Goal: Task Accomplishment & Management: Use online tool/utility

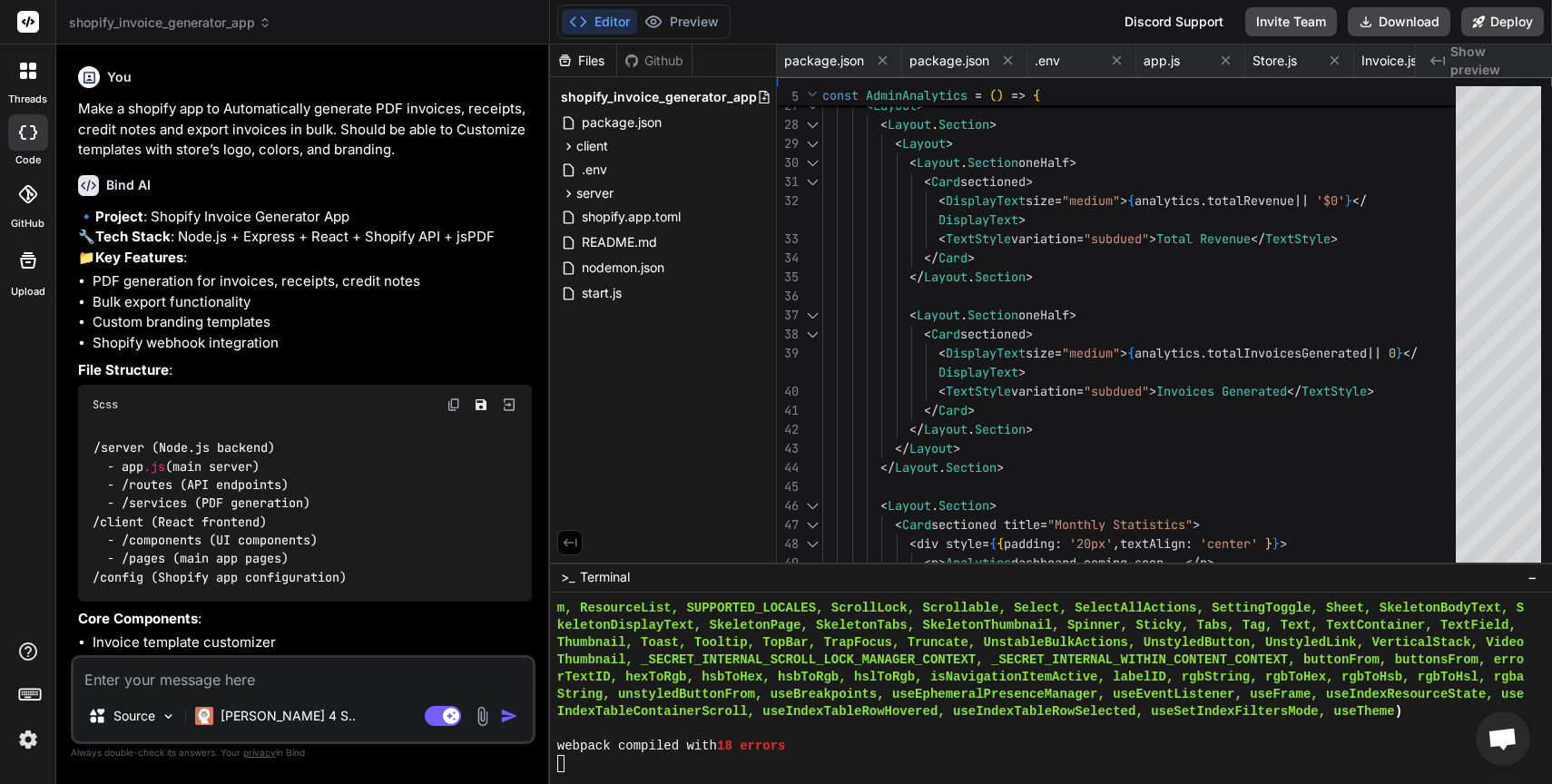
scroll to position [5808, 0]
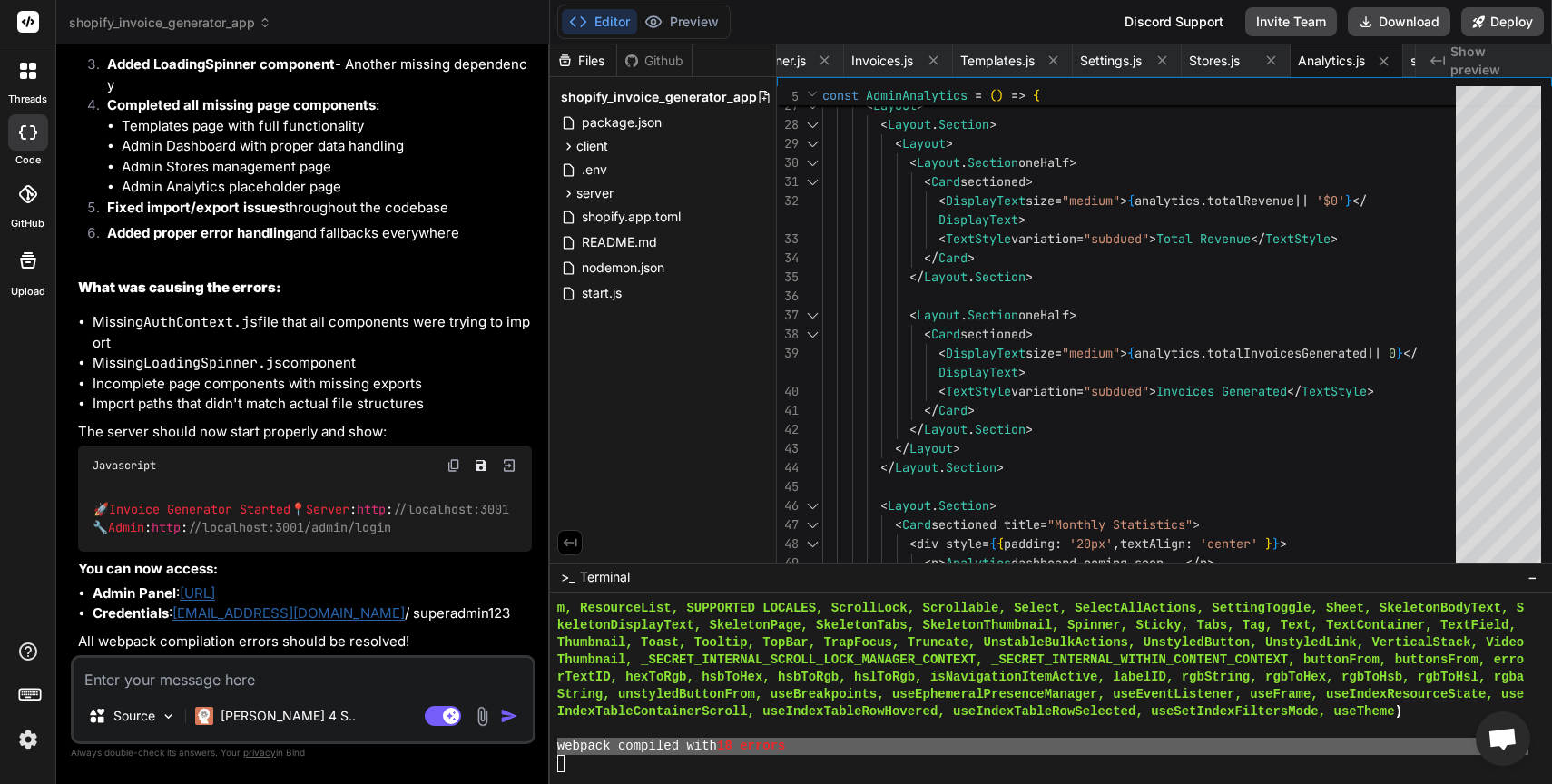
click at [329, 681] on textarea at bounding box center [303, 674] width 460 height 33
paste textarea "webpack compiled with 18 errors"
type textarea "webpack compiled with 18 errors"
type textarea "x"
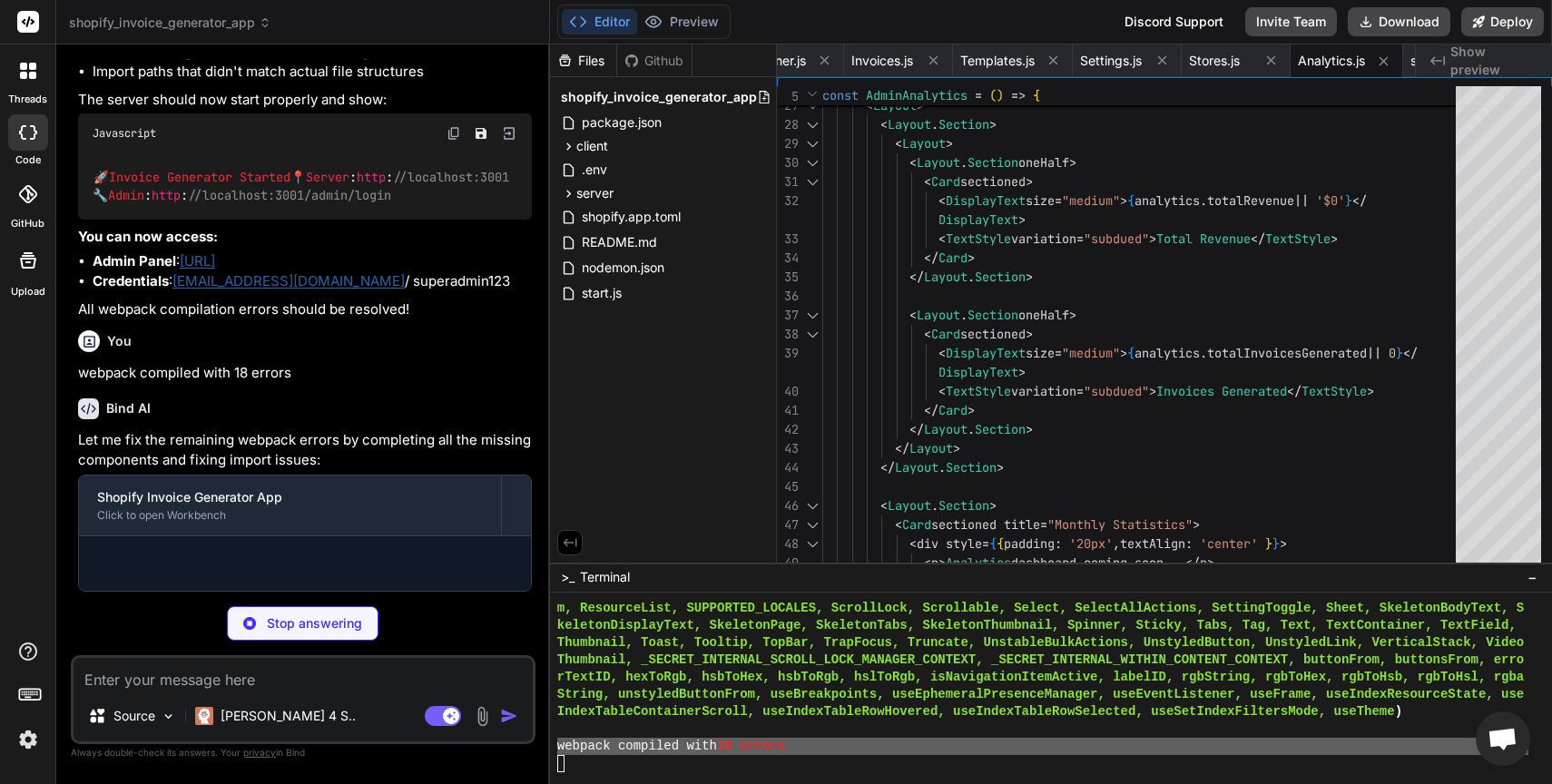
scroll to position [12053, 0]
type textarea "x"
type textarea "); }; export default StoreSettings;"
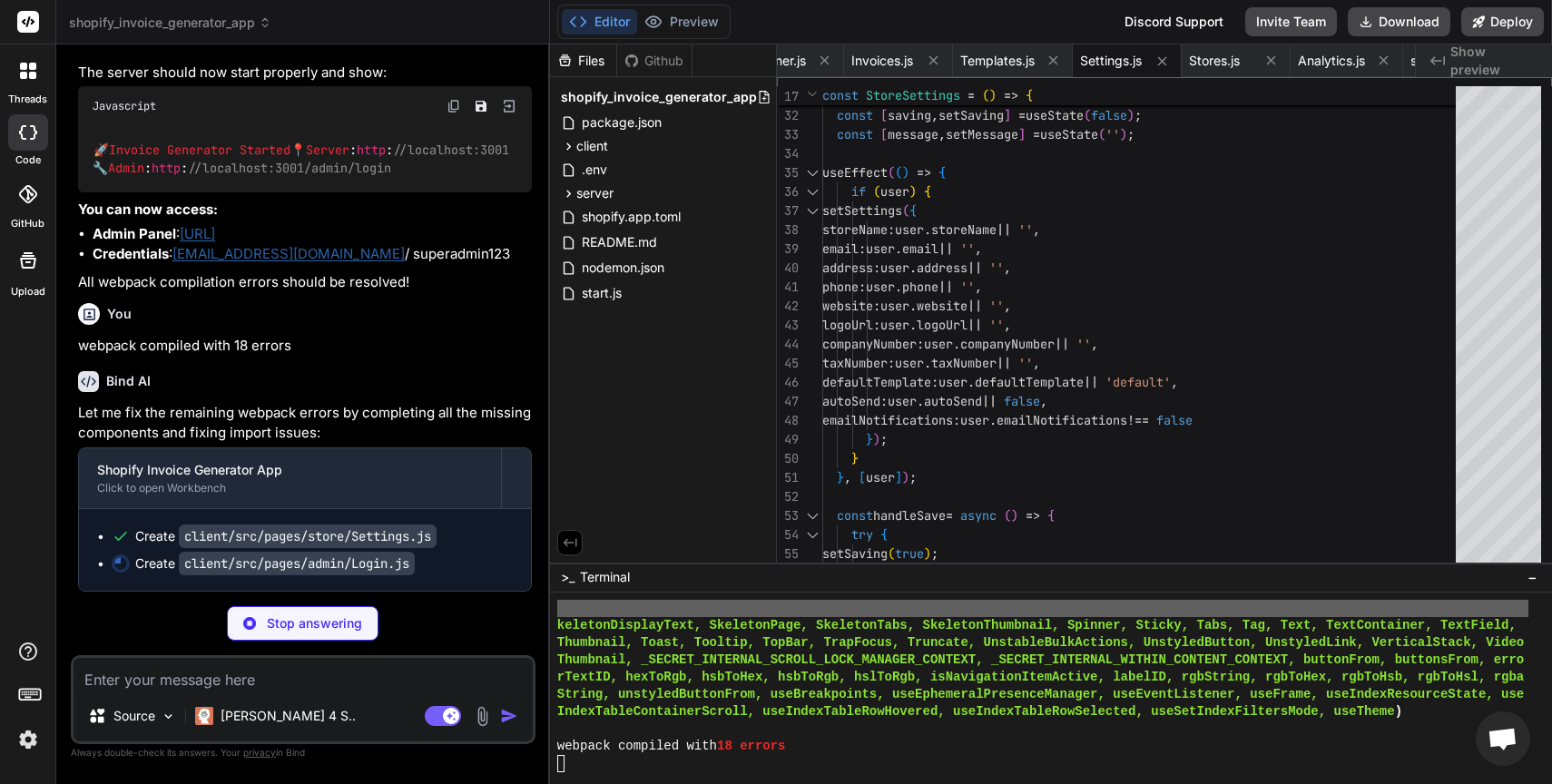
scroll to position [5808, 0]
type textarea "x"
type textarea "export default AdminLogin;"
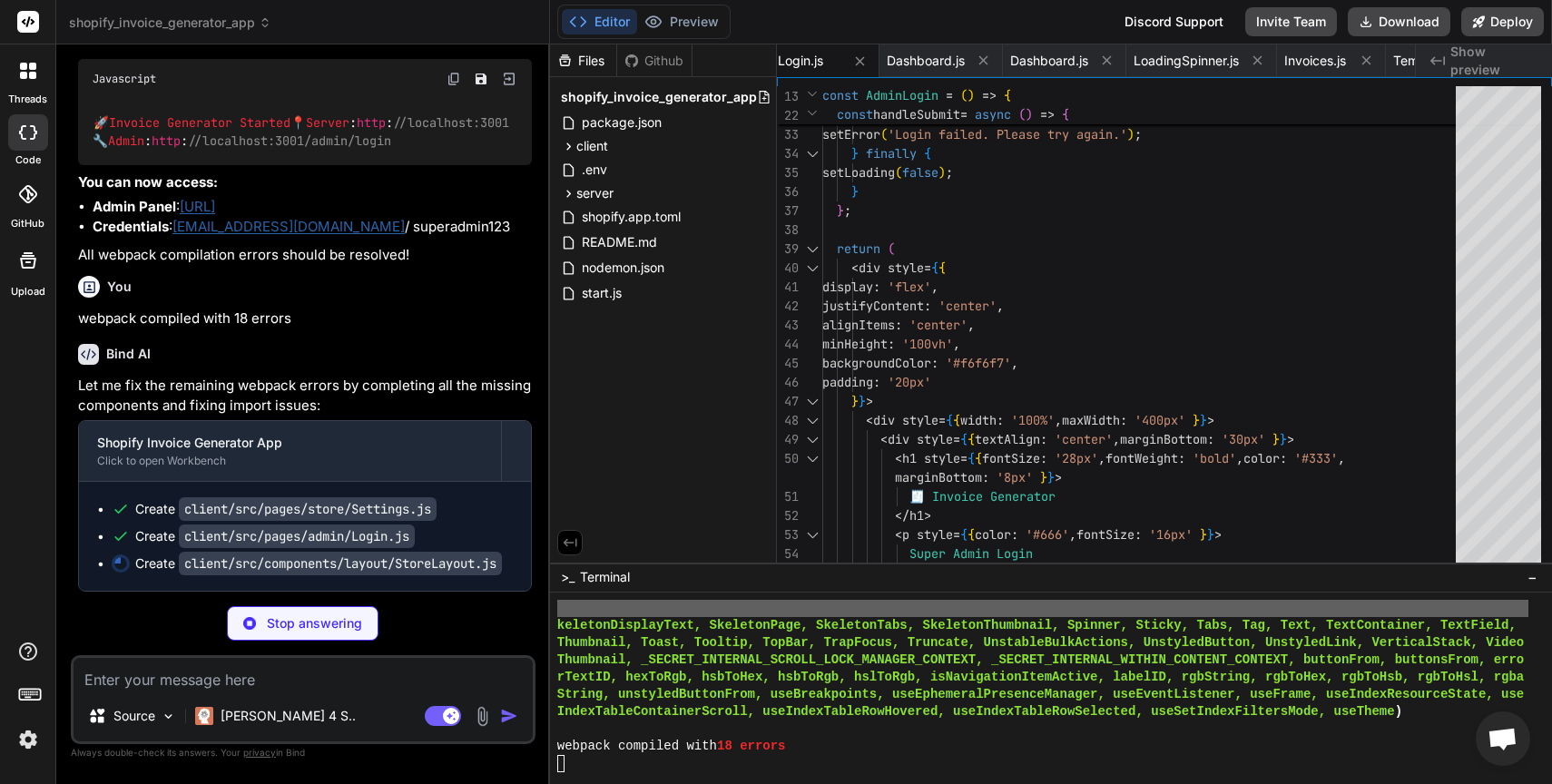
type textarea "x"
type textarea "}; export default StoreLayout;"
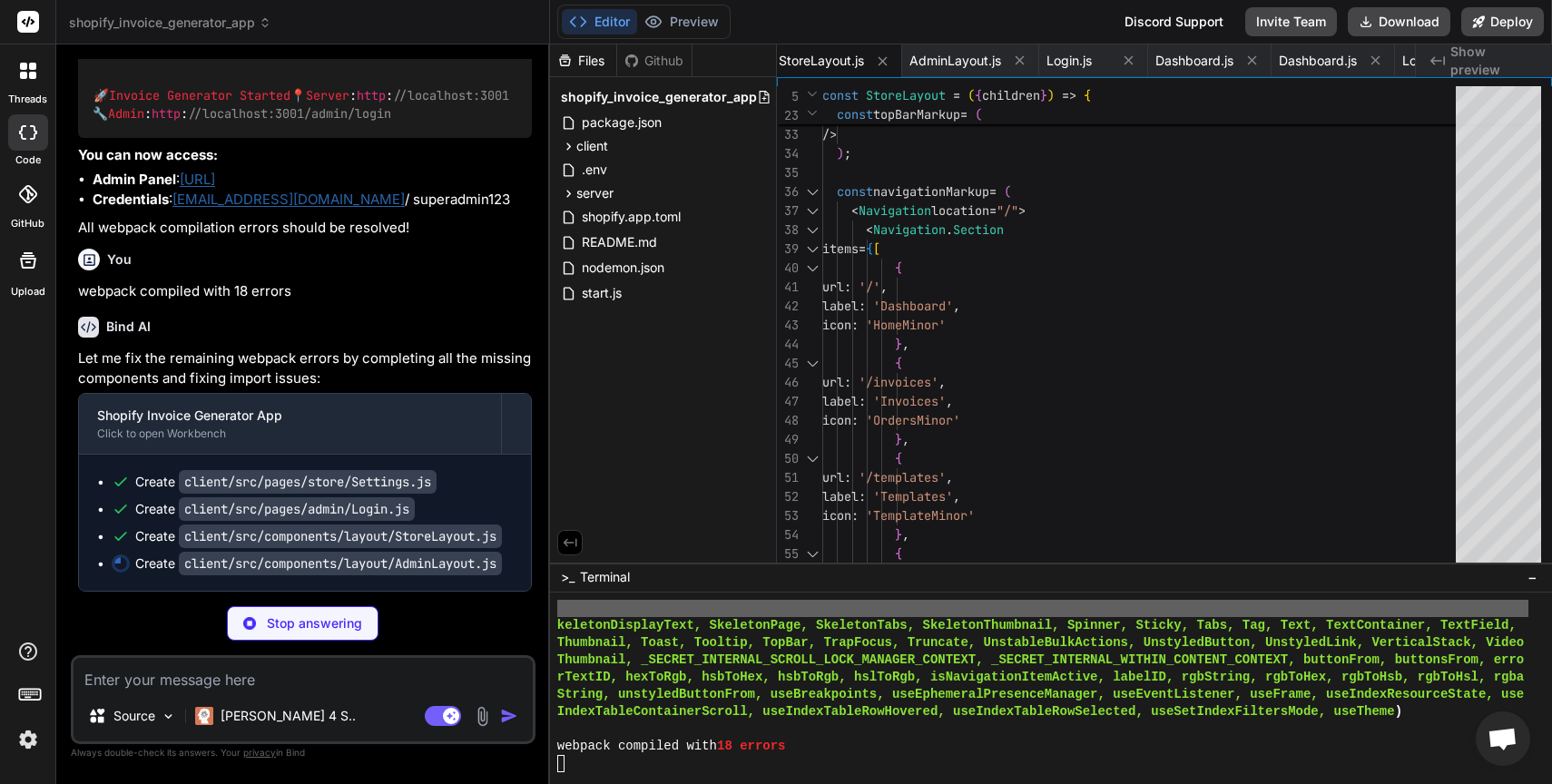
type textarea "x"
type textarea "</AppProvider> ); }; export default AdminLayout;"
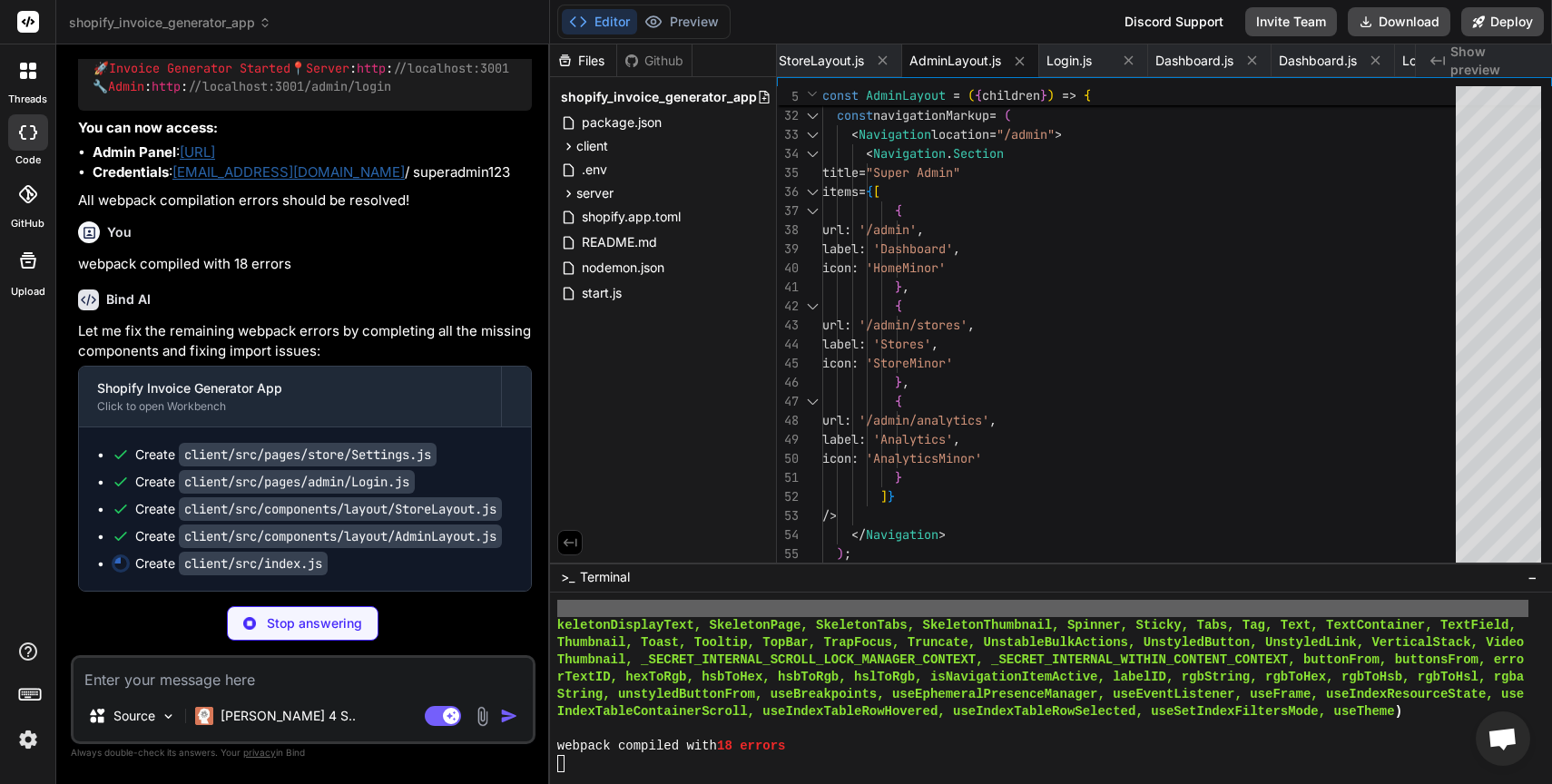
type textarea "x"
type textarea ");"
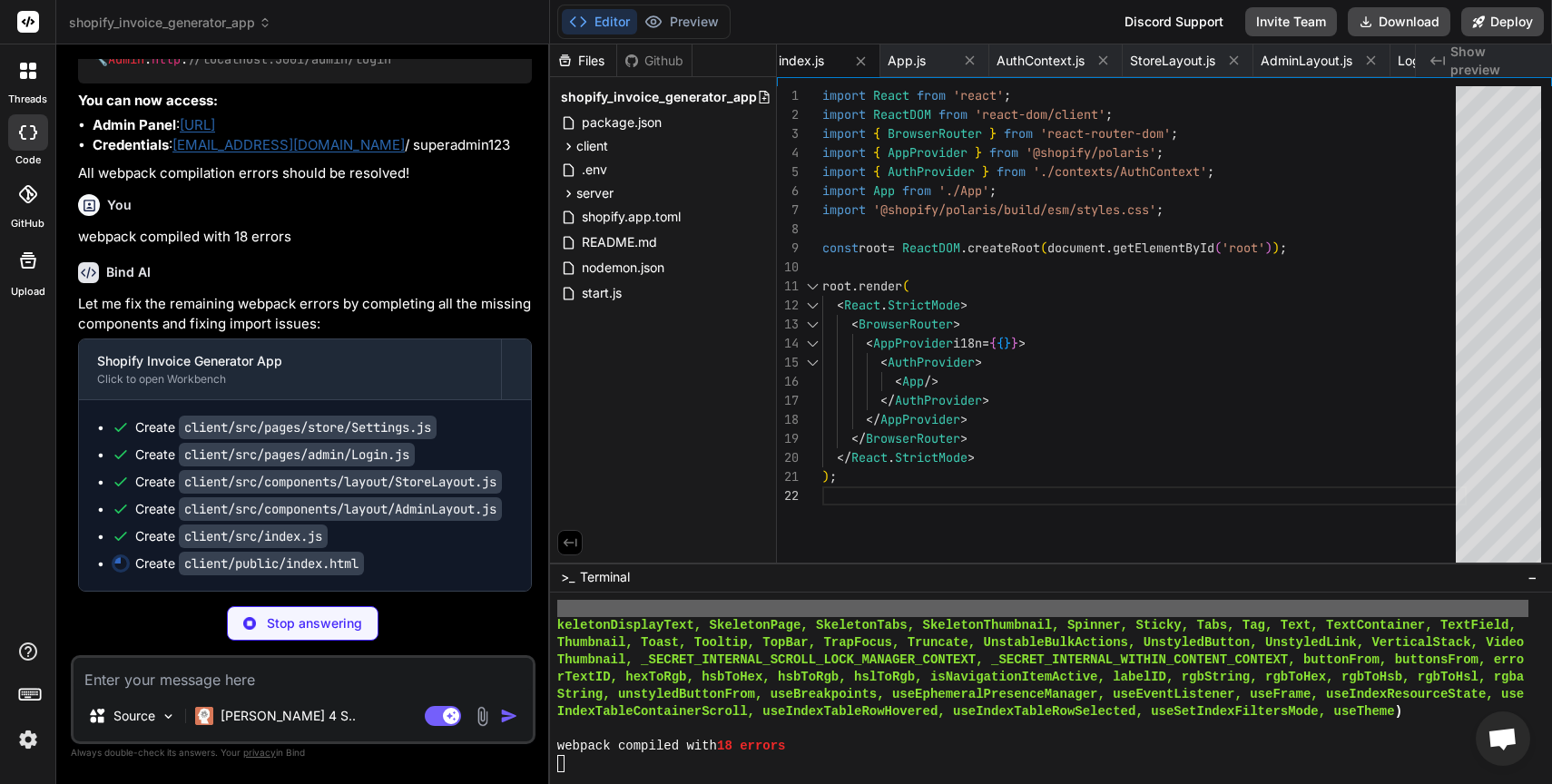
type textarea "x"
type textarea "</head> <body> <noscript>You need to enable JavaScript to run this app.</noscri…"
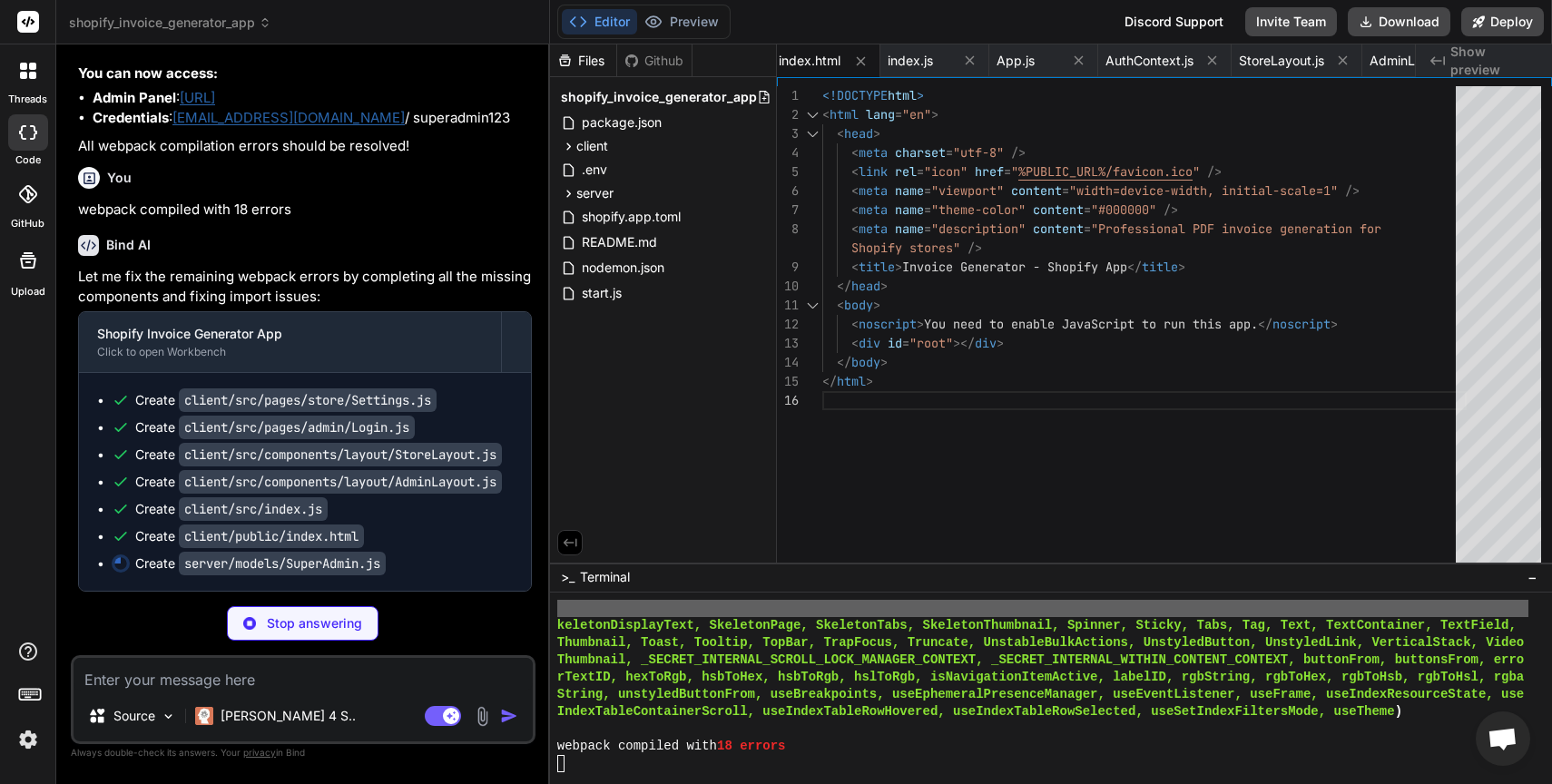
type textarea "x"
type textarea "} catch (error) { throw error; } }; module.exports = mongoose.model('SuperAdmin…"
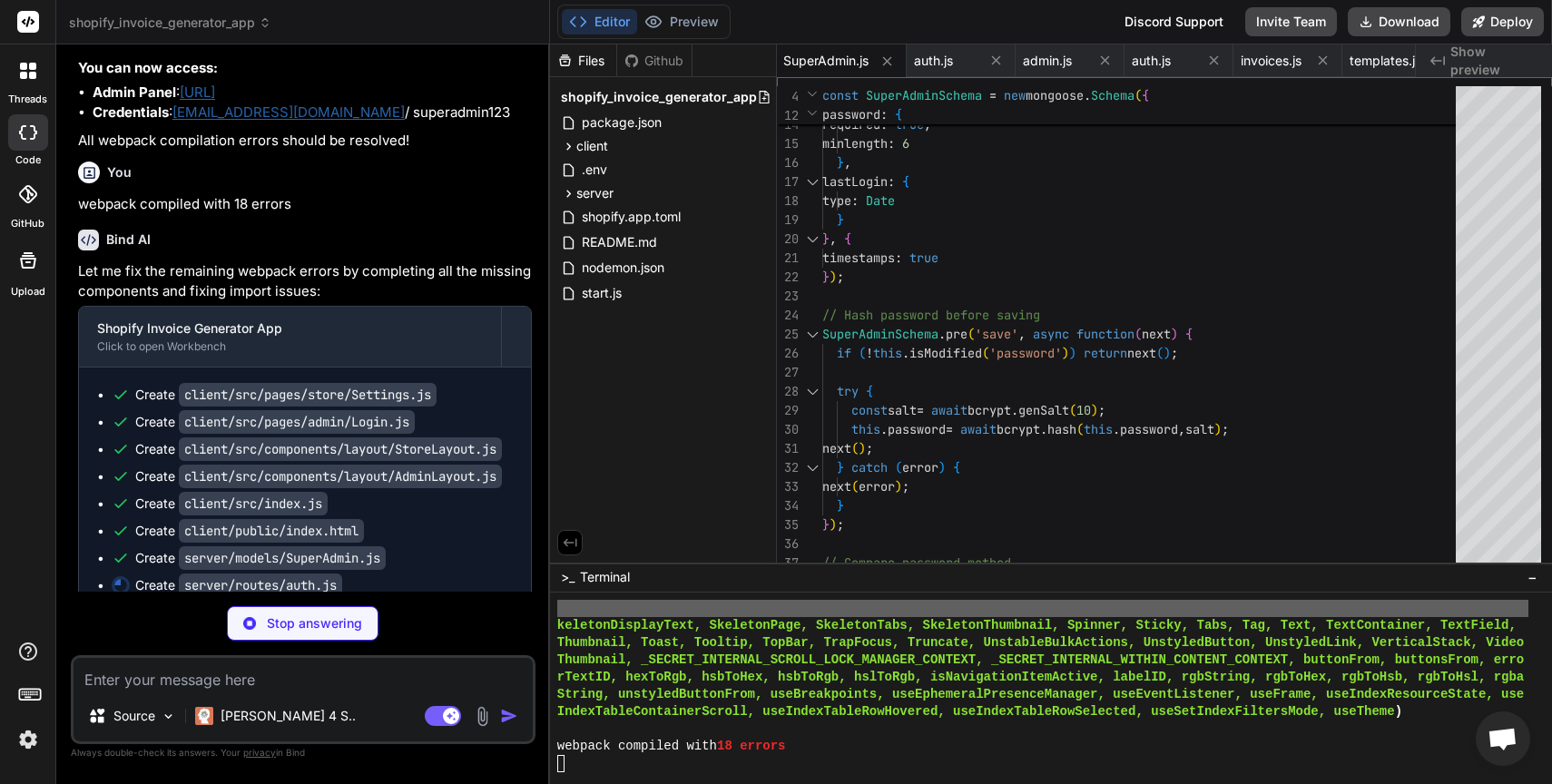
type textarea "x"
type textarea "res.status(401).json({ error: 'Invalid token' }); } }); module.exports = router;"
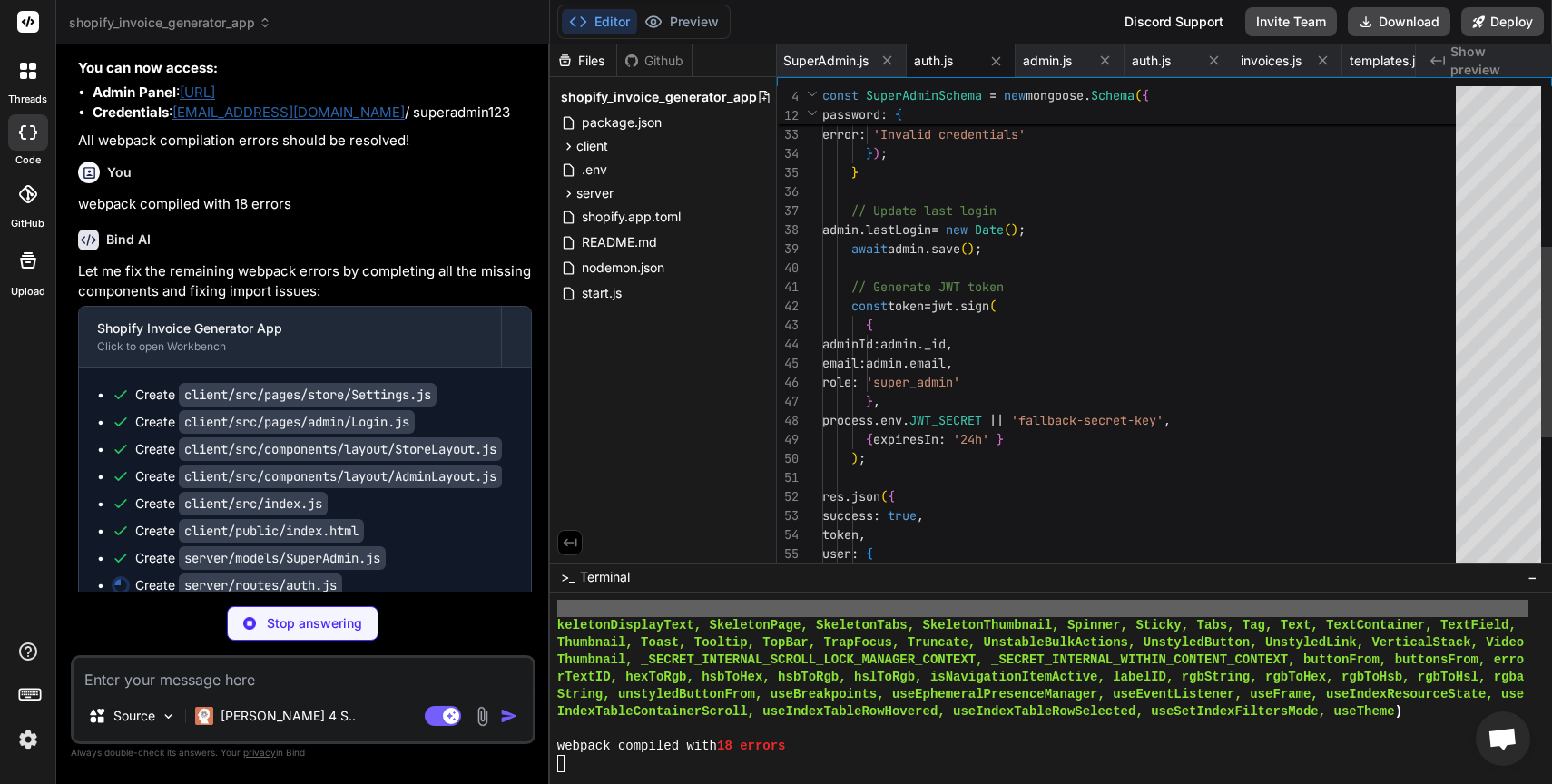
scroll to position [95, 0]
type textarea "x"
type textarea "module.exports = router;"
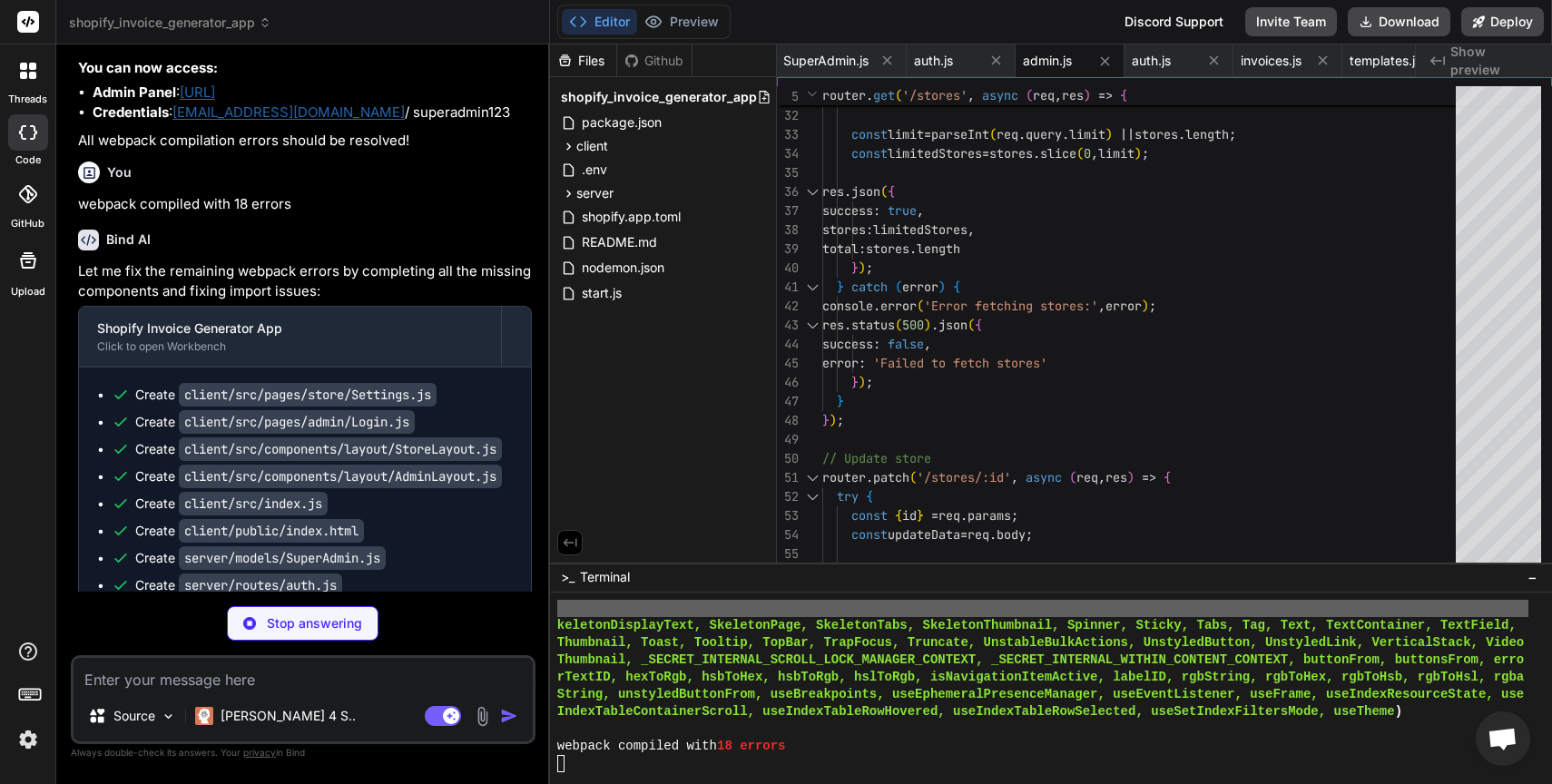
type textarea "x"
type textarea "module.exports = router;"
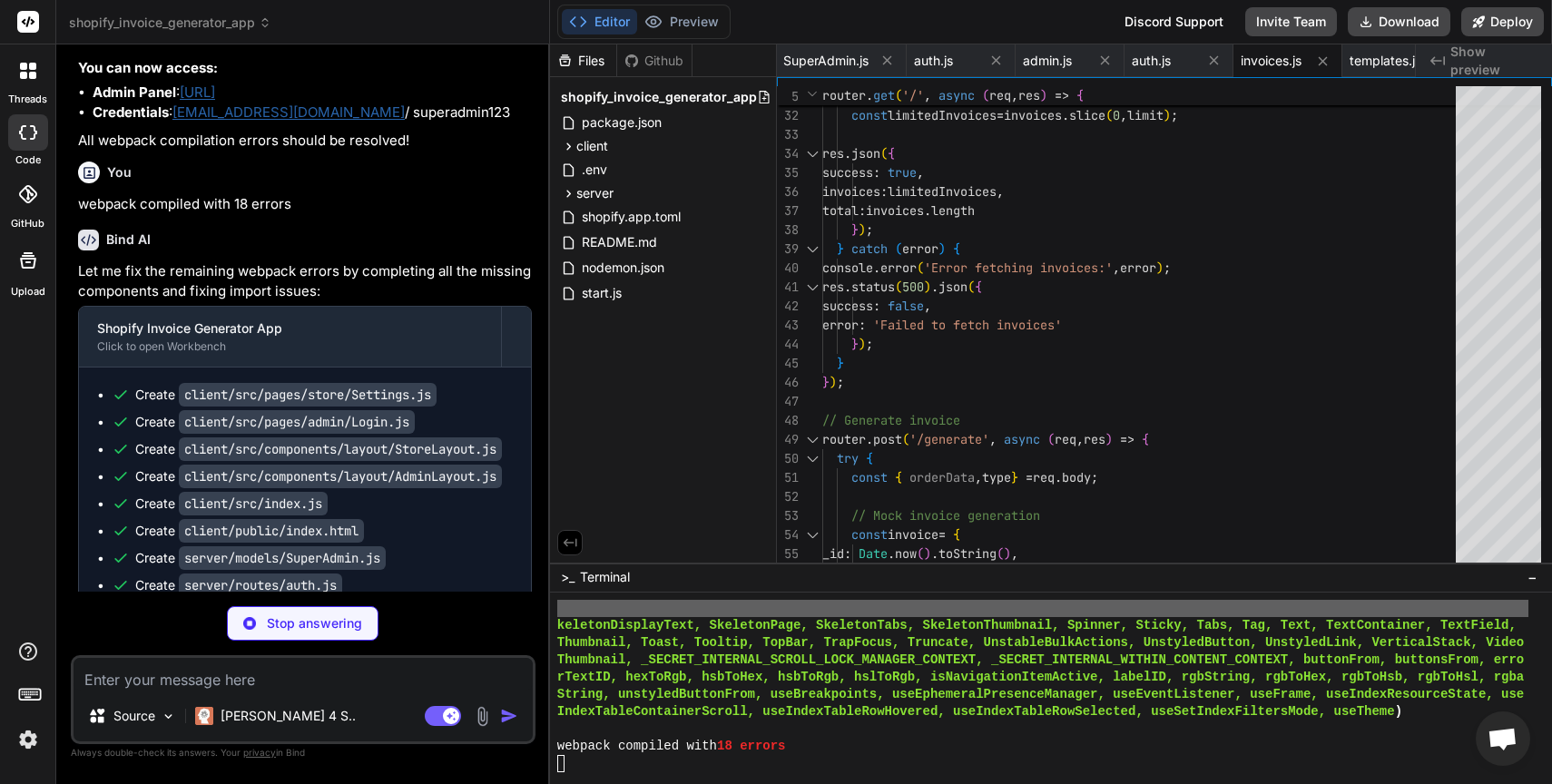
type textarea "x"
type textarea "}); module.exports = router;"
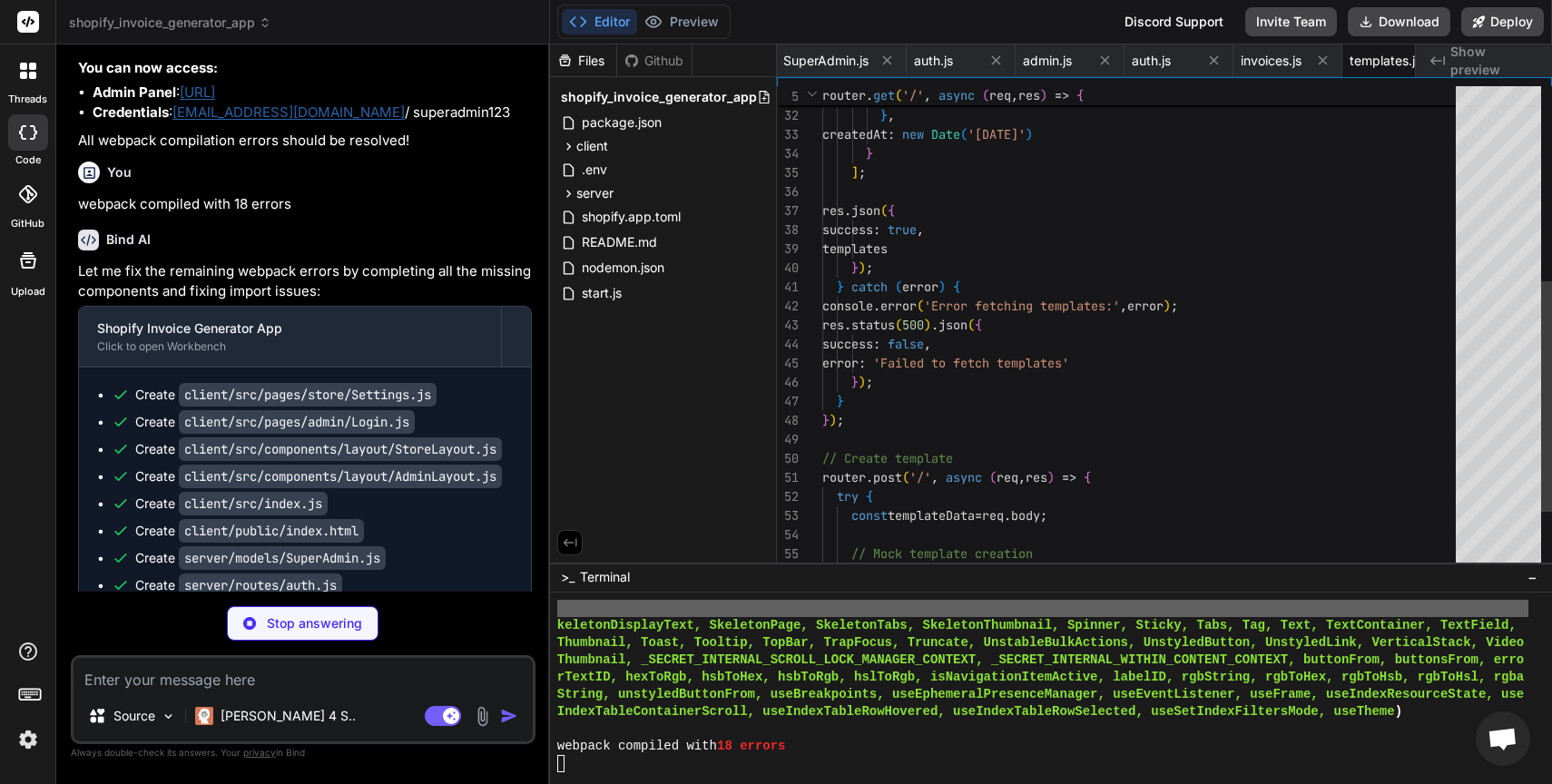
scroll to position [75, 0]
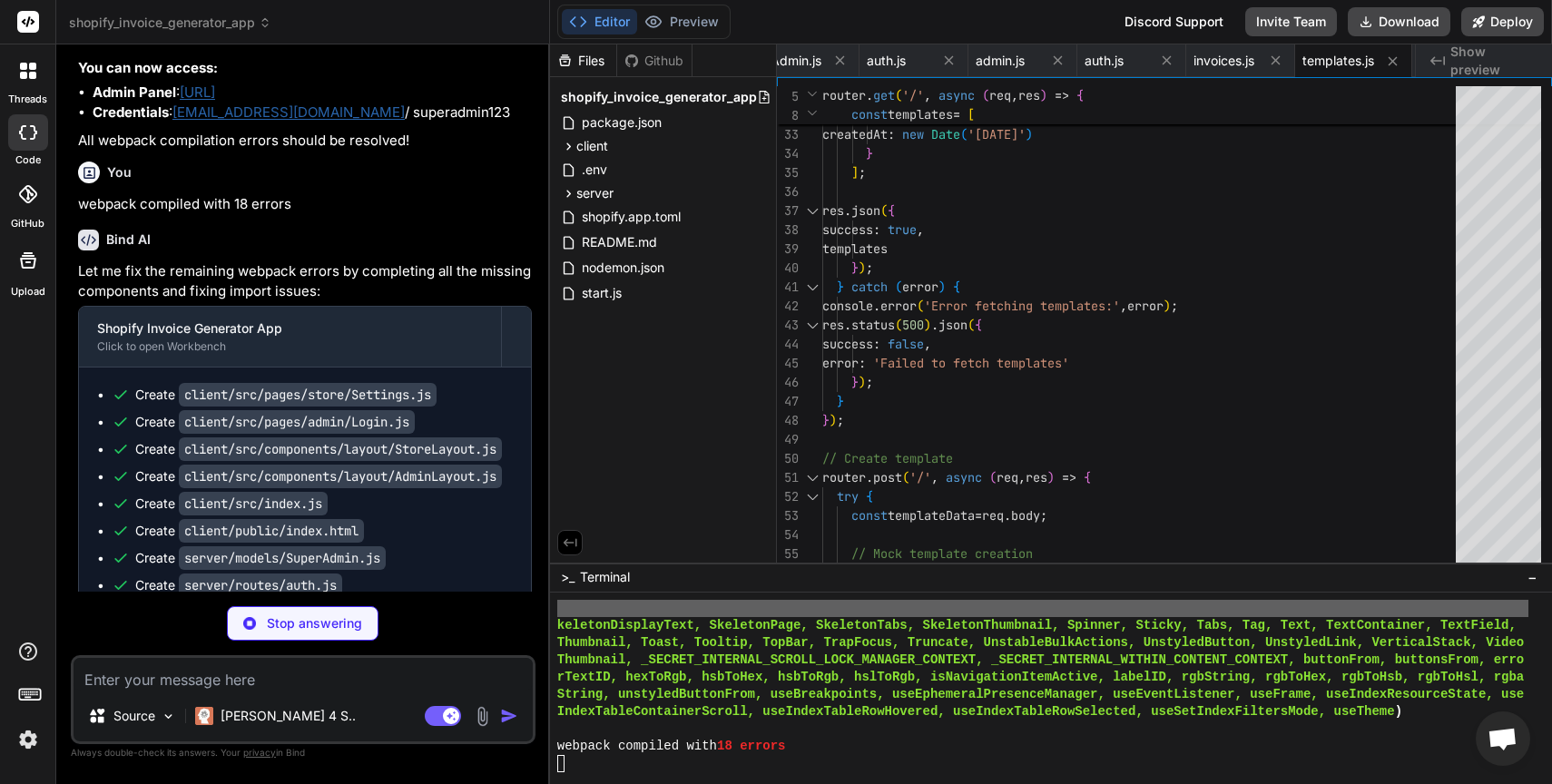
type textarea "x"
type textarea "}); } }); module.exports = router;"
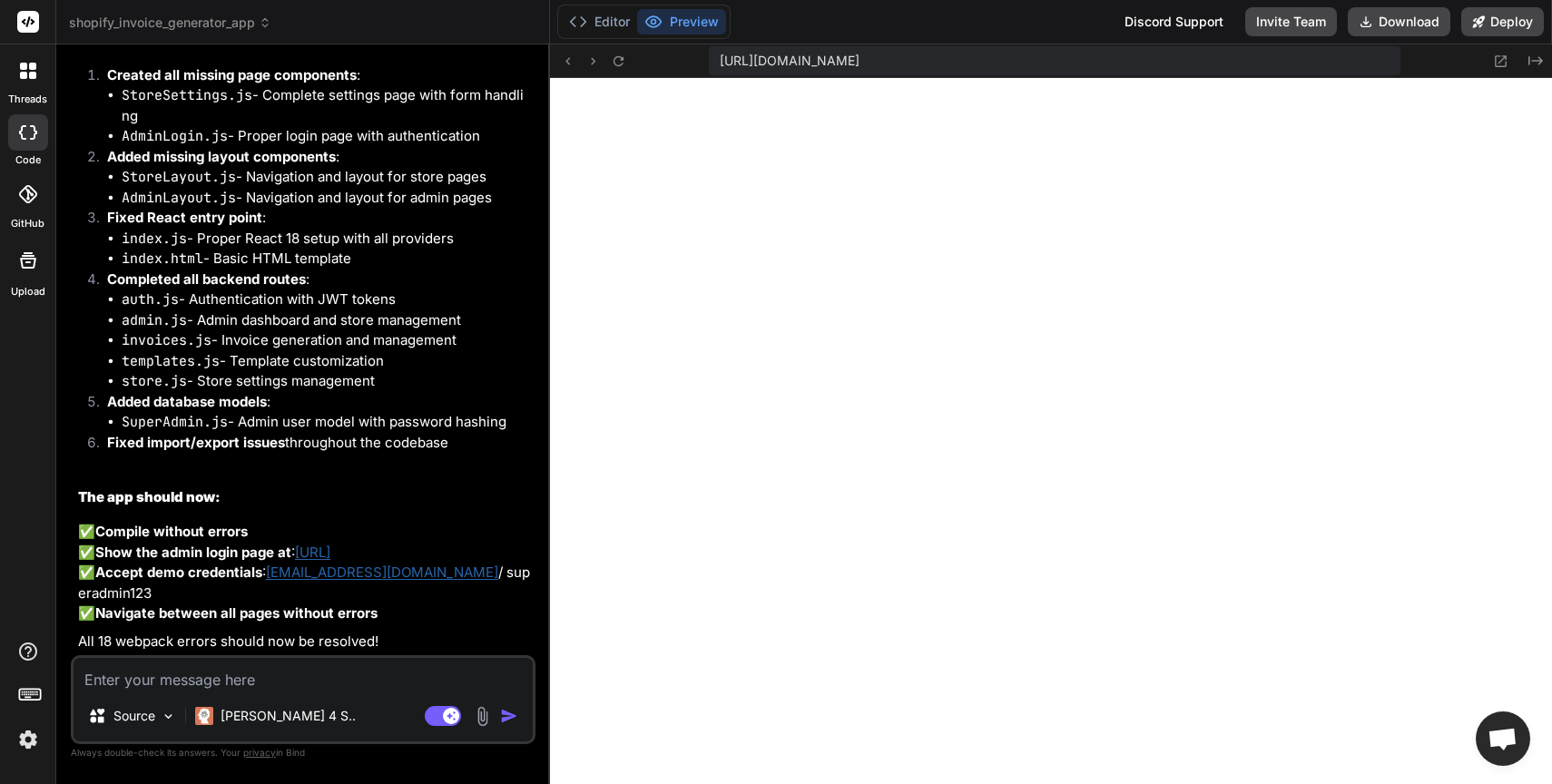
scroll to position [13134, 0]
type textarea "x"
click at [611, 9] on button "Editor" at bounding box center [599, 21] width 75 height 25
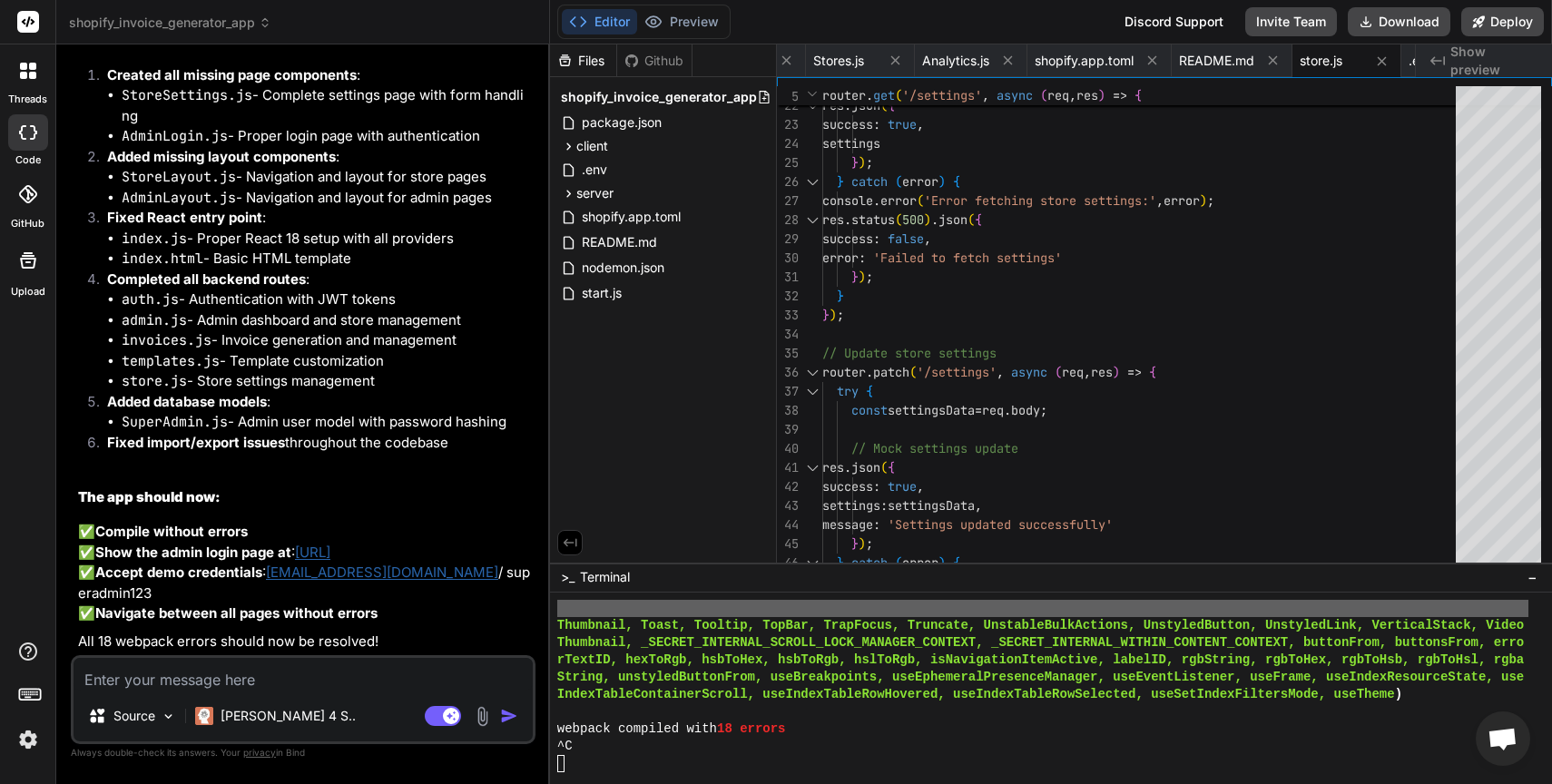
scroll to position [5825, 0]
click at [370, 678] on textarea at bounding box center [303, 674] width 460 height 33
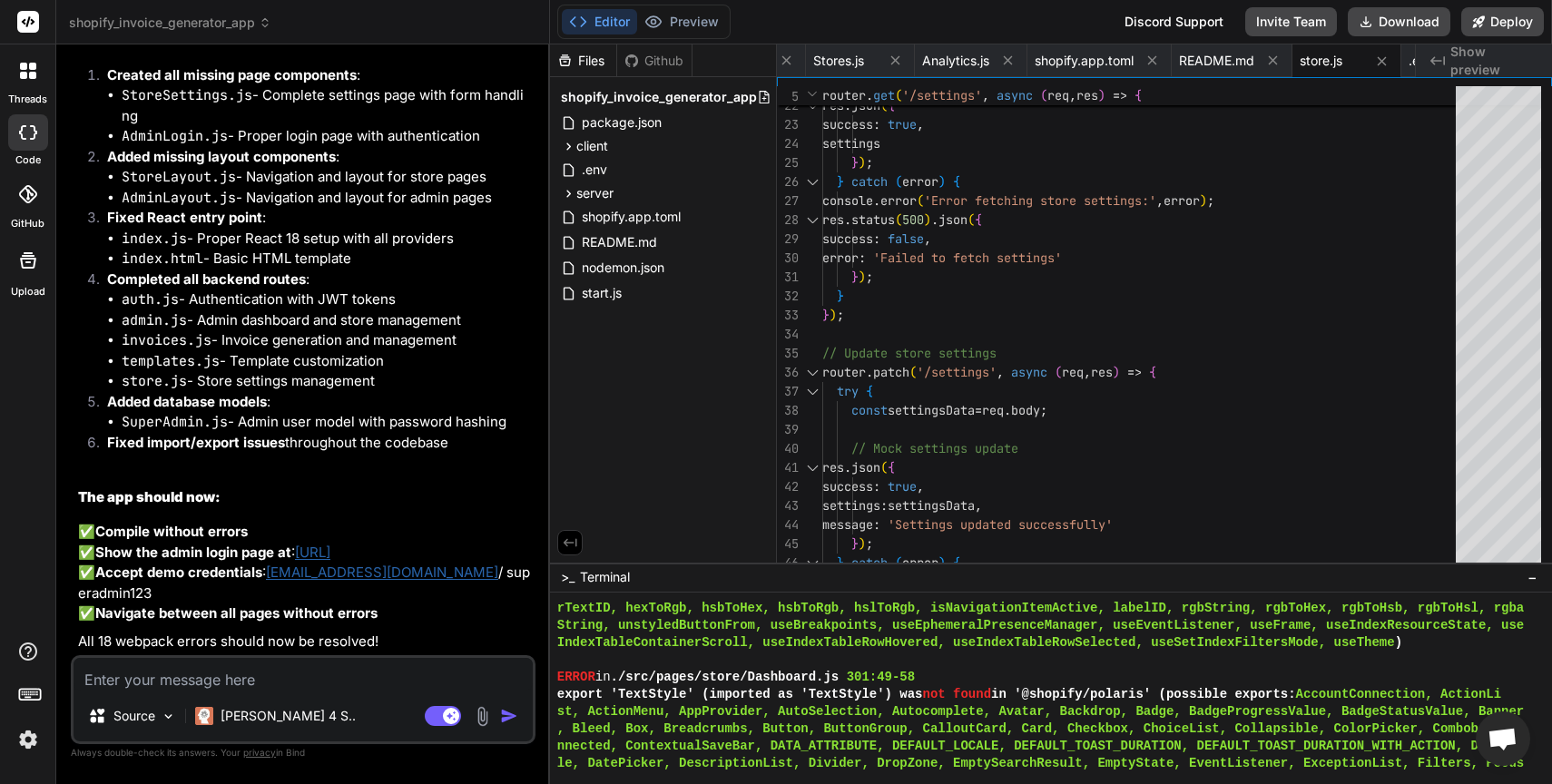
scroll to position [5551, 0]
click at [589, 666] on div at bounding box center [1042, 660] width 971 height 17
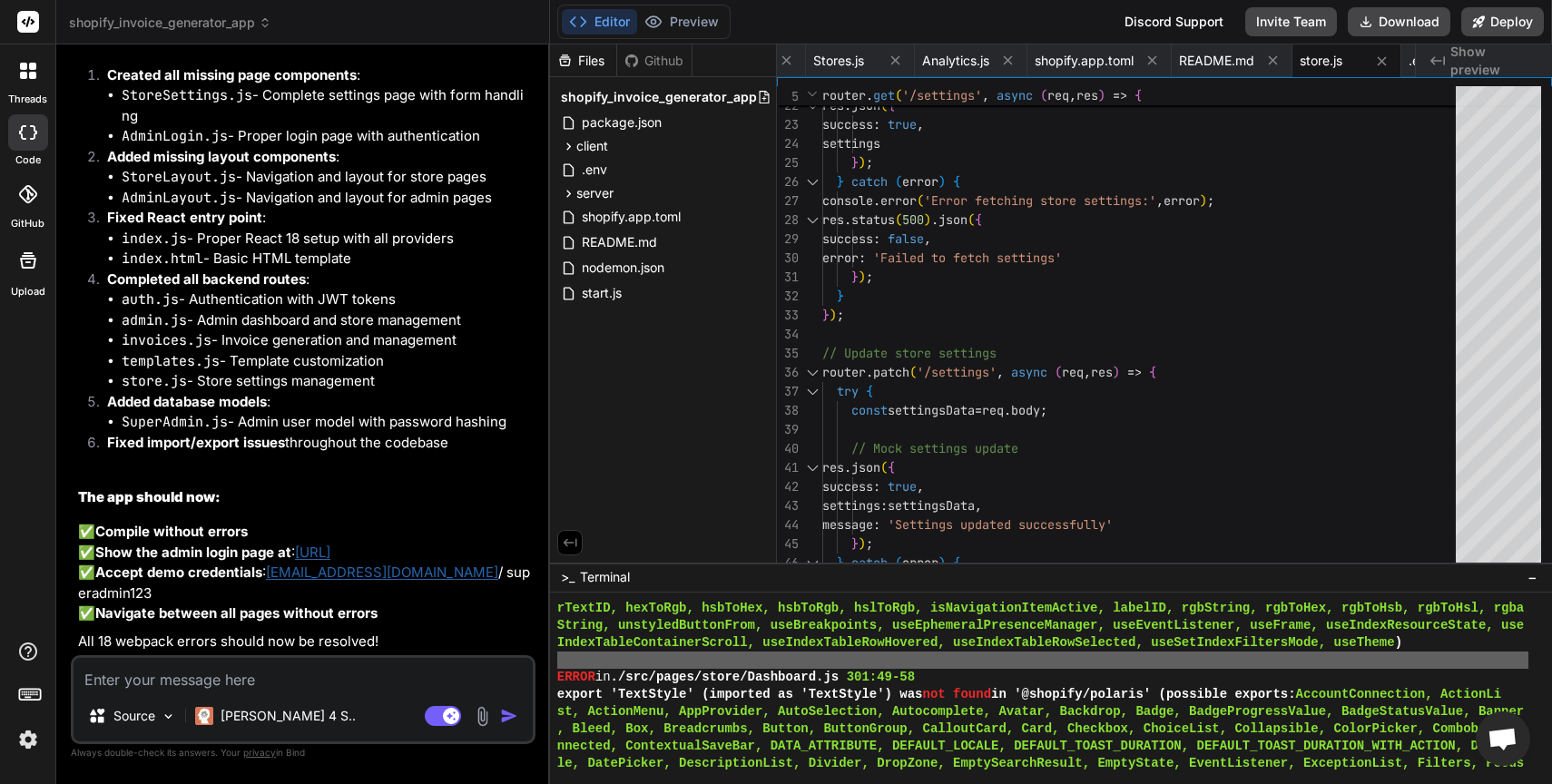
click at [589, 666] on div at bounding box center [1042, 660] width 971 height 17
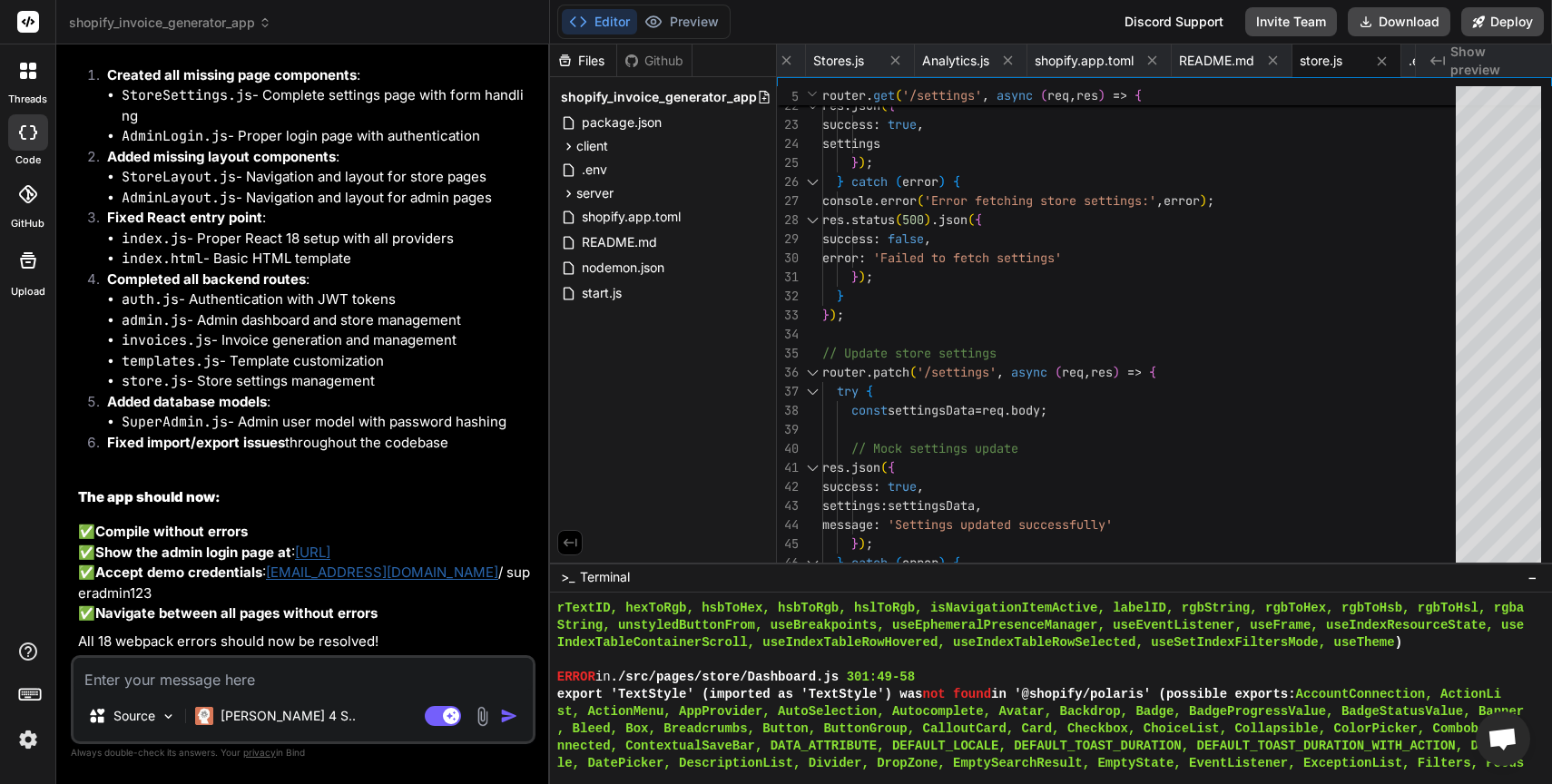
click at [586, 665] on div at bounding box center [1042, 660] width 971 height 17
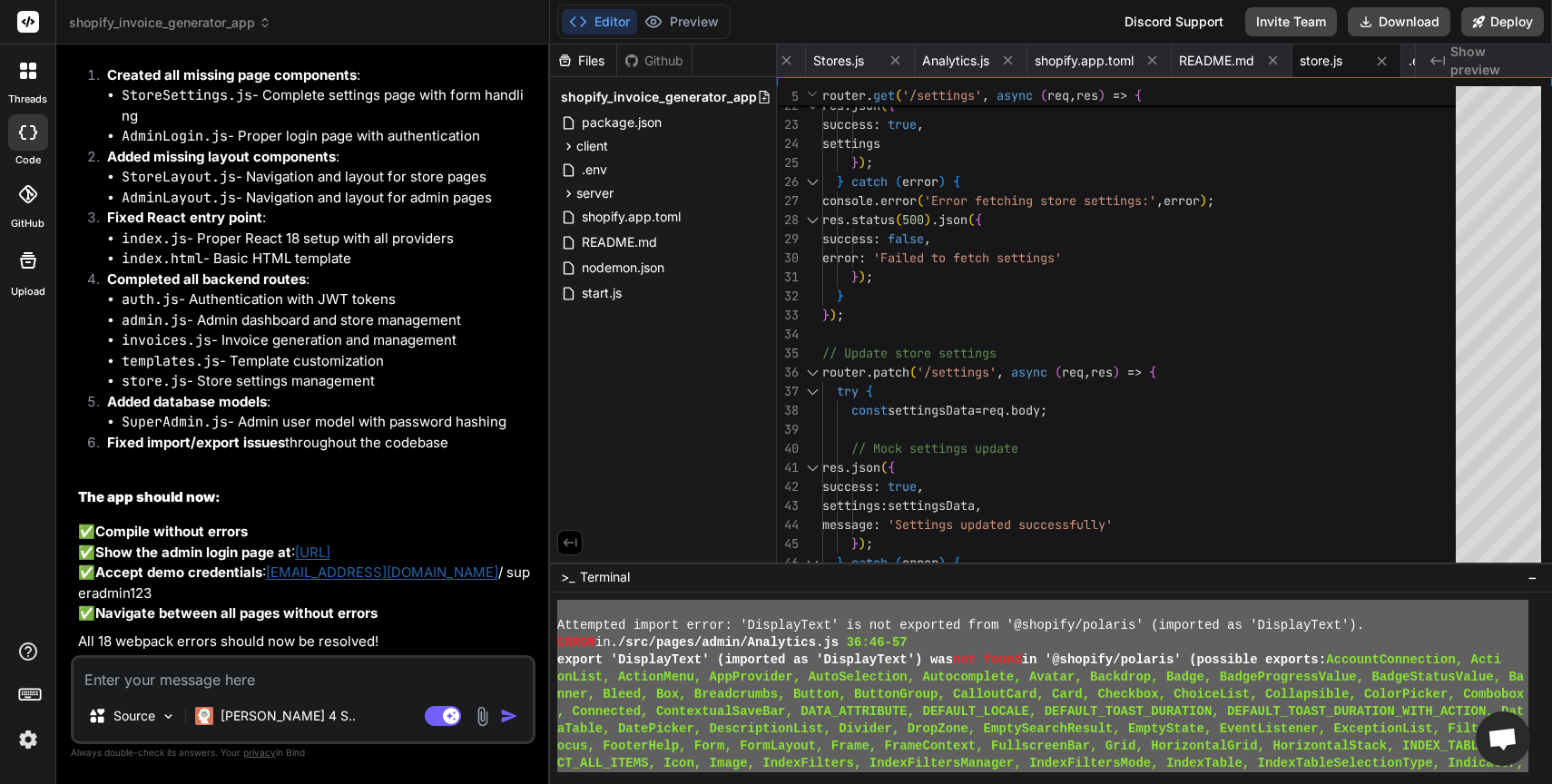
scroll to position [0, 0]
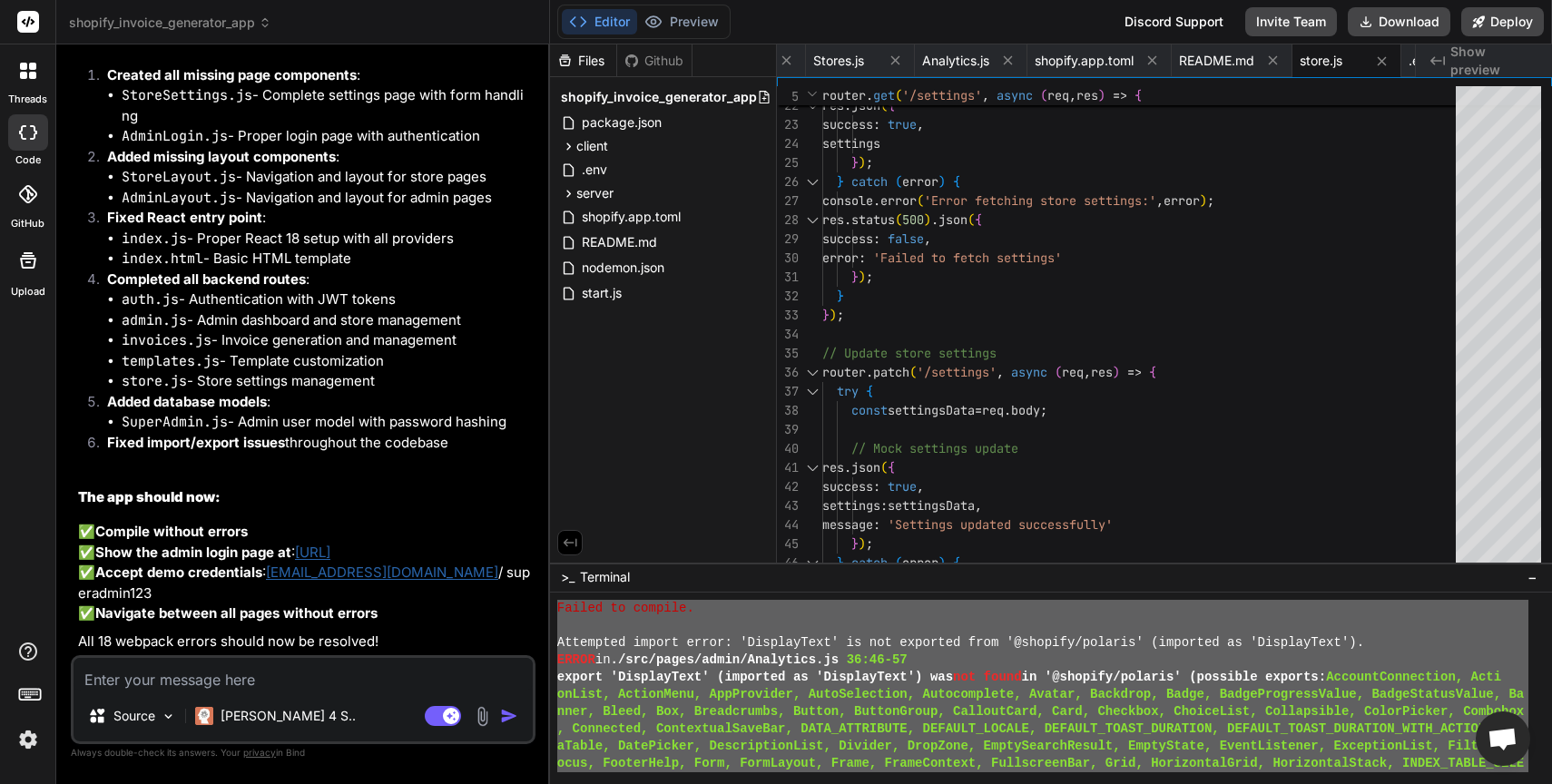
drag, startPoint x: 819, startPoint y: 730, endPoint x: 561, endPoint y: 592, distance: 292.6
click at [561, 592] on div "```````````````````````````````` 66666666666666666666666666666666 Failed to com…" at bounding box center [1051, 689] width 1002 height 193
click at [288, 667] on textarea at bounding box center [303, 674] width 460 height 33
click at [273, 675] on textarea at bounding box center [303, 674] width 460 height 33
paste textarea "Failed to compile. Attempted import error: 'DisplayText' is not exported from '…"
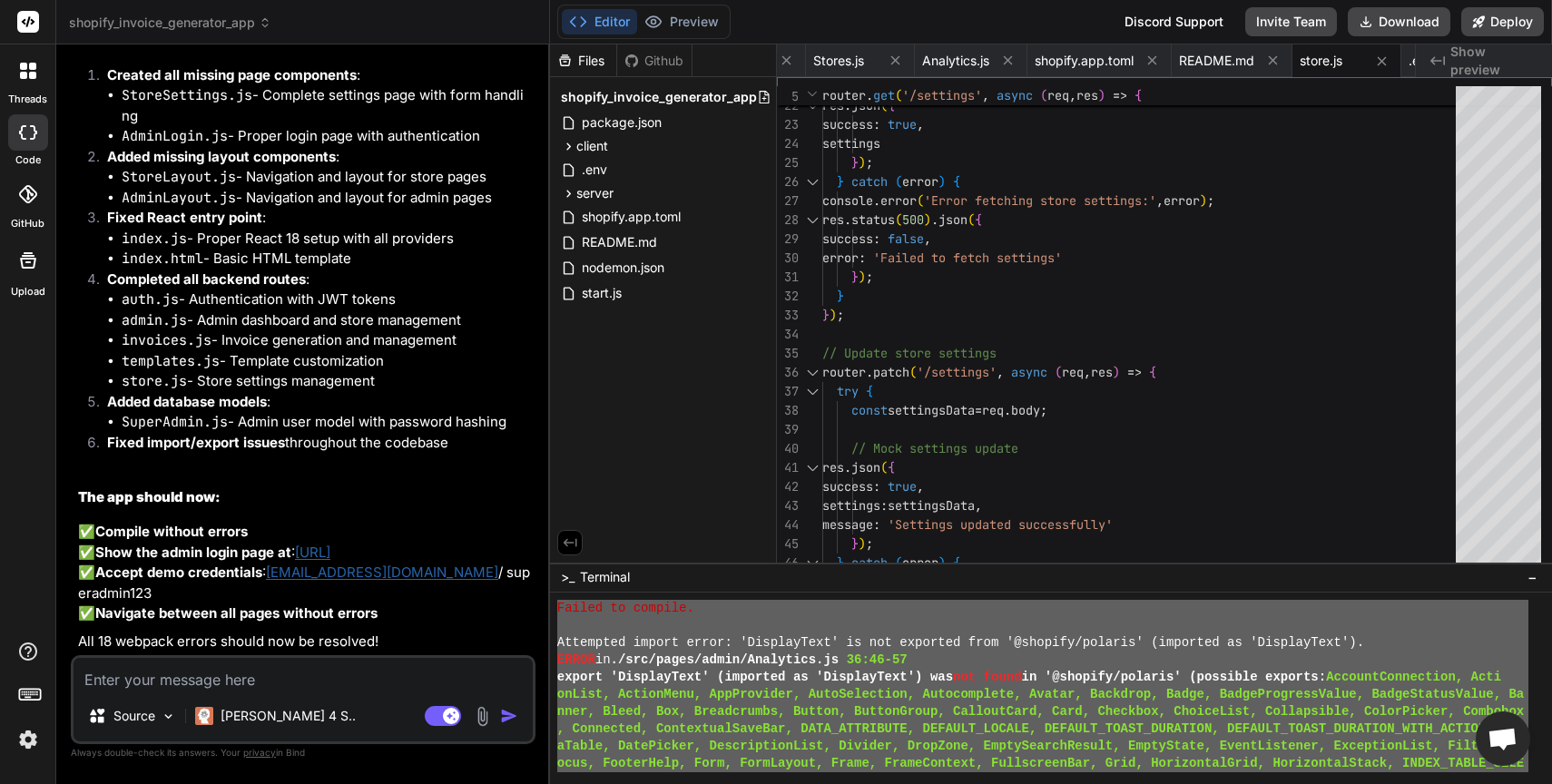
type textarea "Failed to compile. Attempted import error: 'DisplayText' is not exported from '…"
type textarea "x"
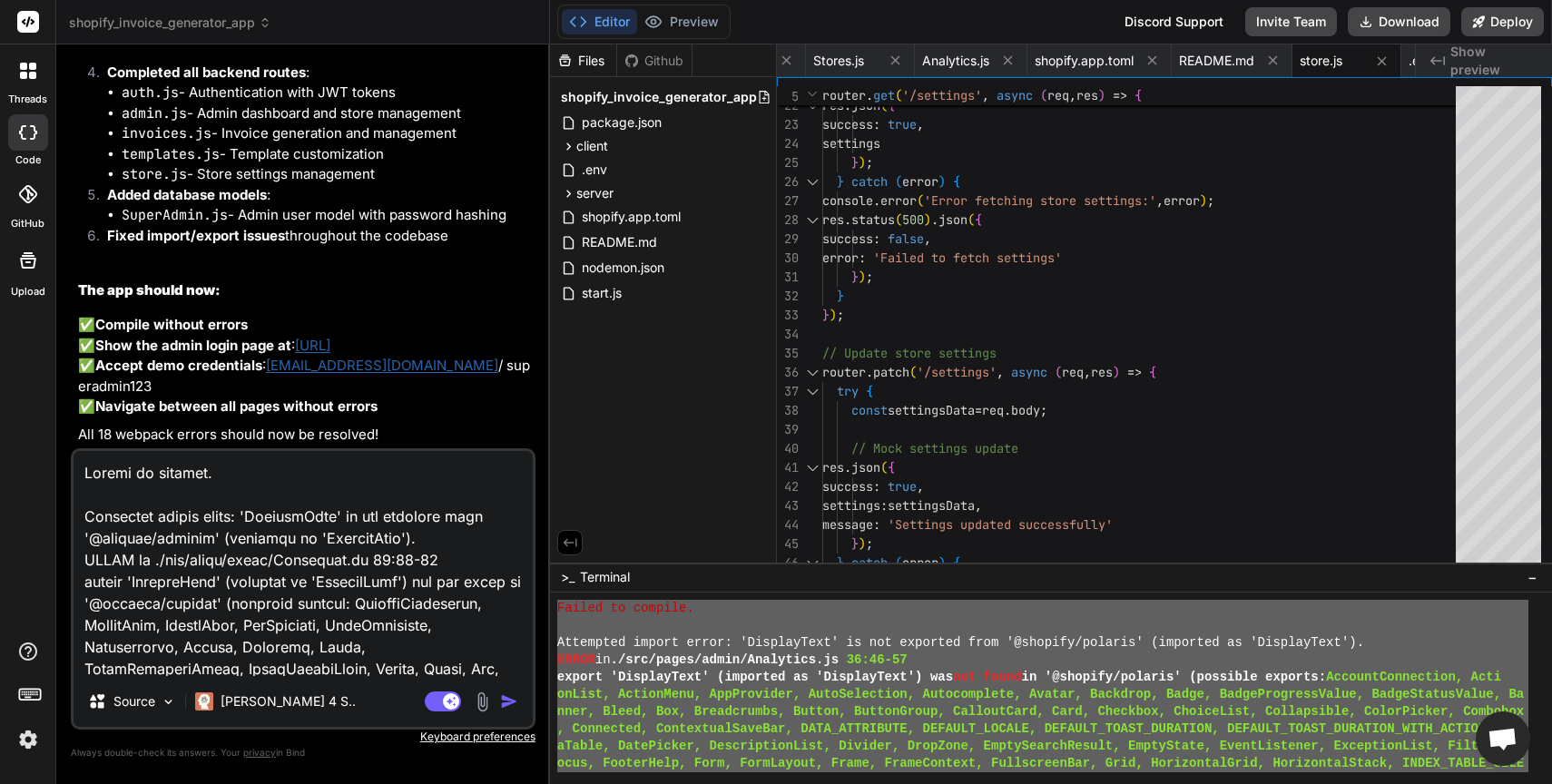
scroll to position [13198, 0]
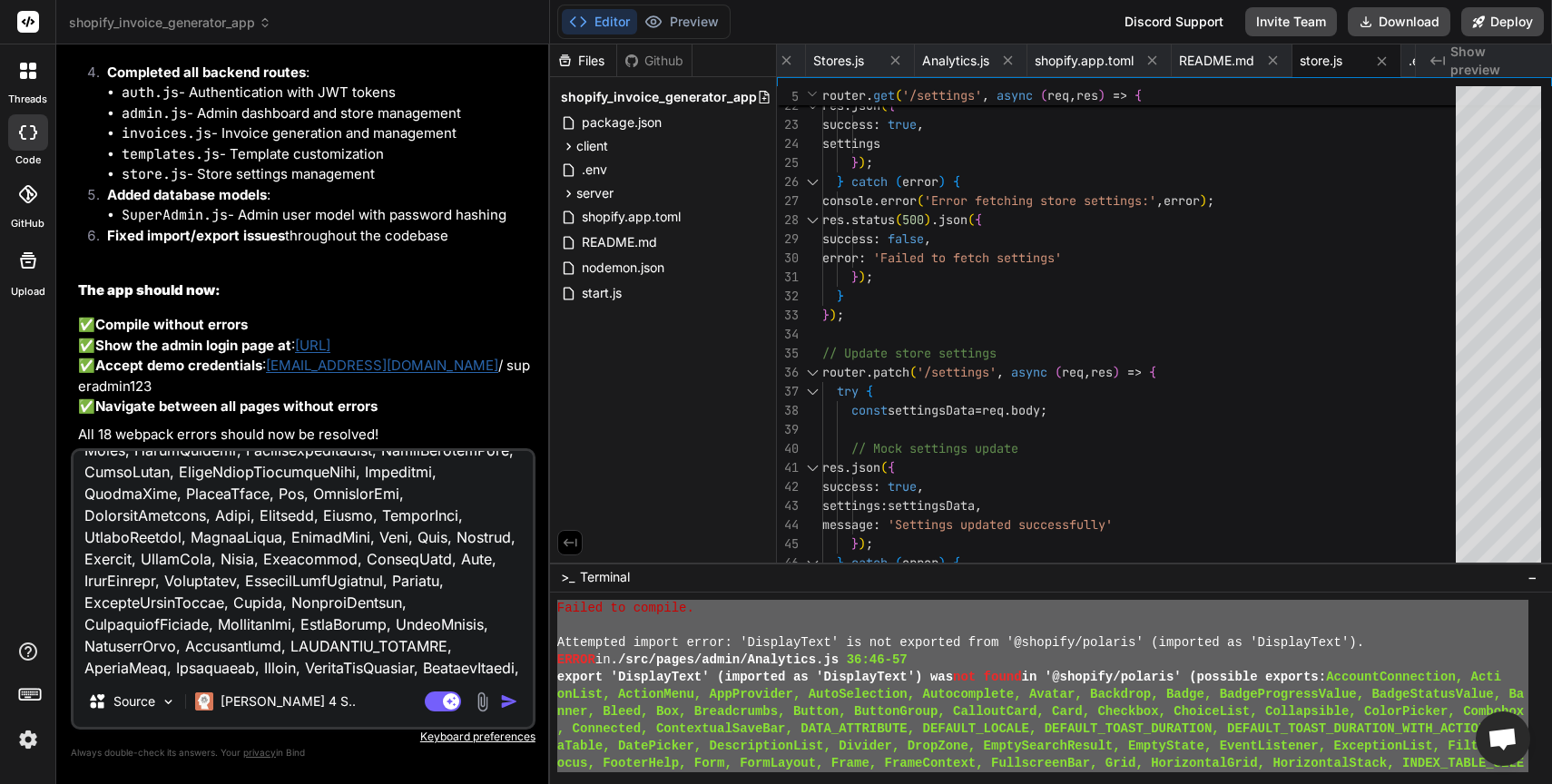
type textarea "Failed to compile. Attempted import error: 'DisplayText' is not exported from '…"
click at [506, 702] on img "button" at bounding box center [509, 701] width 18 height 18
type textarea "x"
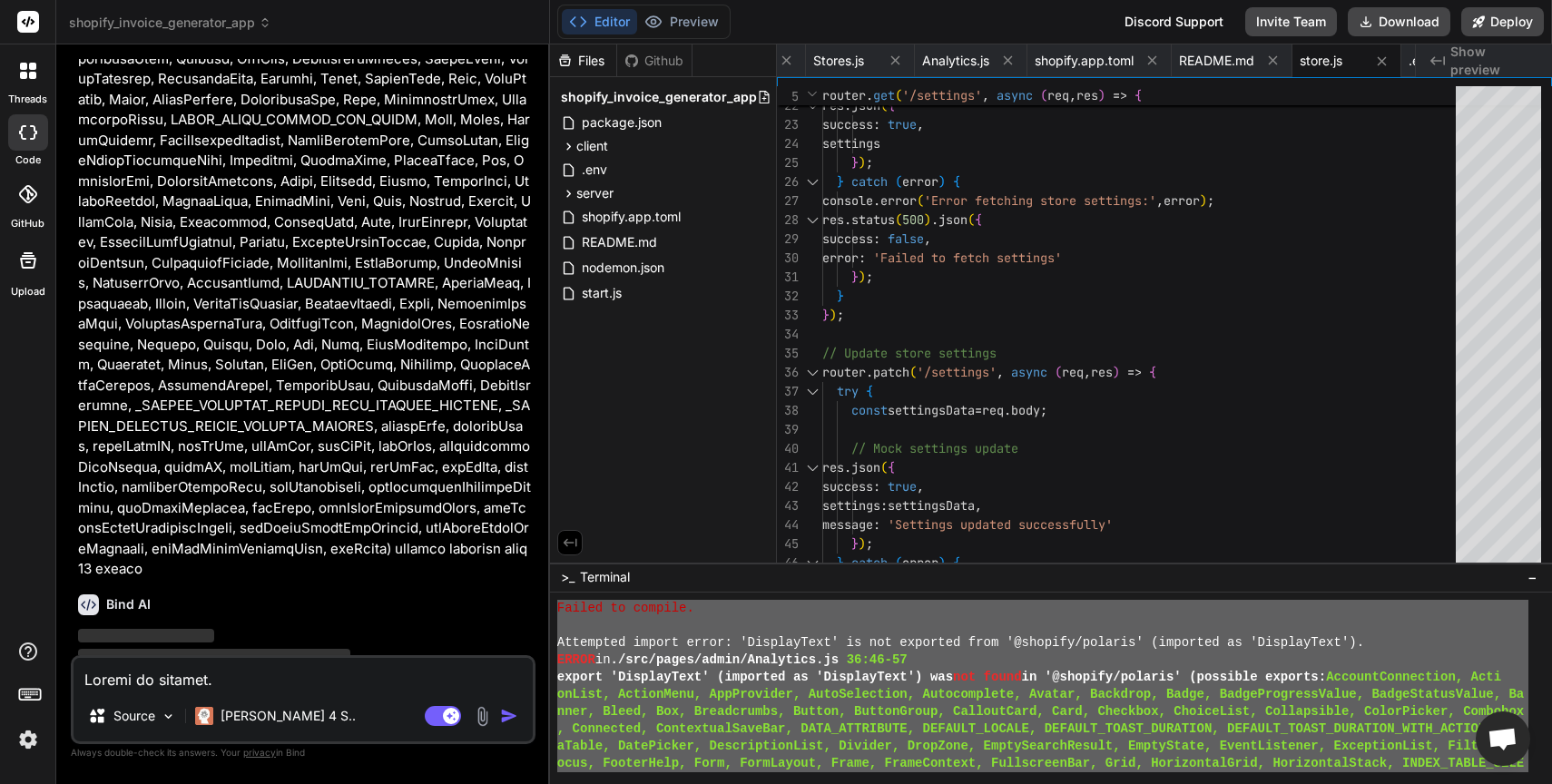
scroll to position [25467, 0]
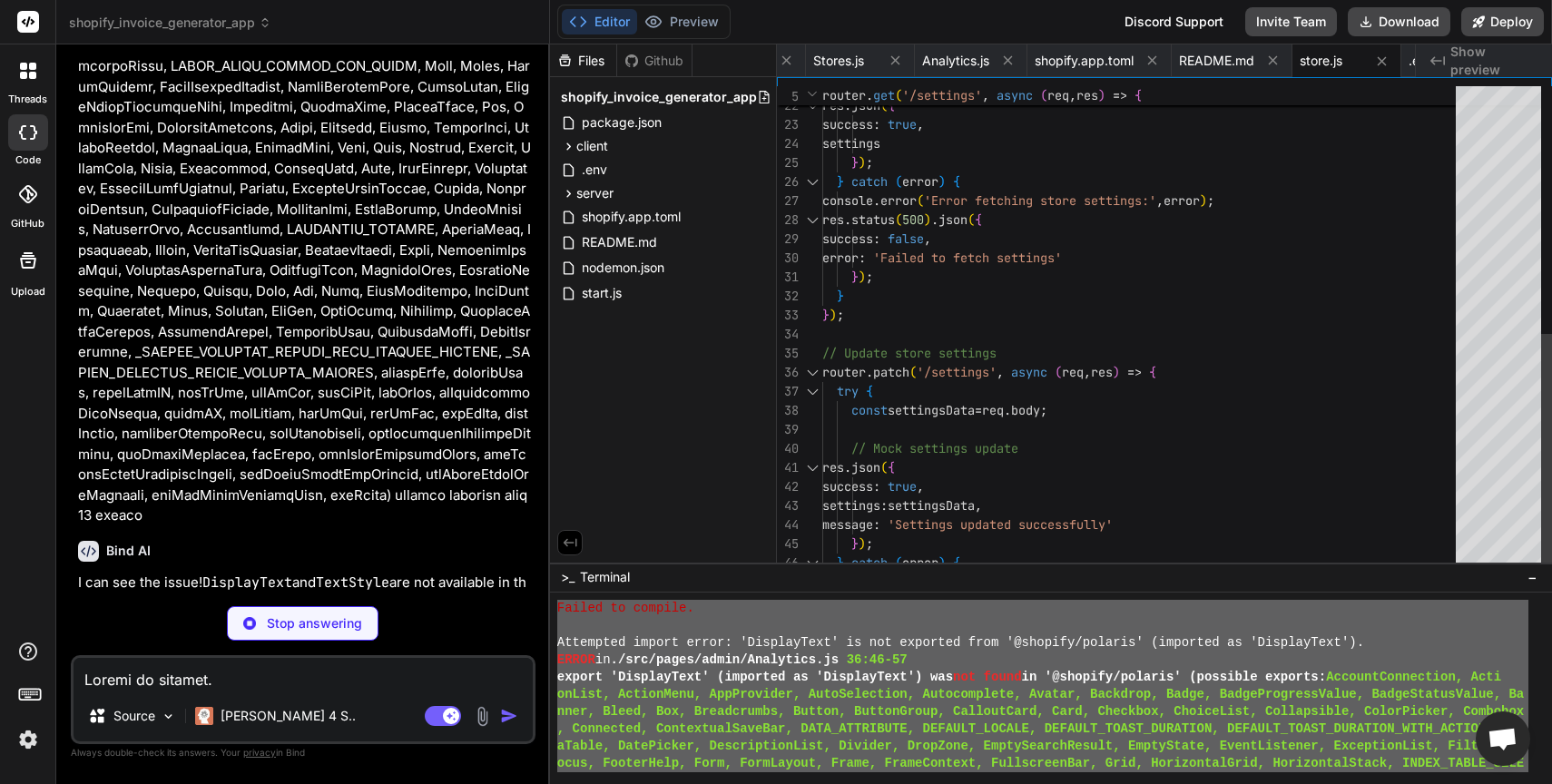
type textarea "x"
type textarea "</Page> ); }; export default AdminDashboard;"
type textarea "x"
type textarea "); }; export default AdminAnalytics;"
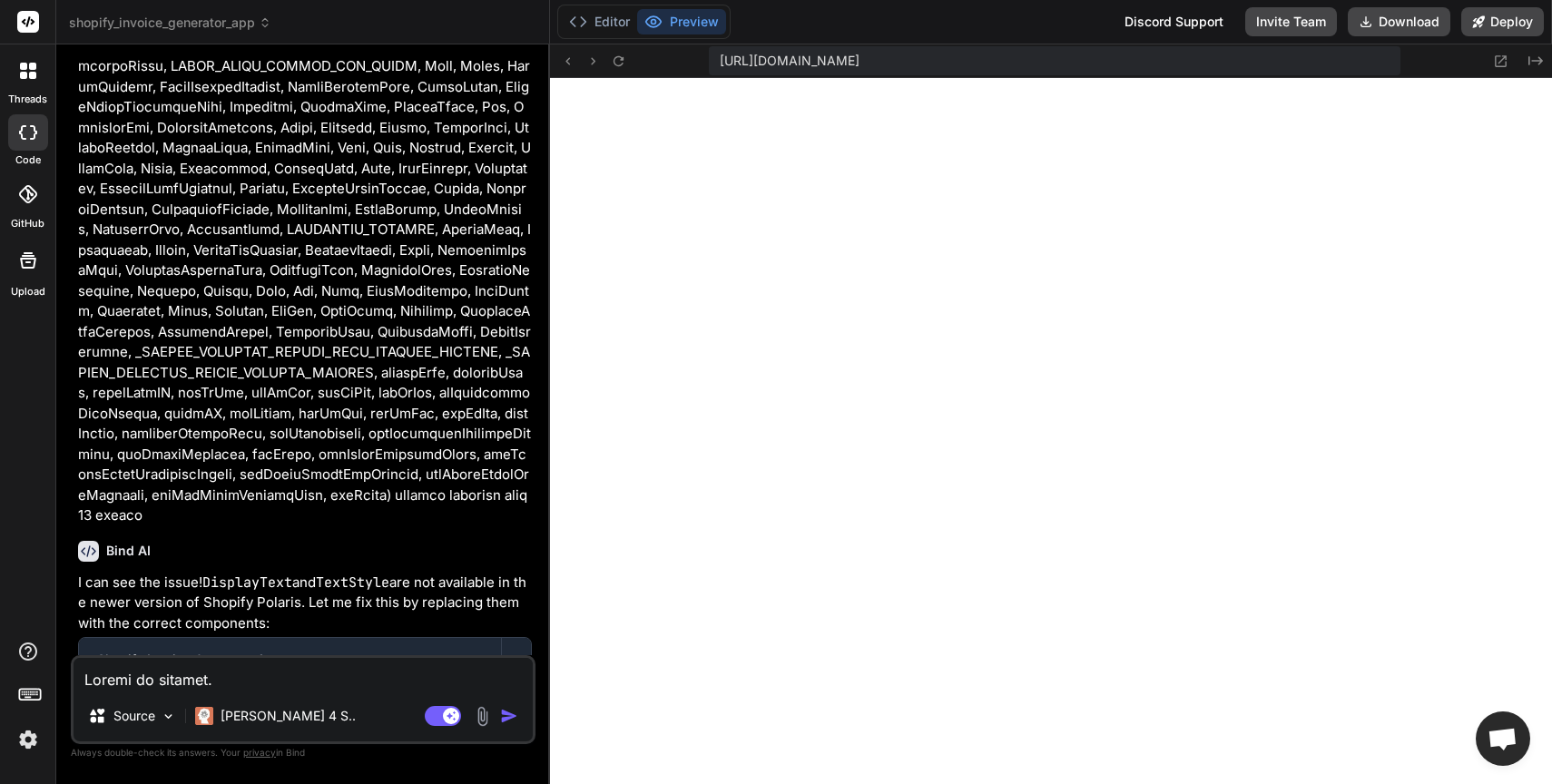
type textarea "x"
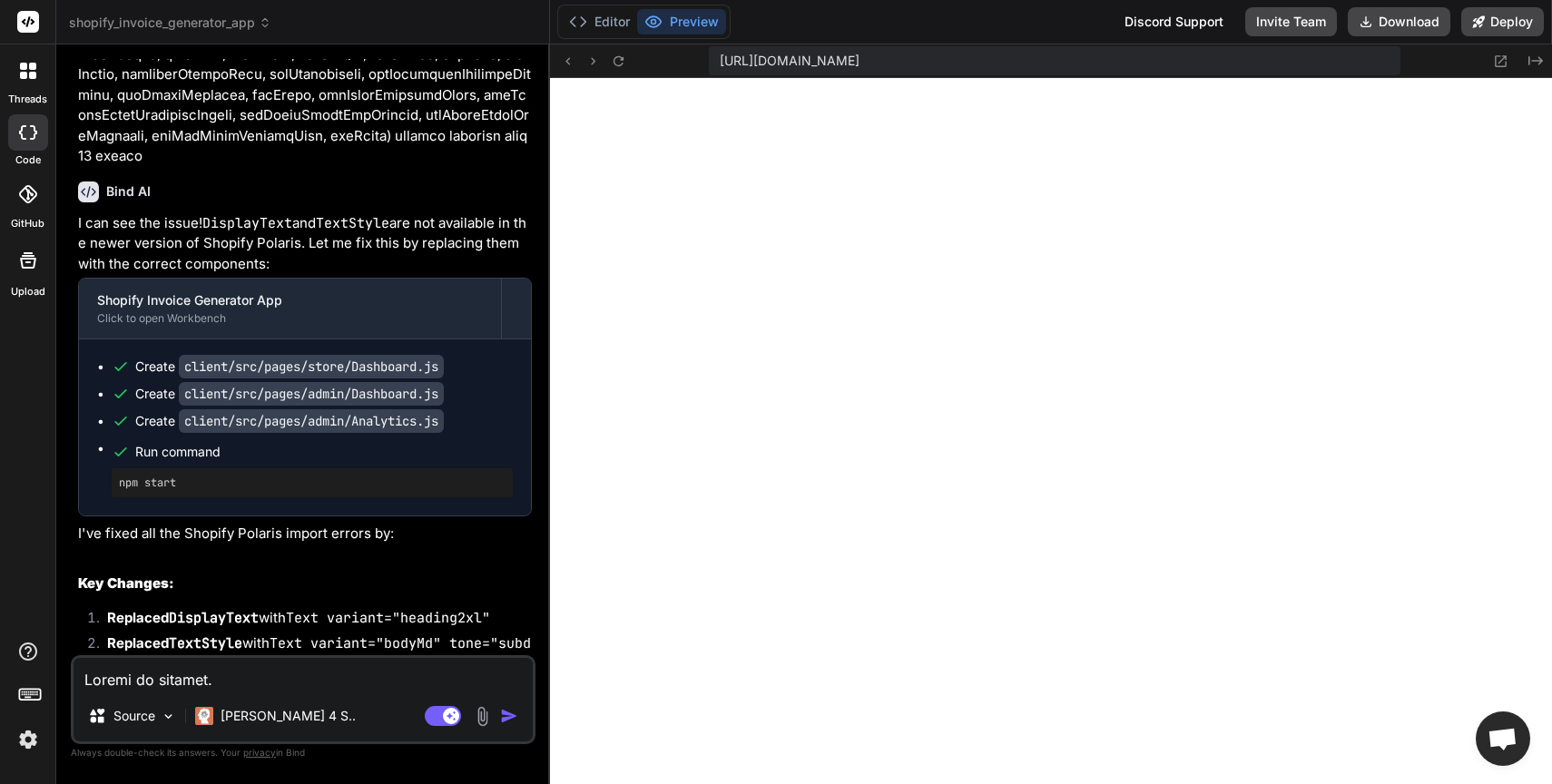
scroll to position [26342, 0]
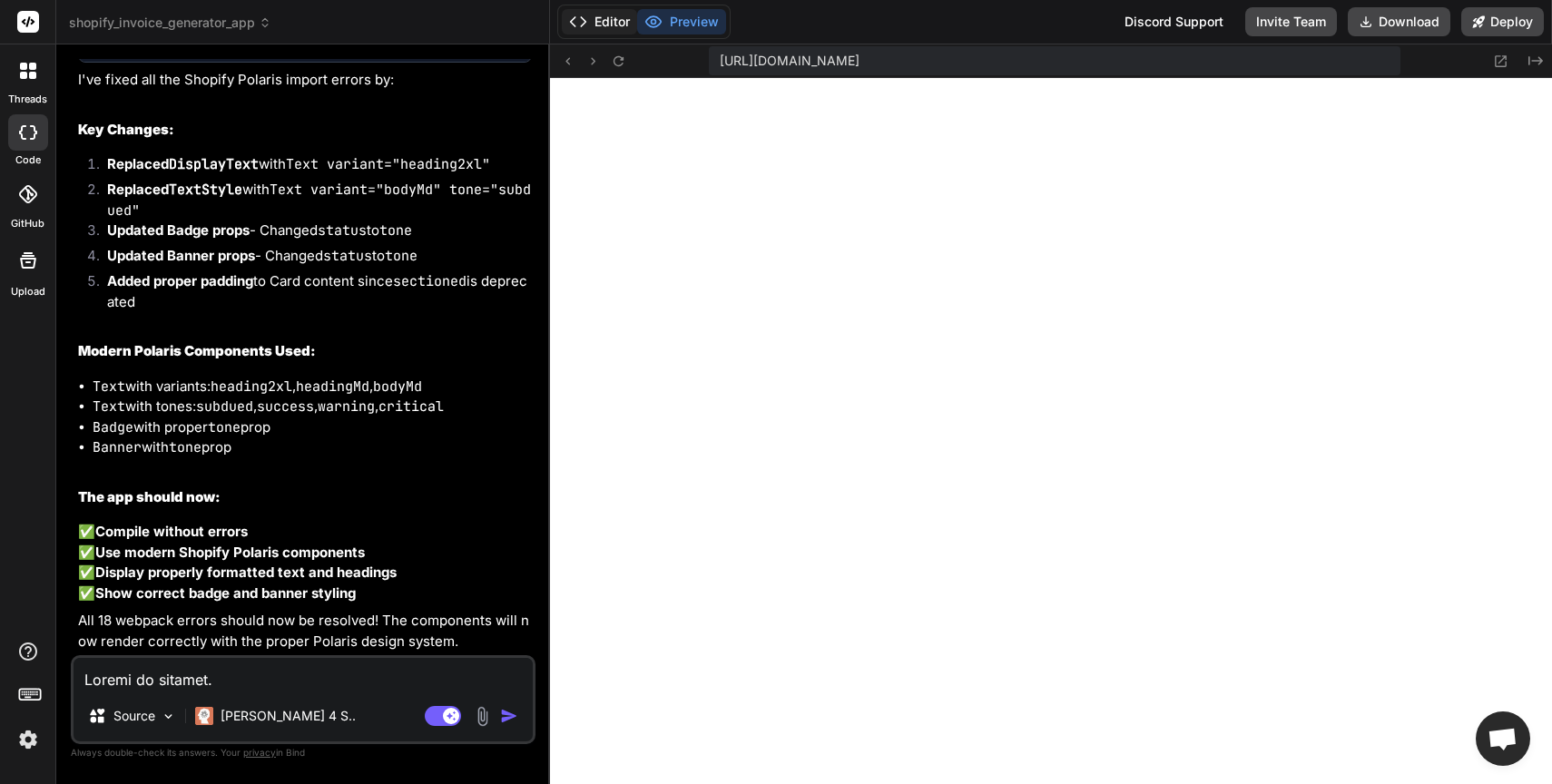
click at [598, 14] on button "Editor" at bounding box center [599, 21] width 75 height 25
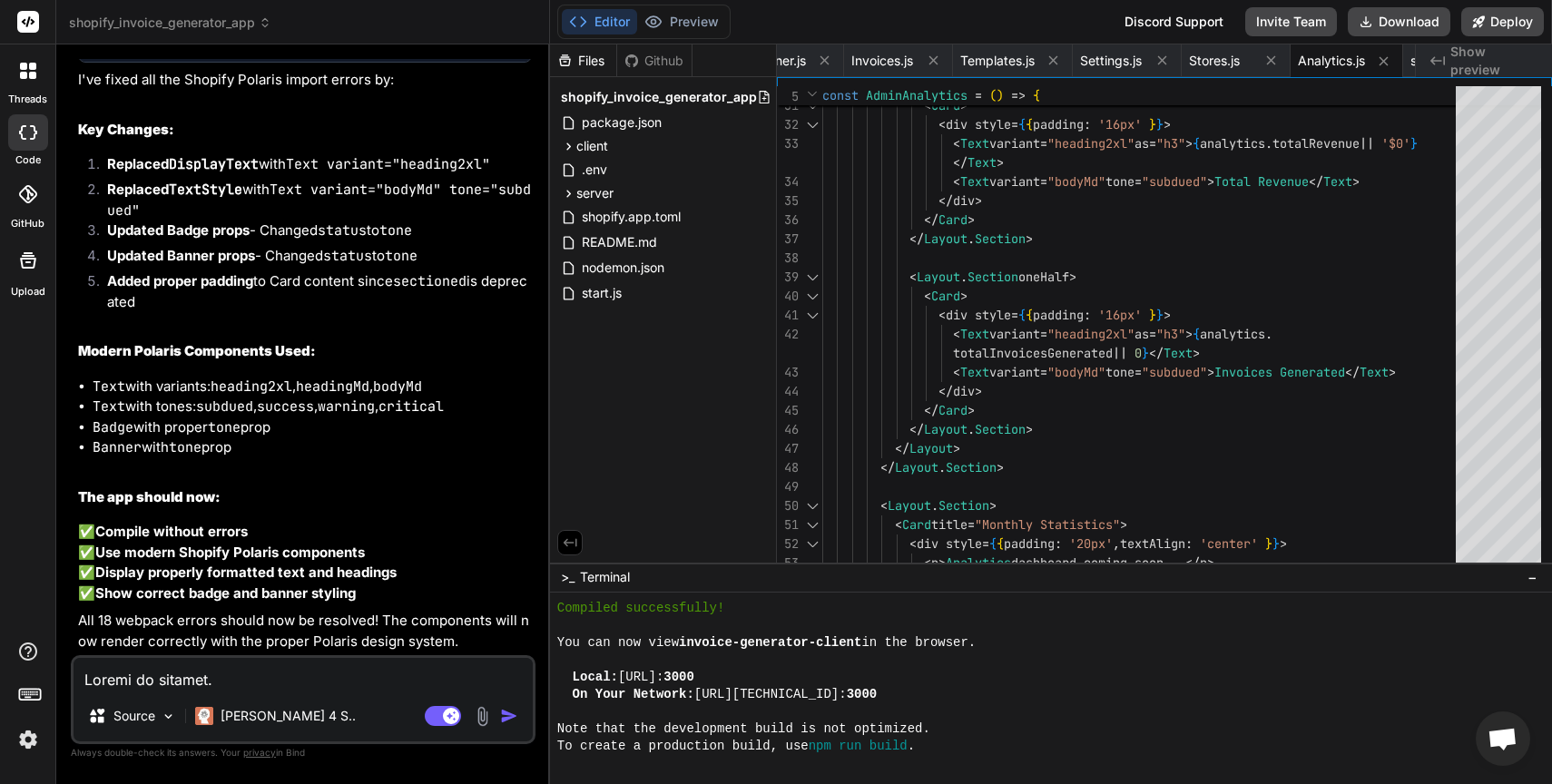
scroll to position [35, 0]
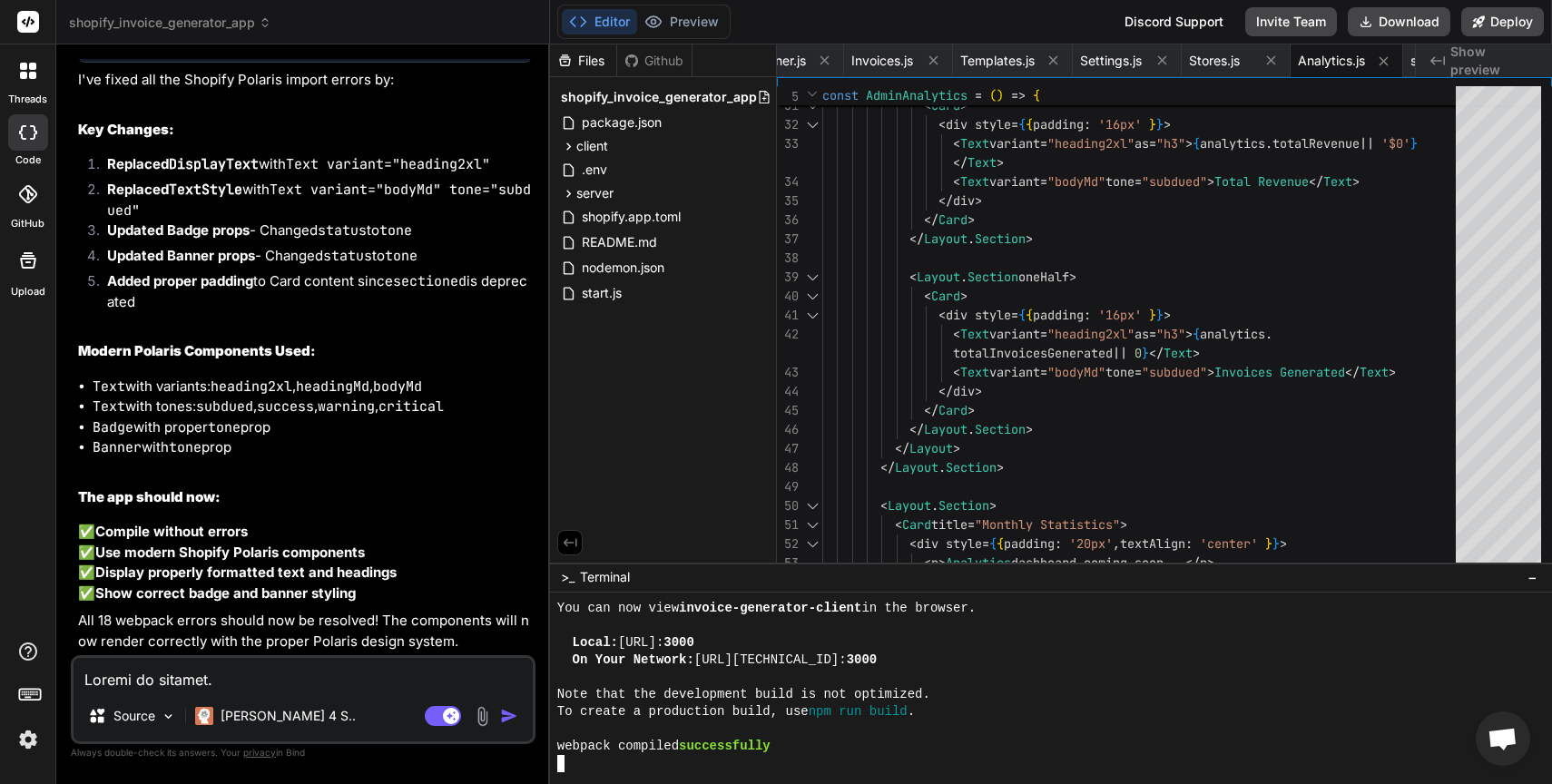
click at [723, 760] on div at bounding box center [1042, 764] width 971 height 17
drag, startPoint x: 829, startPoint y: 710, endPoint x: 886, endPoint y: 710, distance: 57.0
click at [766, 769] on div at bounding box center [1042, 764] width 971 height 17
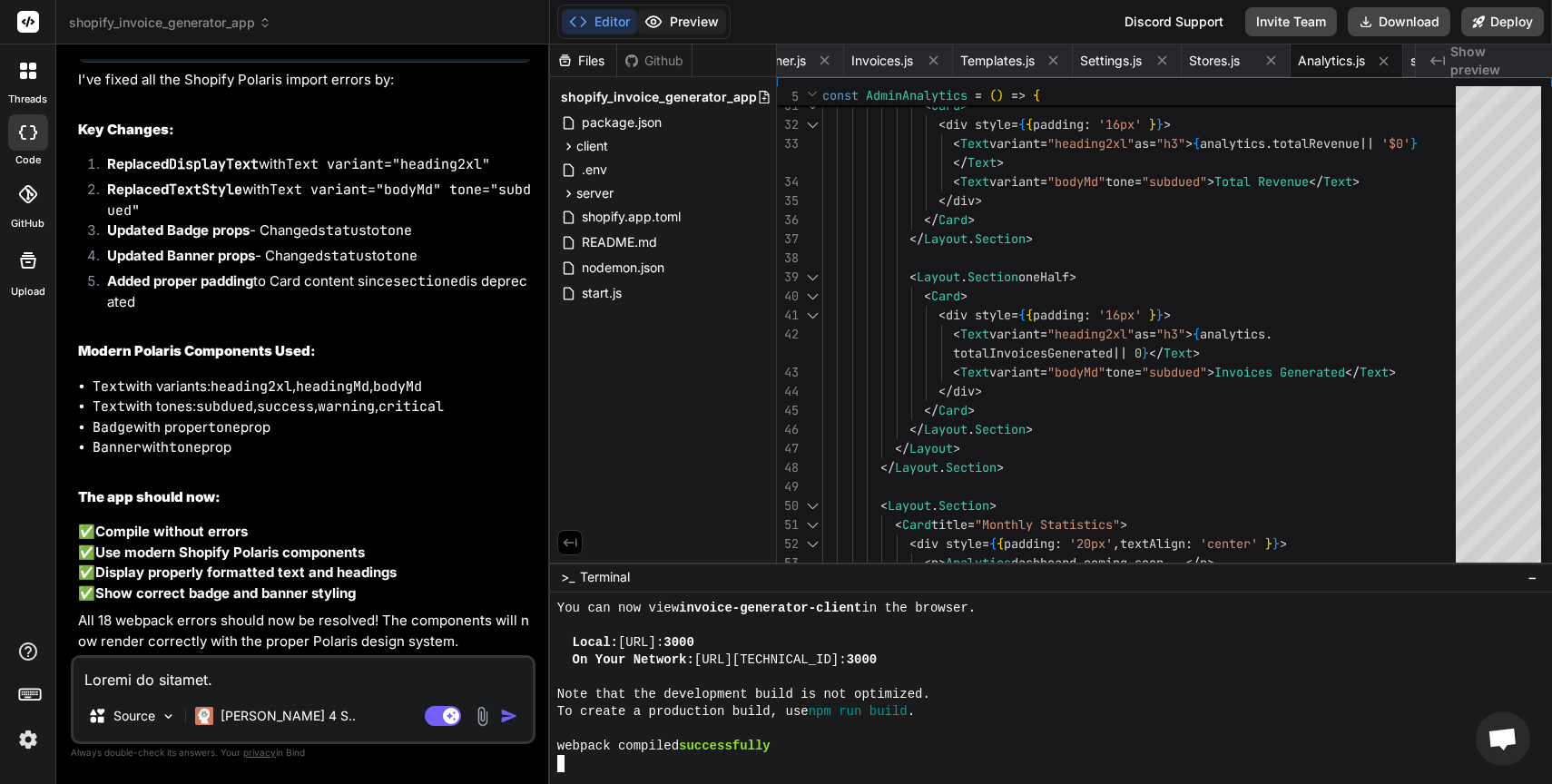
type textarea "npm run build."
click at [694, 26] on button "Preview" at bounding box center [681, 21] width 89 height 25
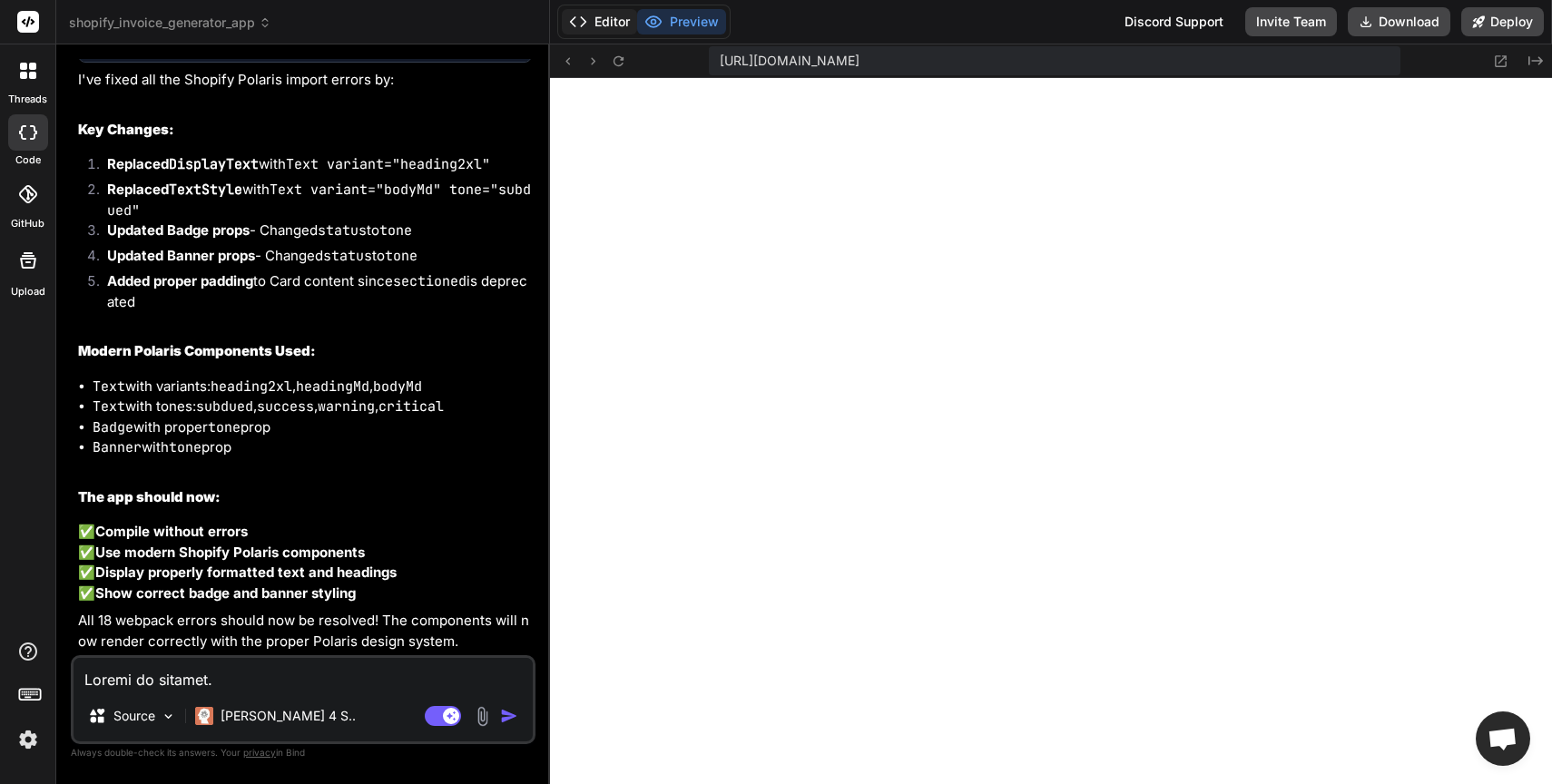
click at [621, 24] on button "Editor" at bounding box center [599, 21] width 75 height 25
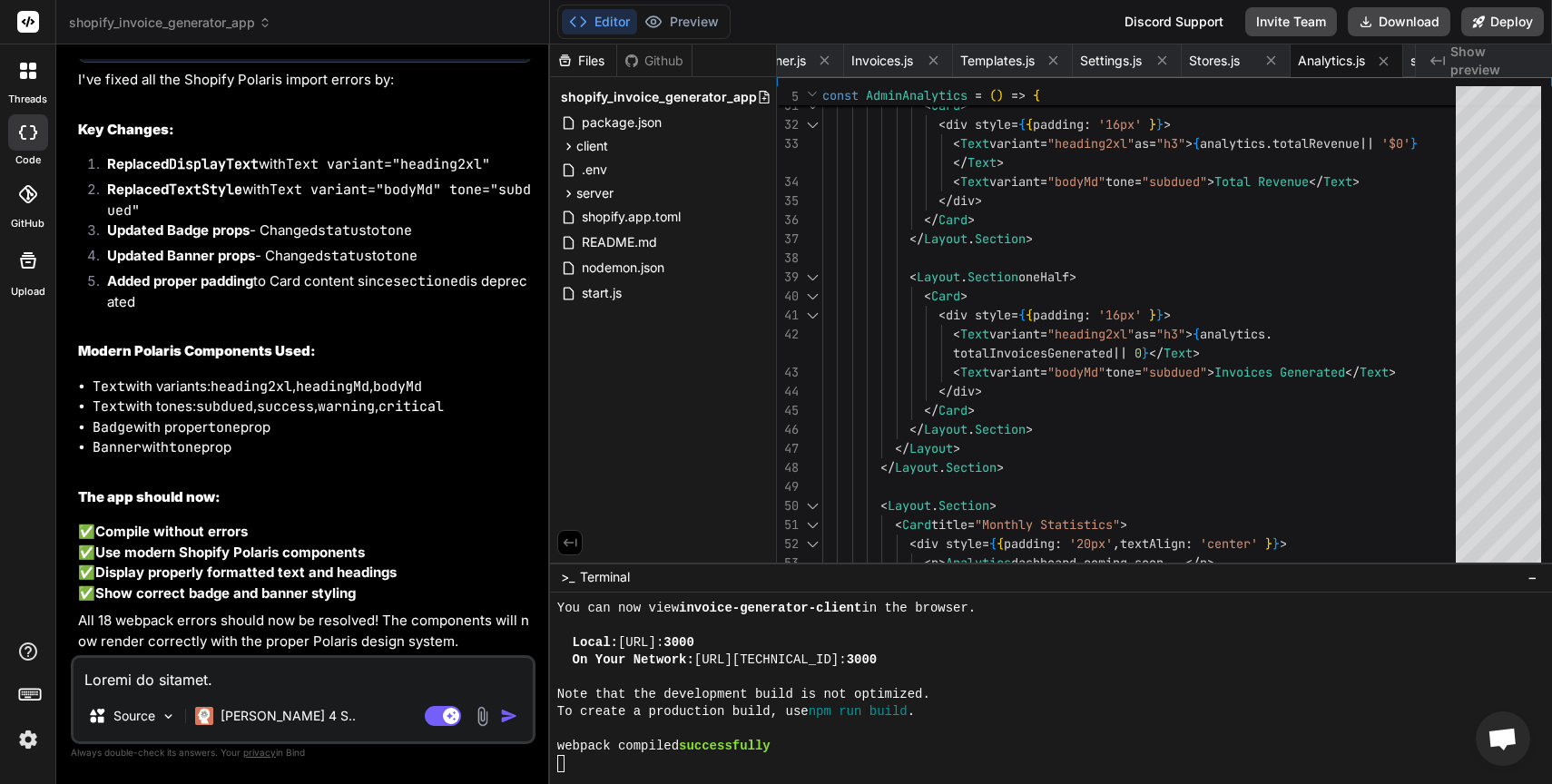
click at [221, 679] on textarea at bounding box center [303, 674] width 460 height 33
type textarea "W"
type textarea "x"
type textarea "Wh"
type textarea "x"
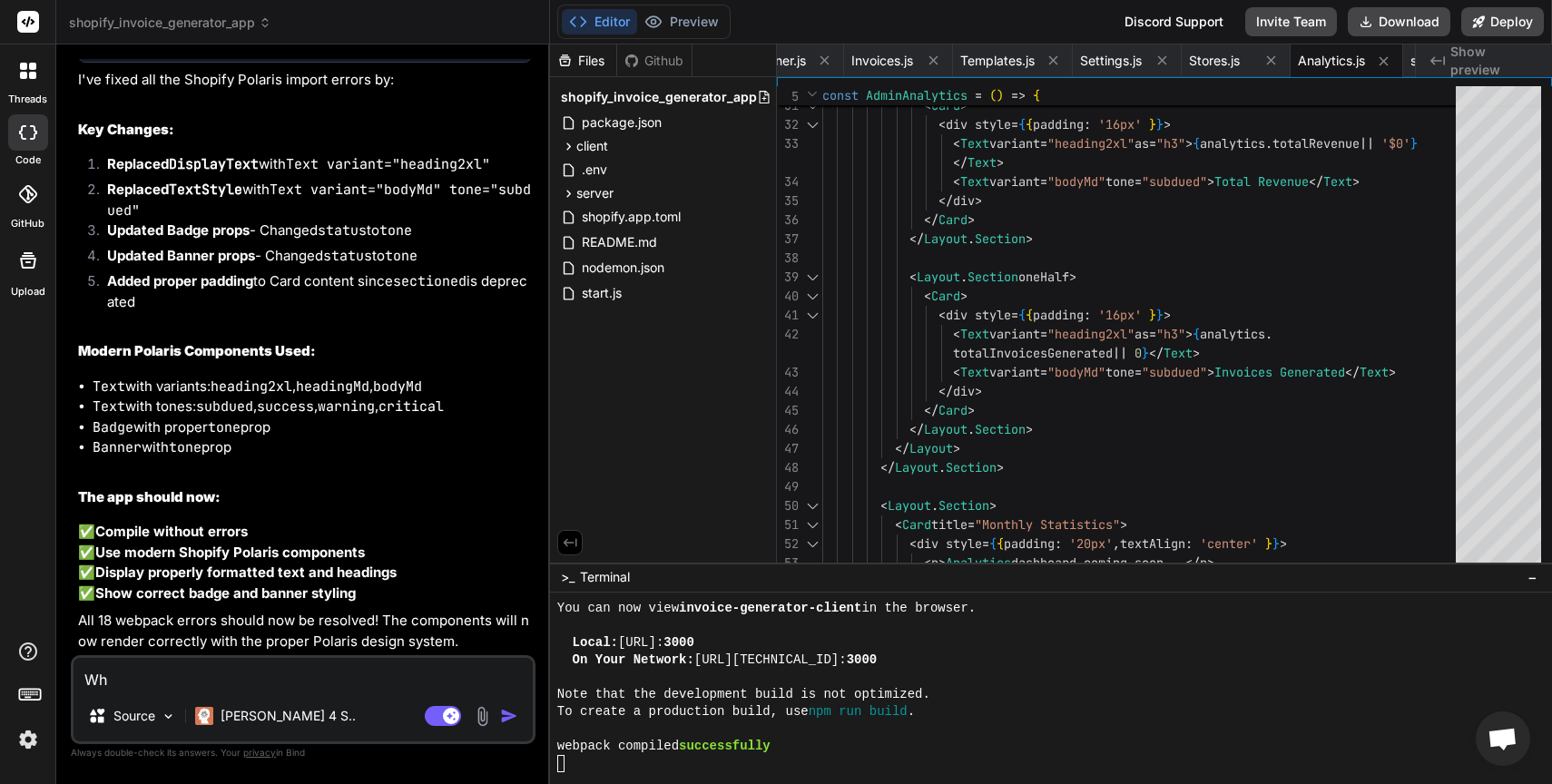
type textarea "Why"
type textarea "x"
type textarea "Why"
type textarea "x"
type textarea "Why p"
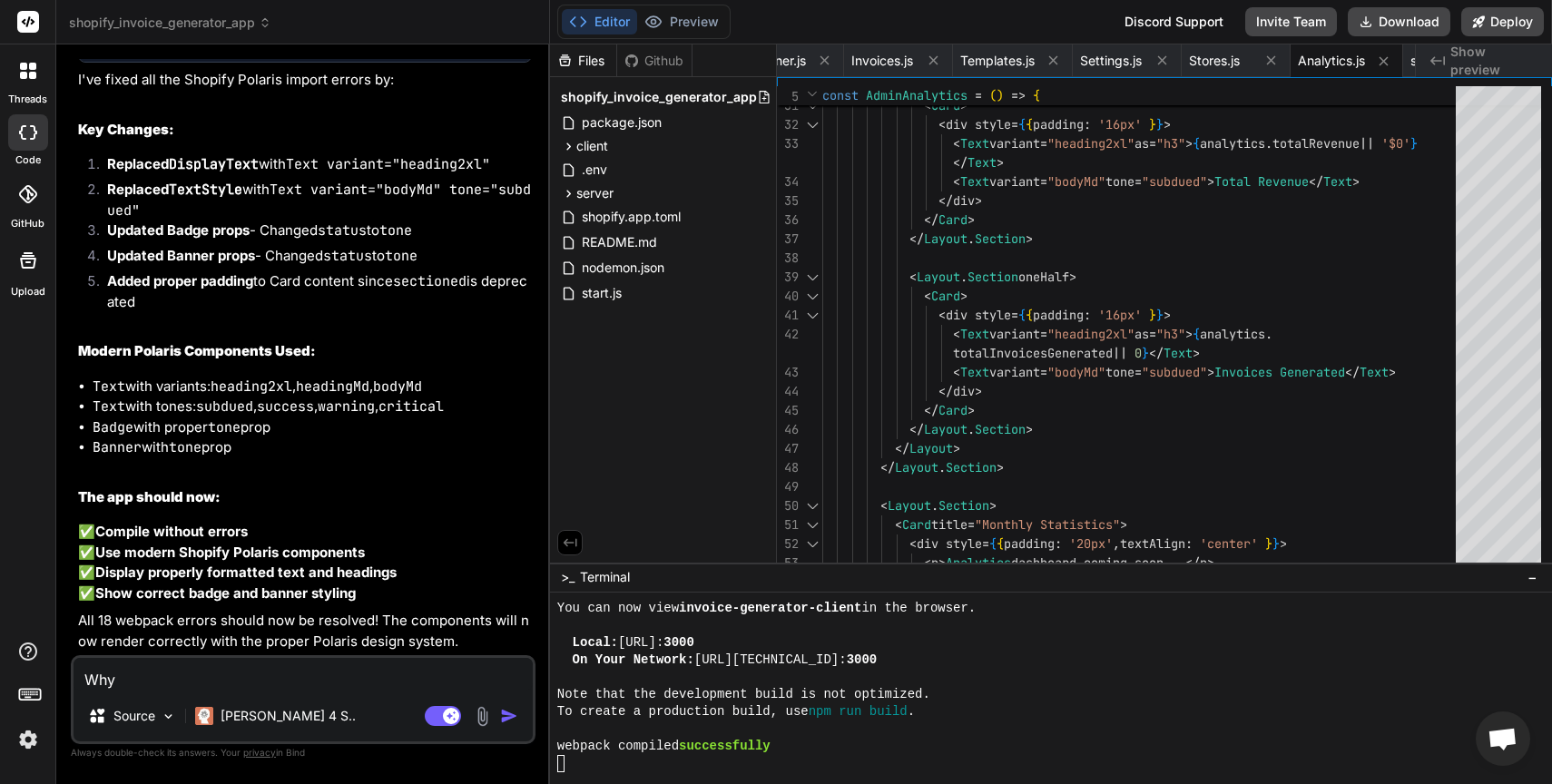
type textarea "x"
type textarea "Why"
type textarea "x"
type textarea "Why i"
type textarea "x"
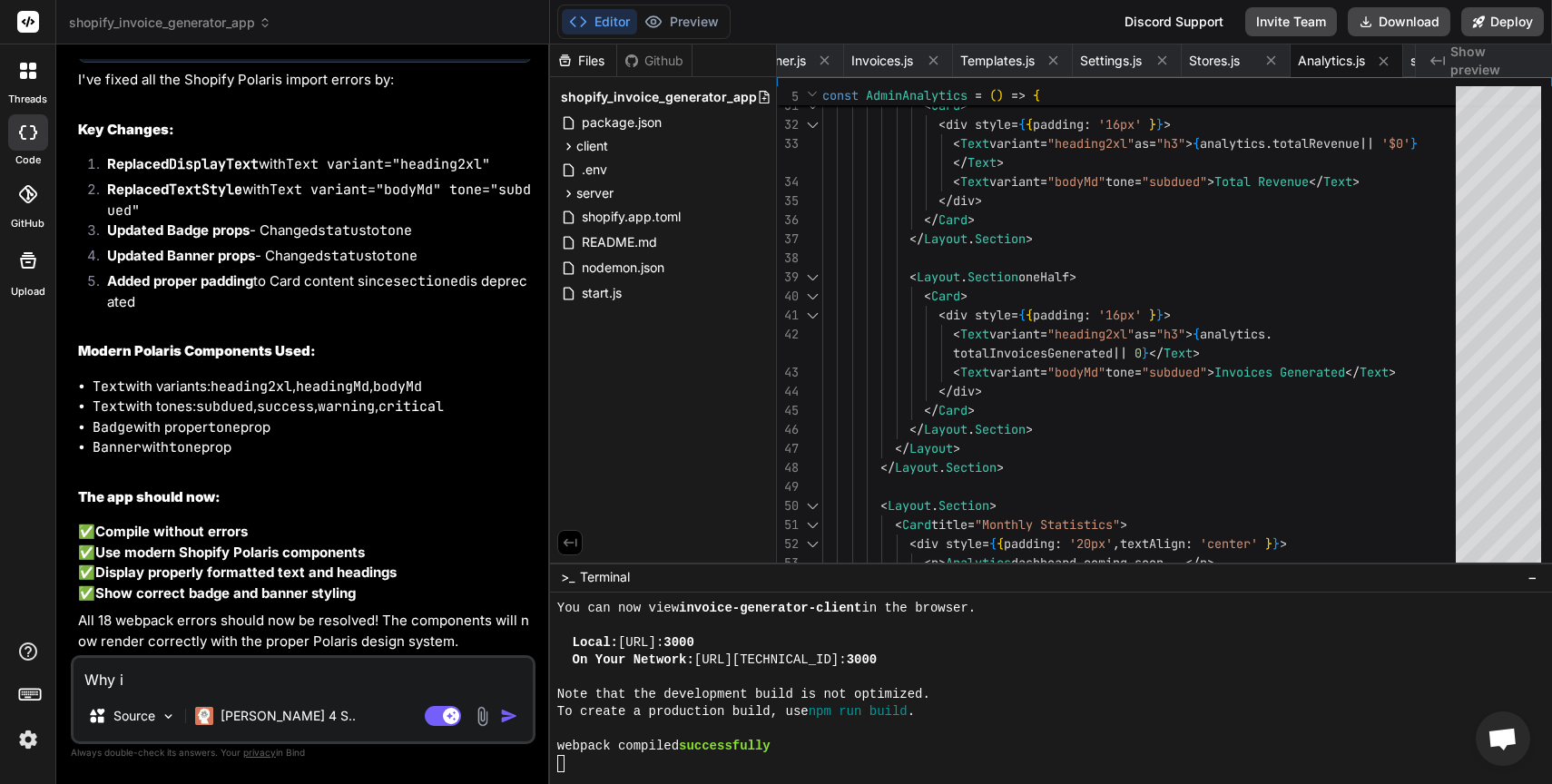
type textarea "Why is"
type textarea "x"
type textarea "Why is"
type textarea "x"
type textarea "Why is p"
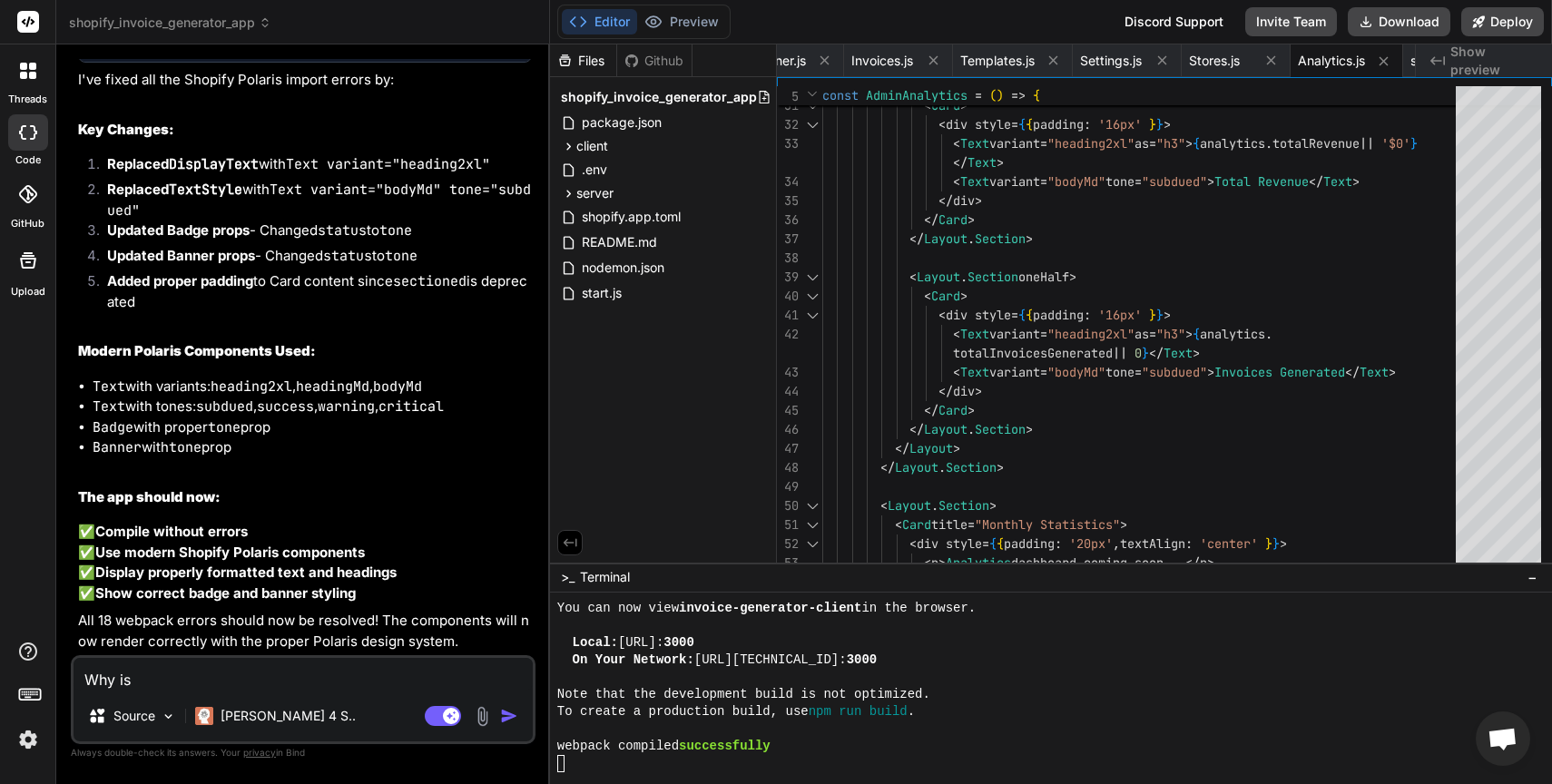
type textarea "x"
type textarea "Why is pr"
type textarea "x"
type textarea "Why is pre"
type textarea "x"
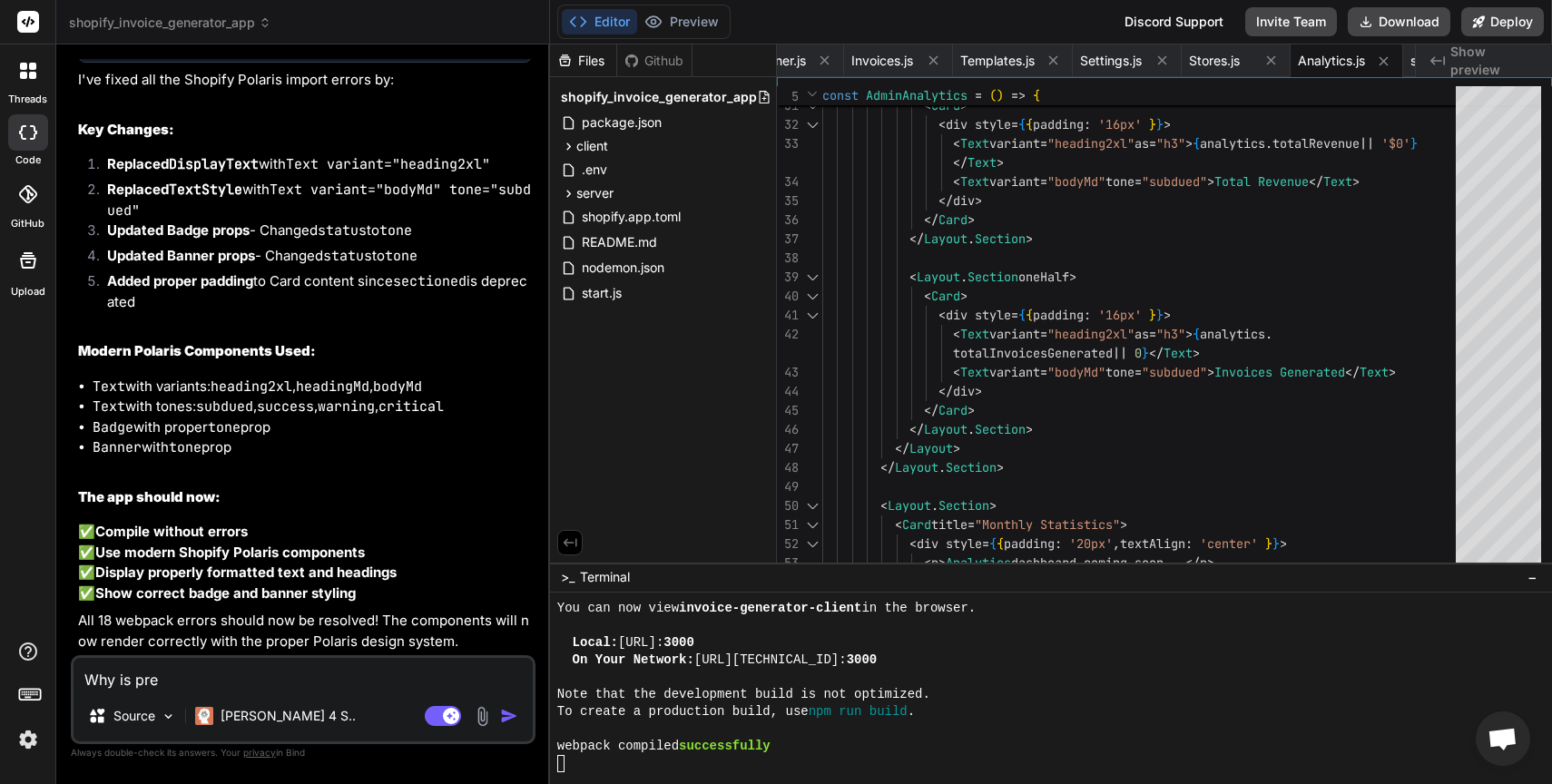
type textarea "Why is prev"
type textarea "x"
type textarea "Why is previ"
type textarea "x"
type textarea "Why is previe"
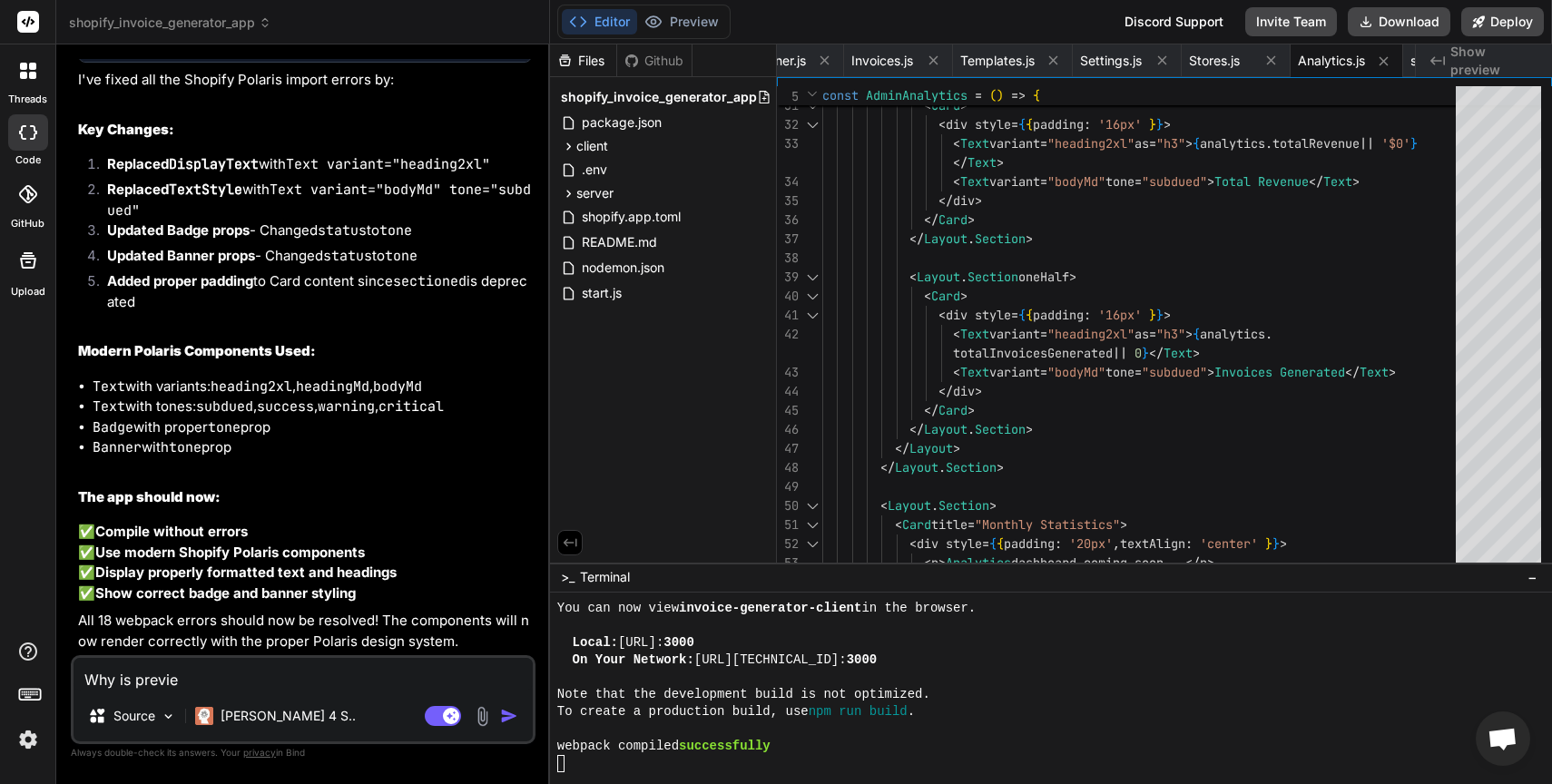
type textarea "x"
type textarea "Why is preview"
type textarea "x"
type textarea "Why is preview"
click at [685, 29] on button "Preview" at bounding box center [681, 21] width 89 height 25
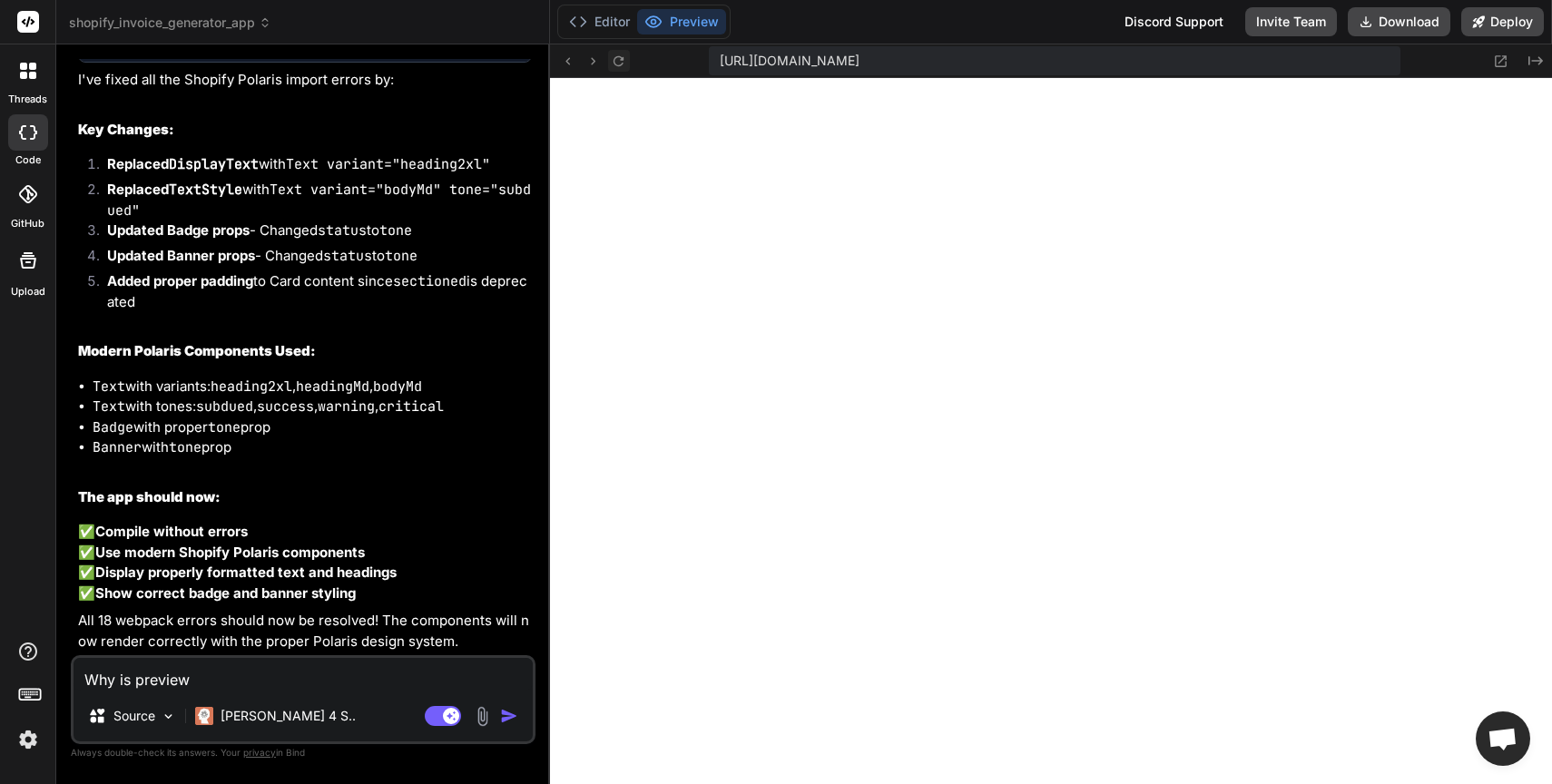
click at [619, 63] on icon at bounding box center [618, 62] width 15 height 15
click at [605, 18] on button "Editor" at bounding box center [599, 21] width 75 height 25
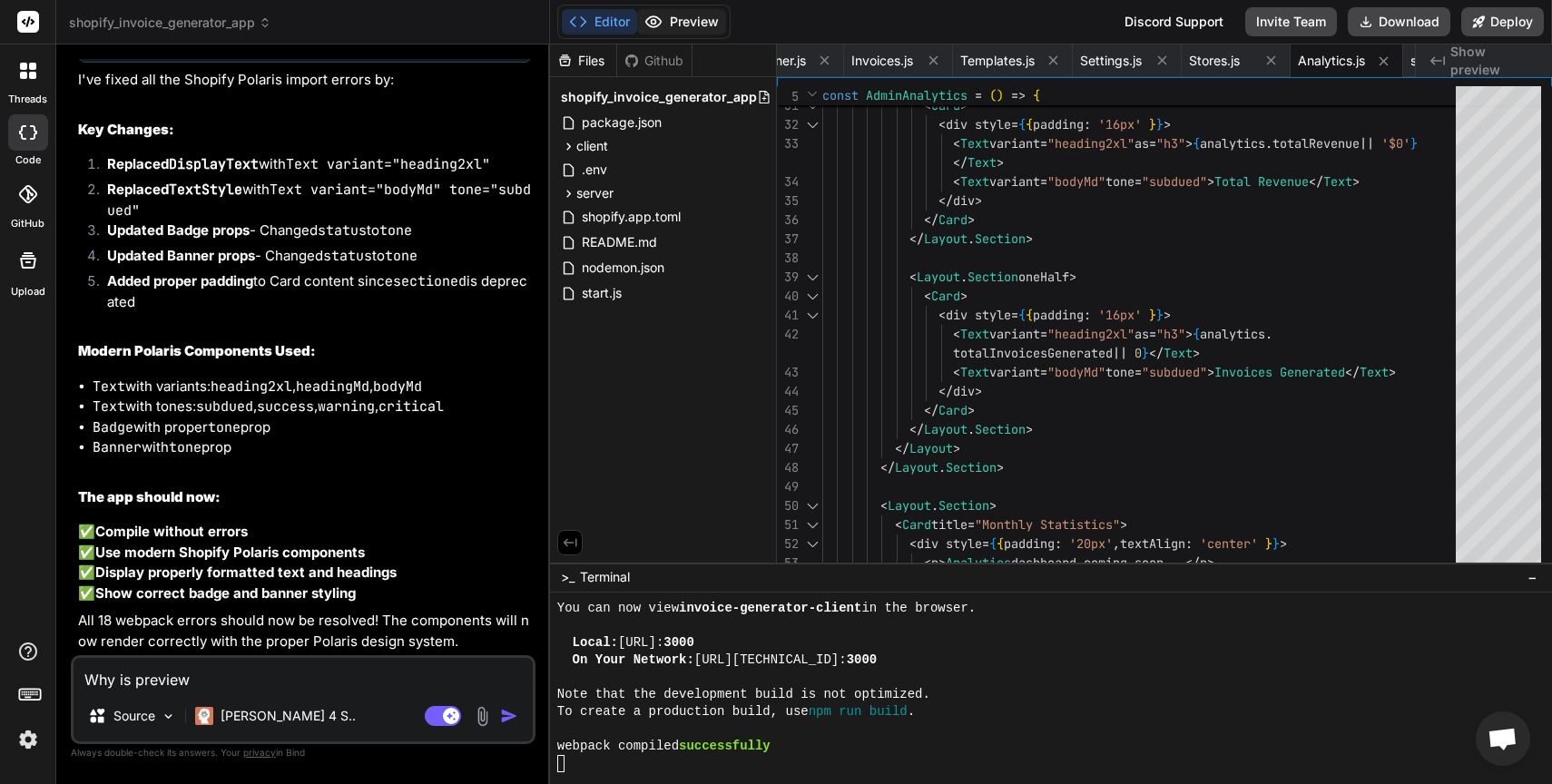
click at [697, 16] on button "Preview" at bounding box center [681, 21] width 89 height 25
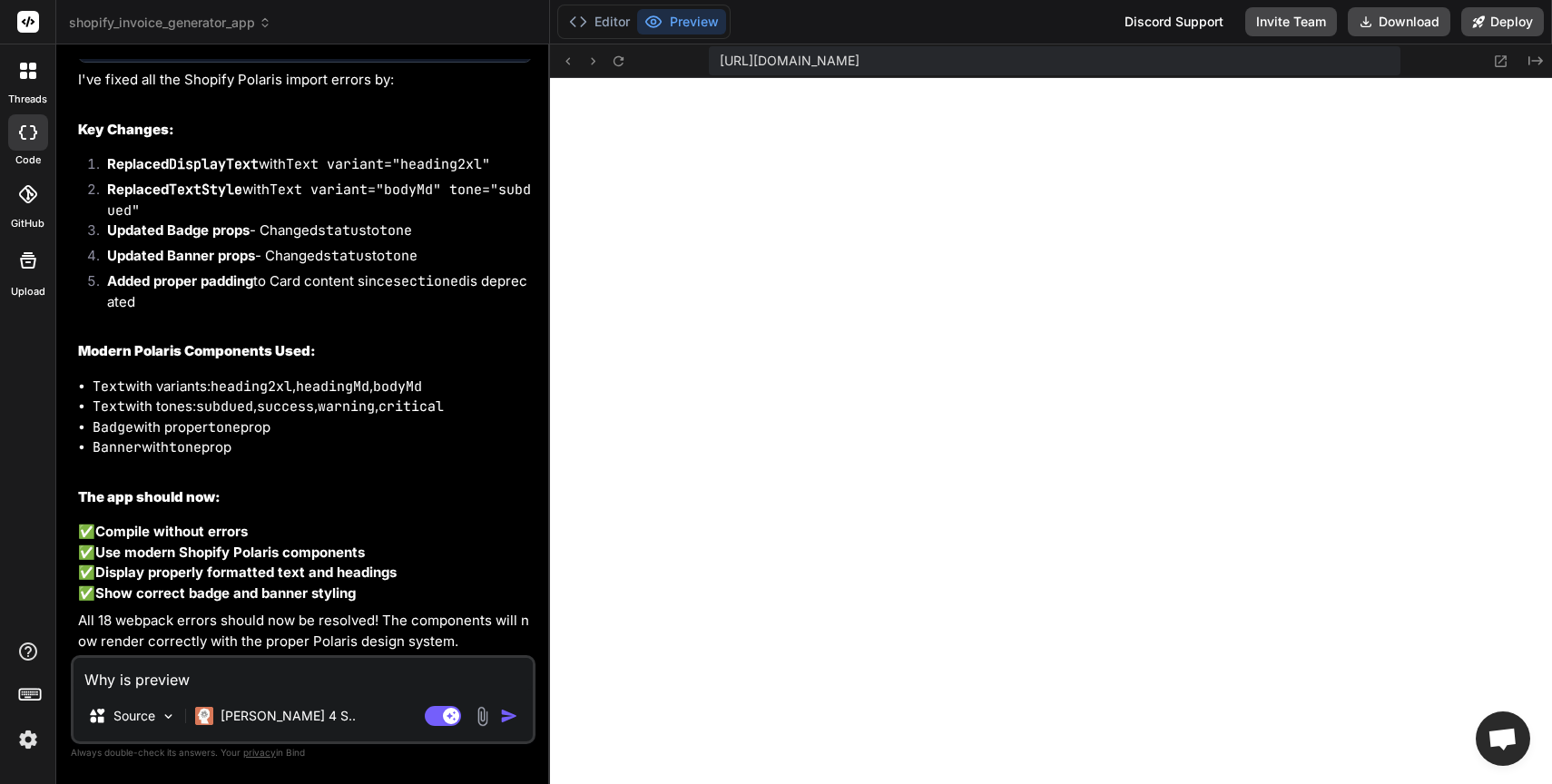
click at [264, 666] on textarea "Why is preview" at bounding box center [303, 674] width 460 height 33
paste textarea "Loremips dolorsi ametco: × ADIPI Elitsed doei te incidid: utlabore e dolore (ma…"
type textarea "Loremips dolorsi ametco: × ADIPI Elitsed doei te incidid: utlabore e dolore (ma…"
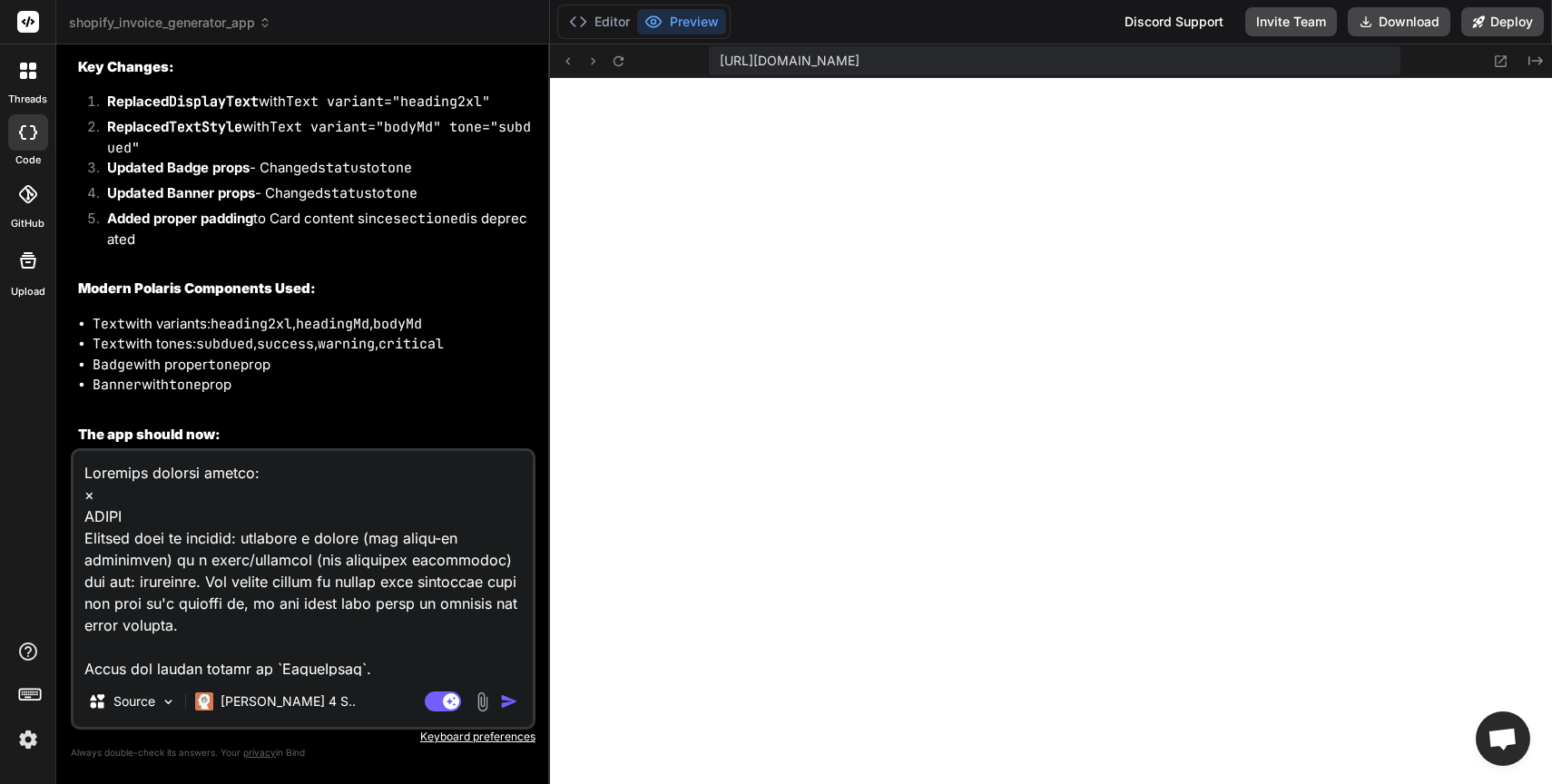
scroll to position [3332, 0]
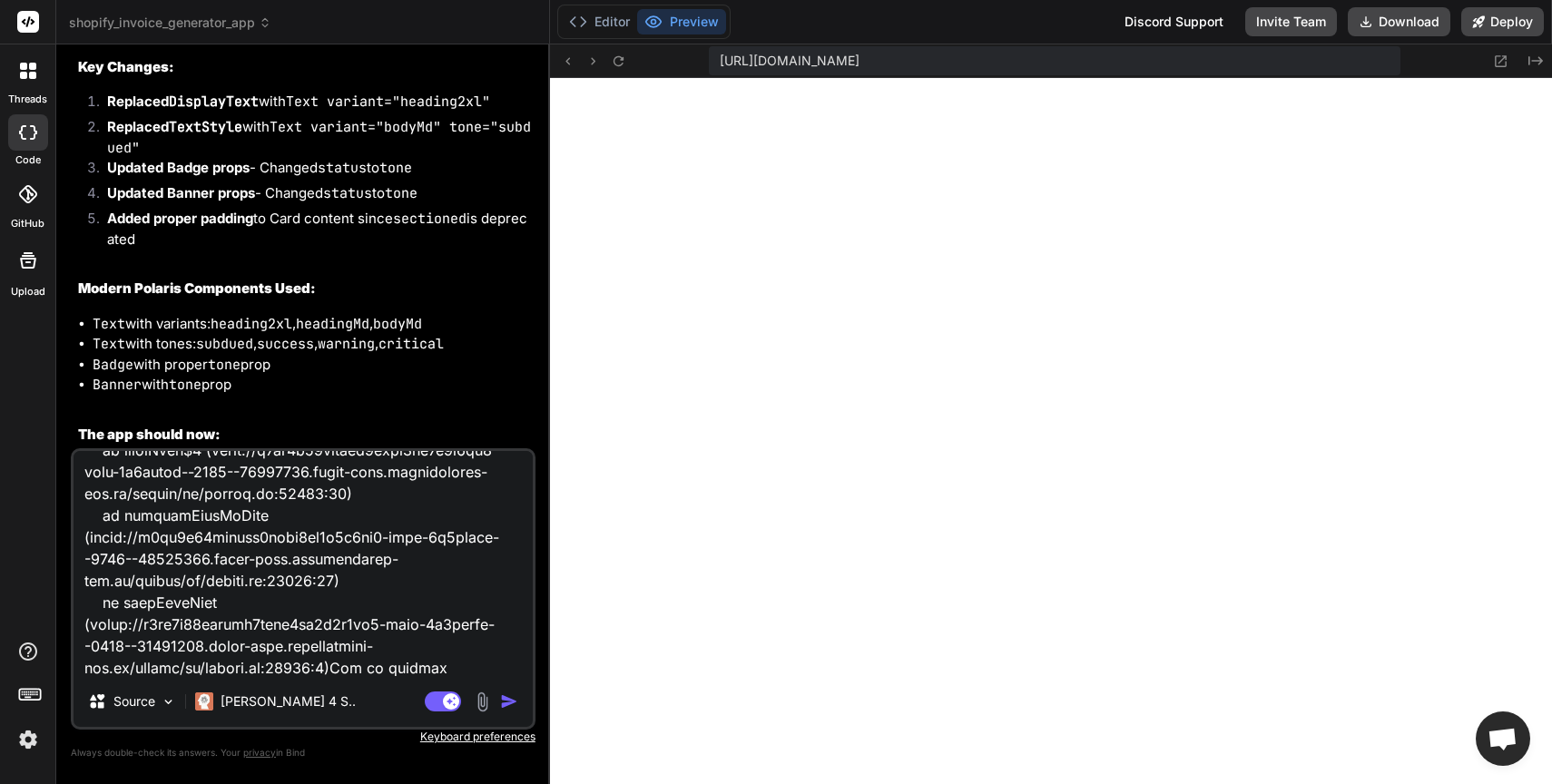
type textarea "x"
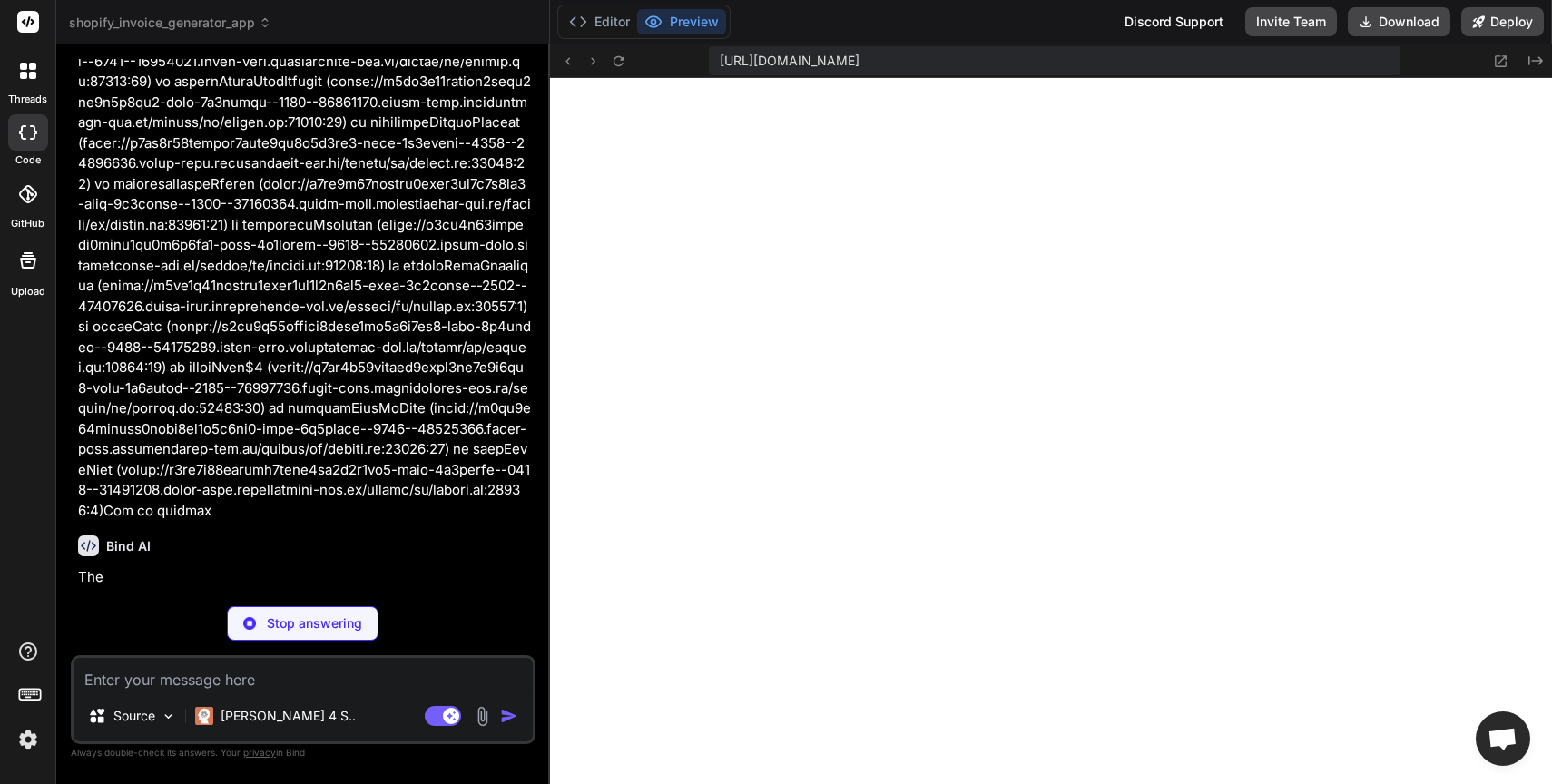
scroll to position [28530, 0]
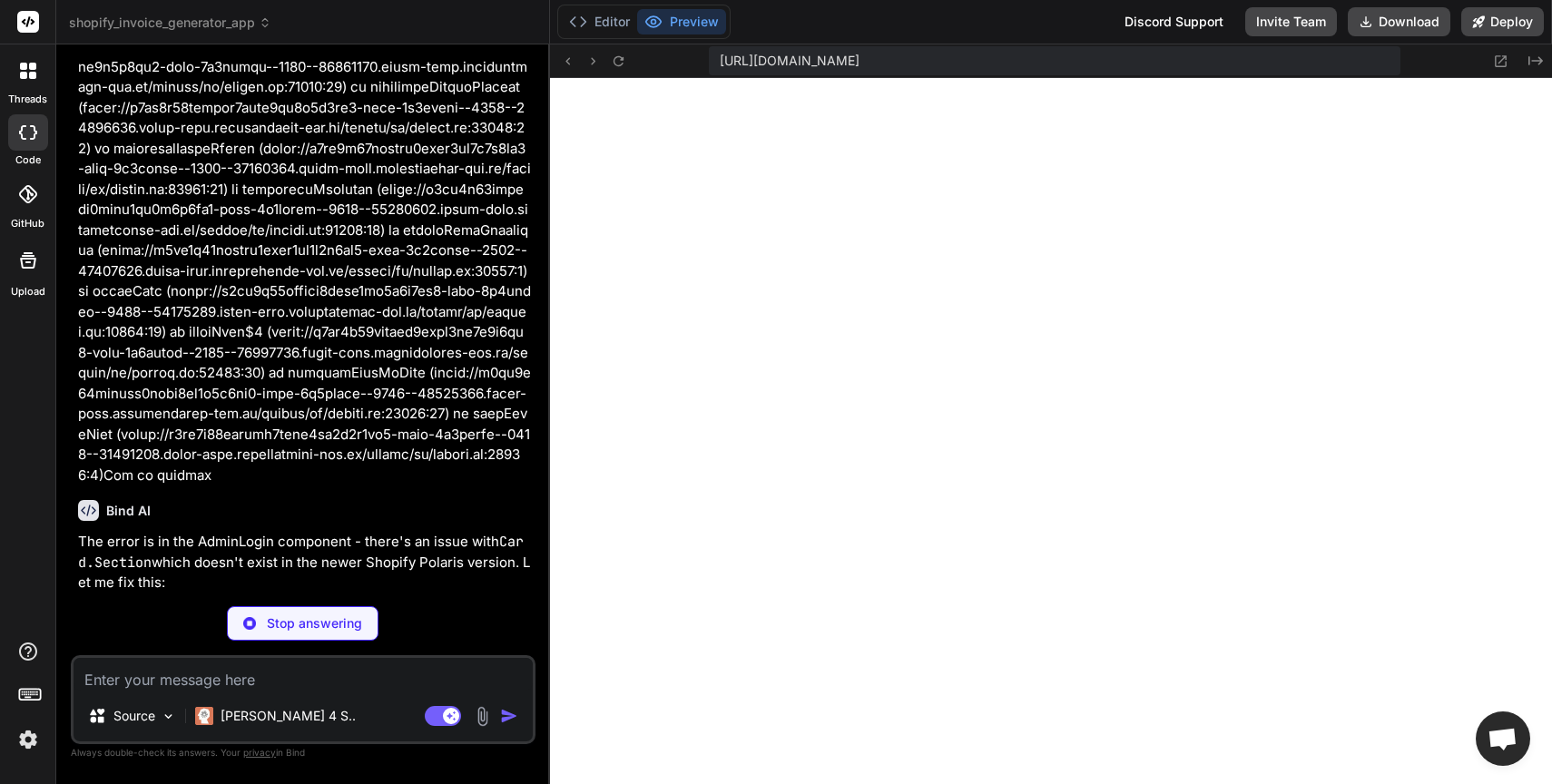
type textarea "x"
type textarea "export default AdminLogin;"
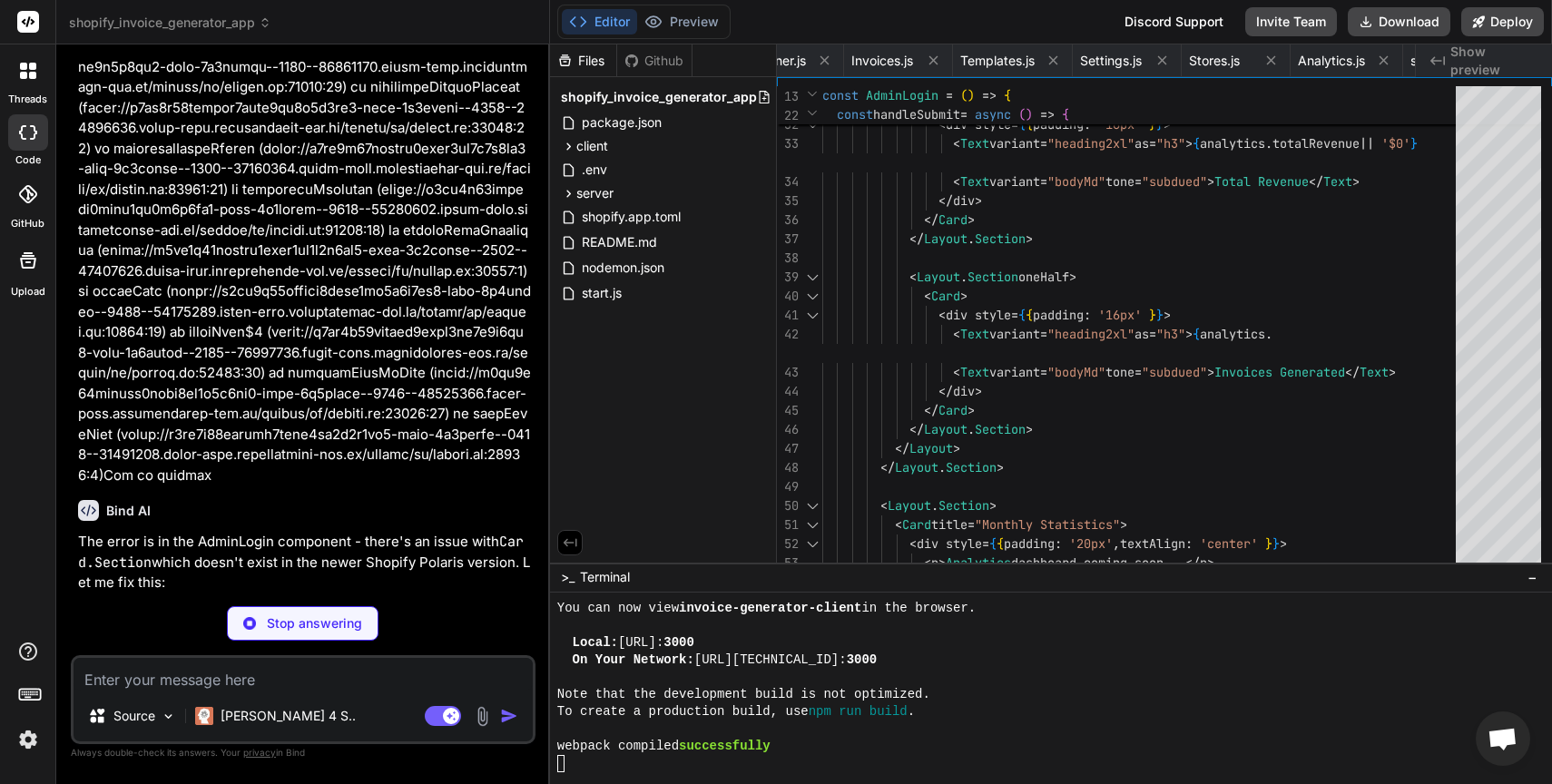
type textarea "x"
type textarea "showMobileNavigation={false} > {children} </Frame> </AppProvider> ); }; export …"
type textarea "x"
type textarea "export default AdminLayout;"
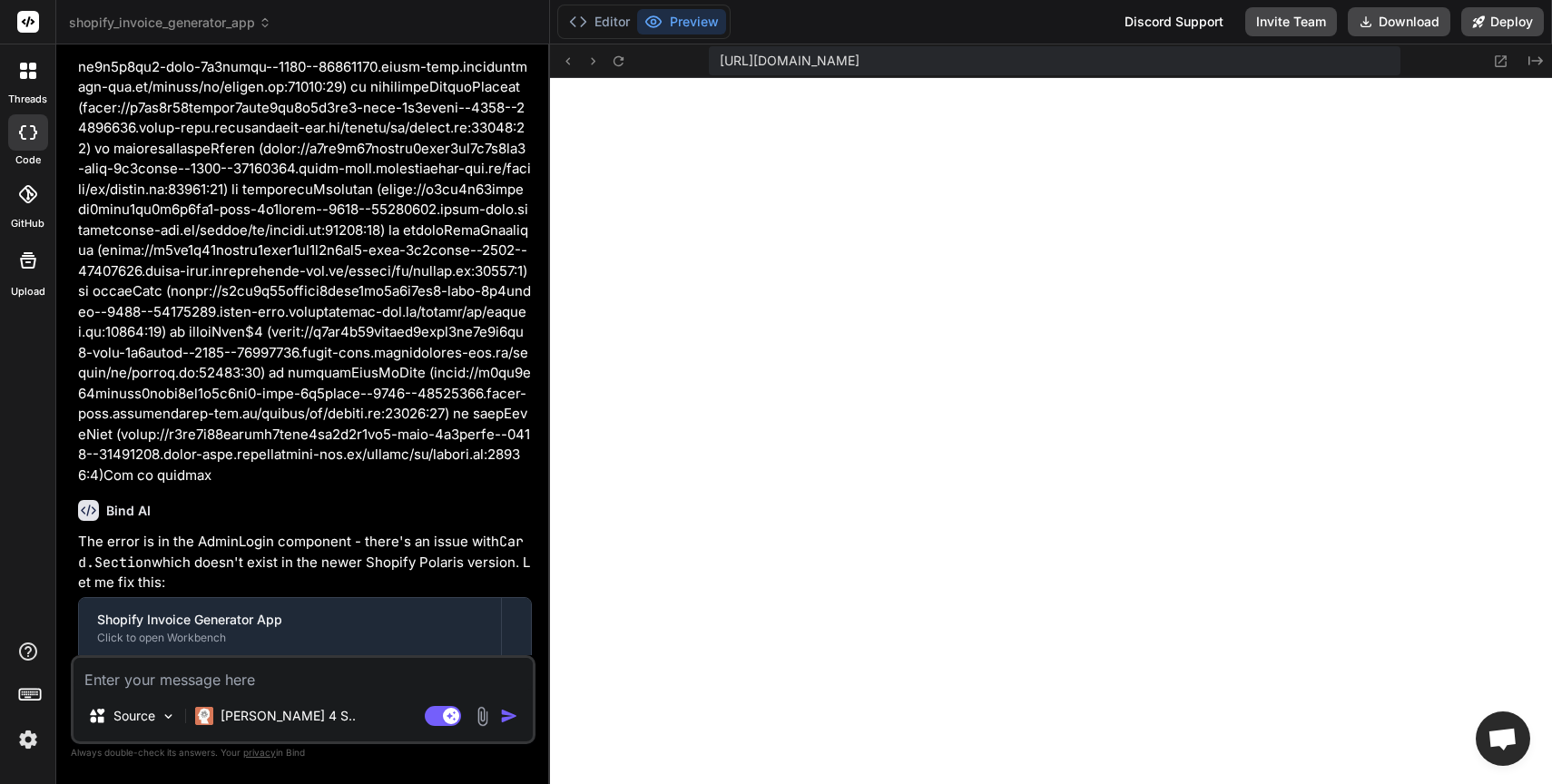
type textarea "x"
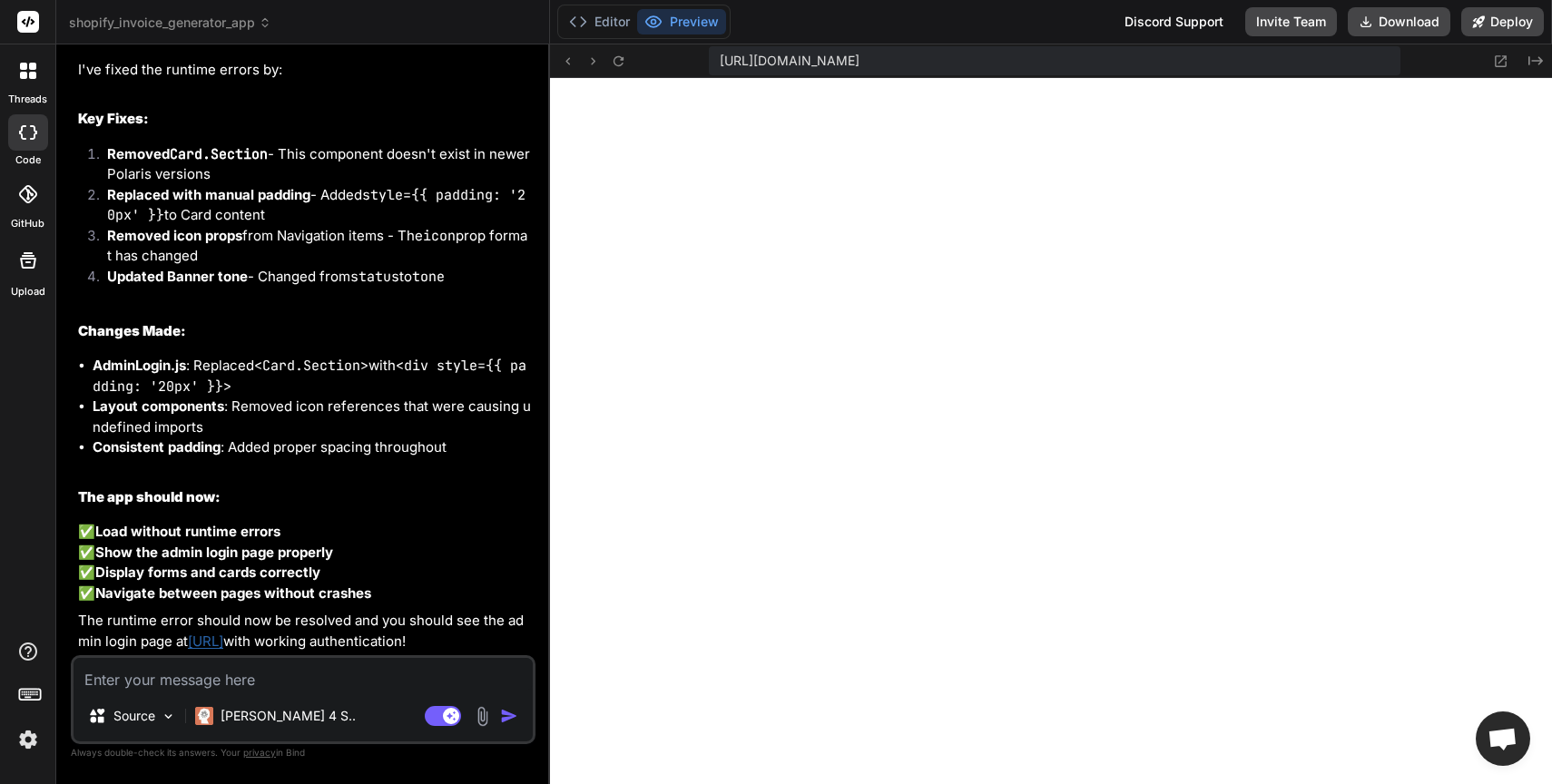
click at [289, 677] on textarea at bounding box center [303, 674] width 460 height 33
type textarea "N"
type textarea "x"
type textarea "No"
type textarea "x"
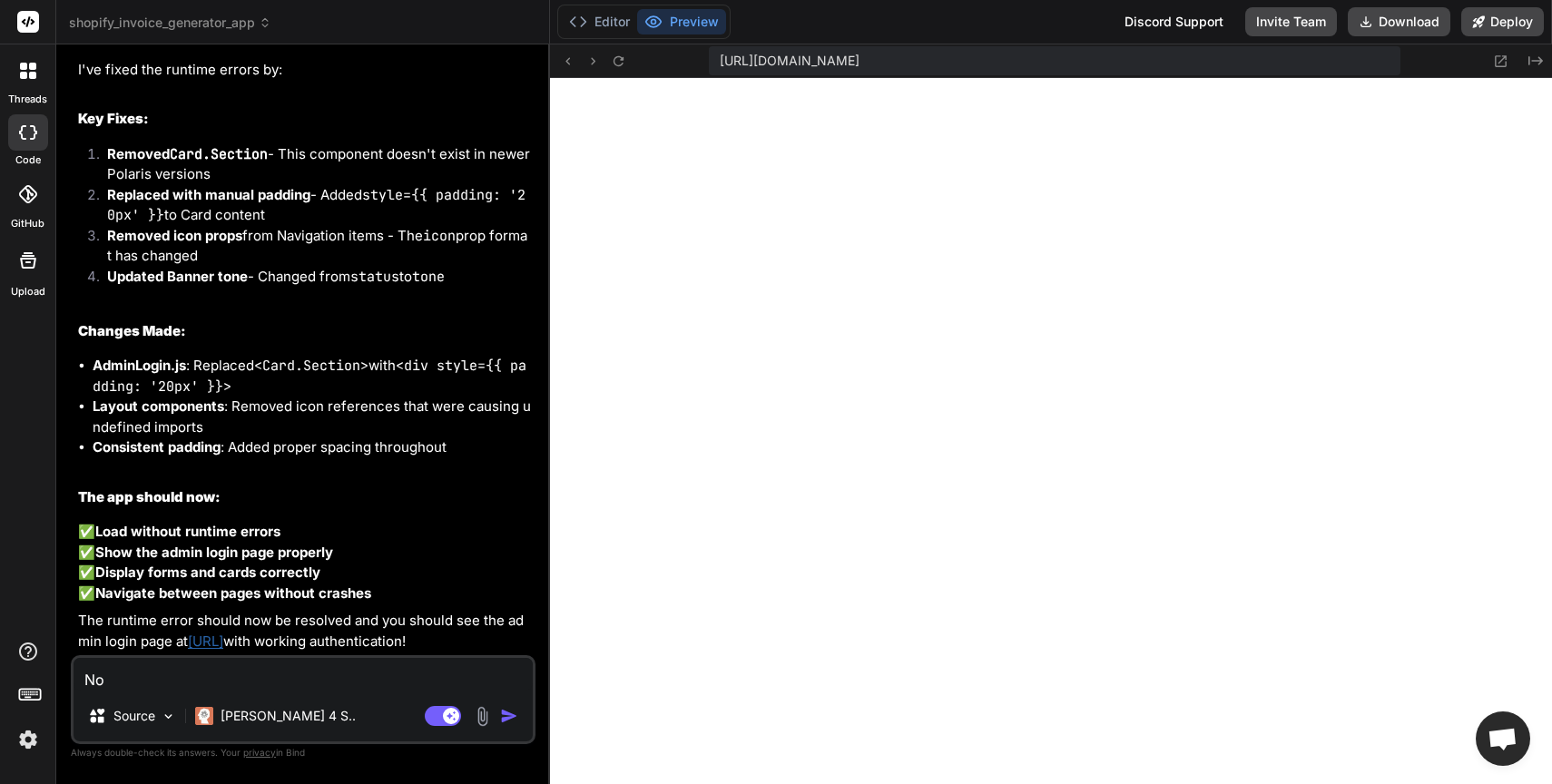
type textarea "Not"
type textarea "x"
type textarea "Not"
type textarea "x"
type textarea "Not s"
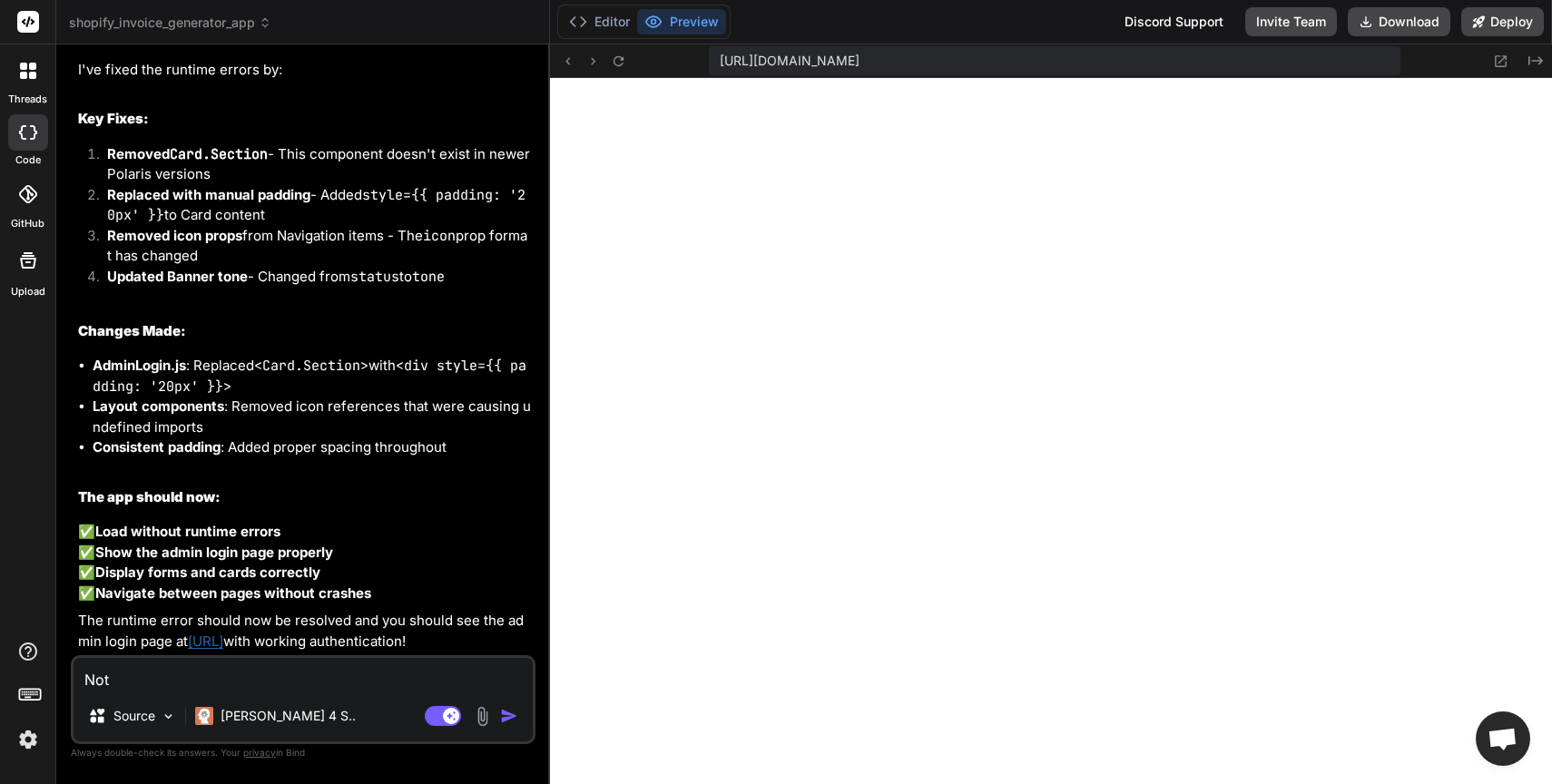
type textarea "x"
type textarea "Not si"
type textarea "x"
type textarea "Not sig"
type textarea "x"
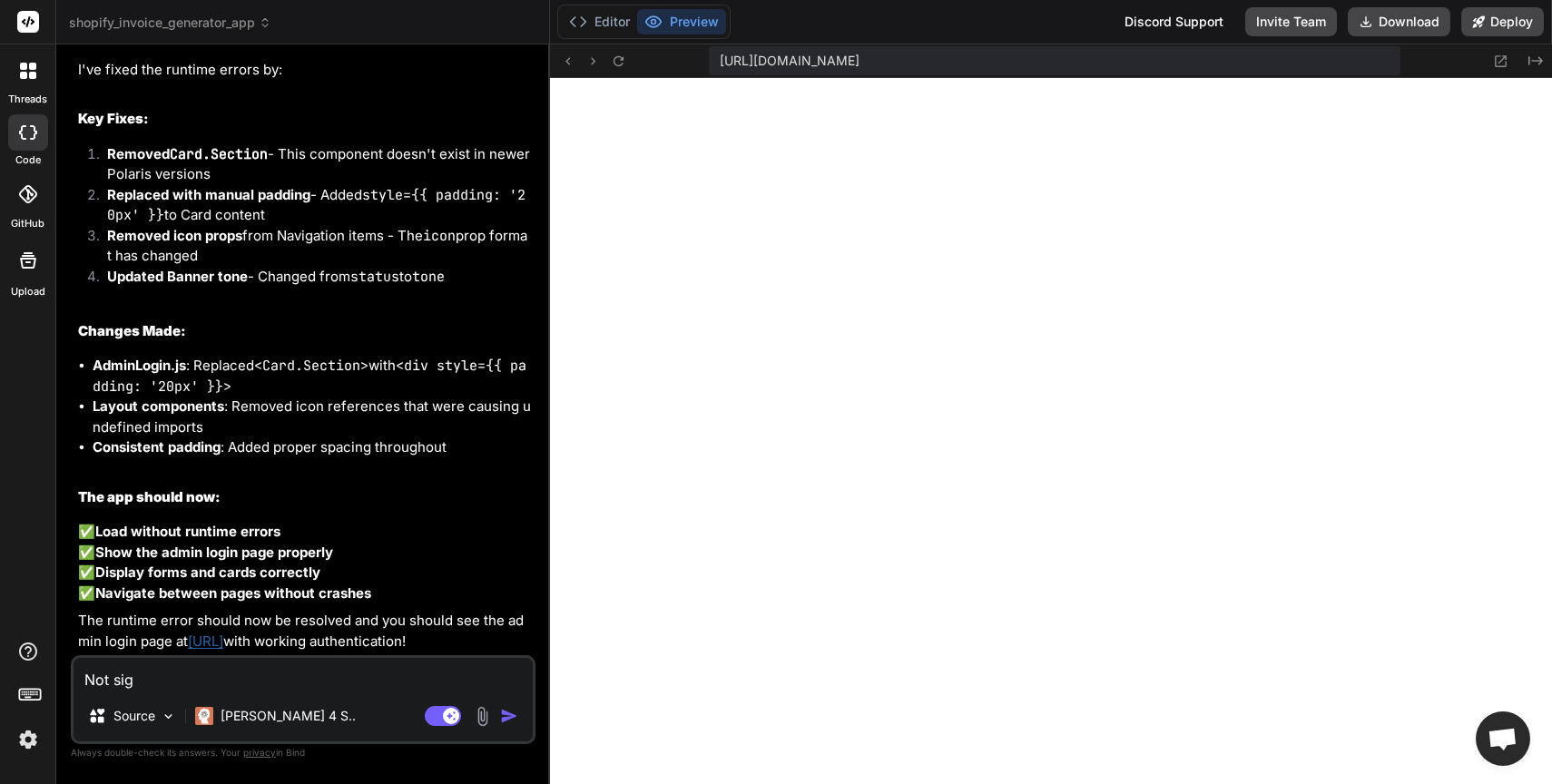
type textarea "Not sign"
type textarea "x"
type textarea "Not signi"
type textarea "x"
type textarea "Not signin"
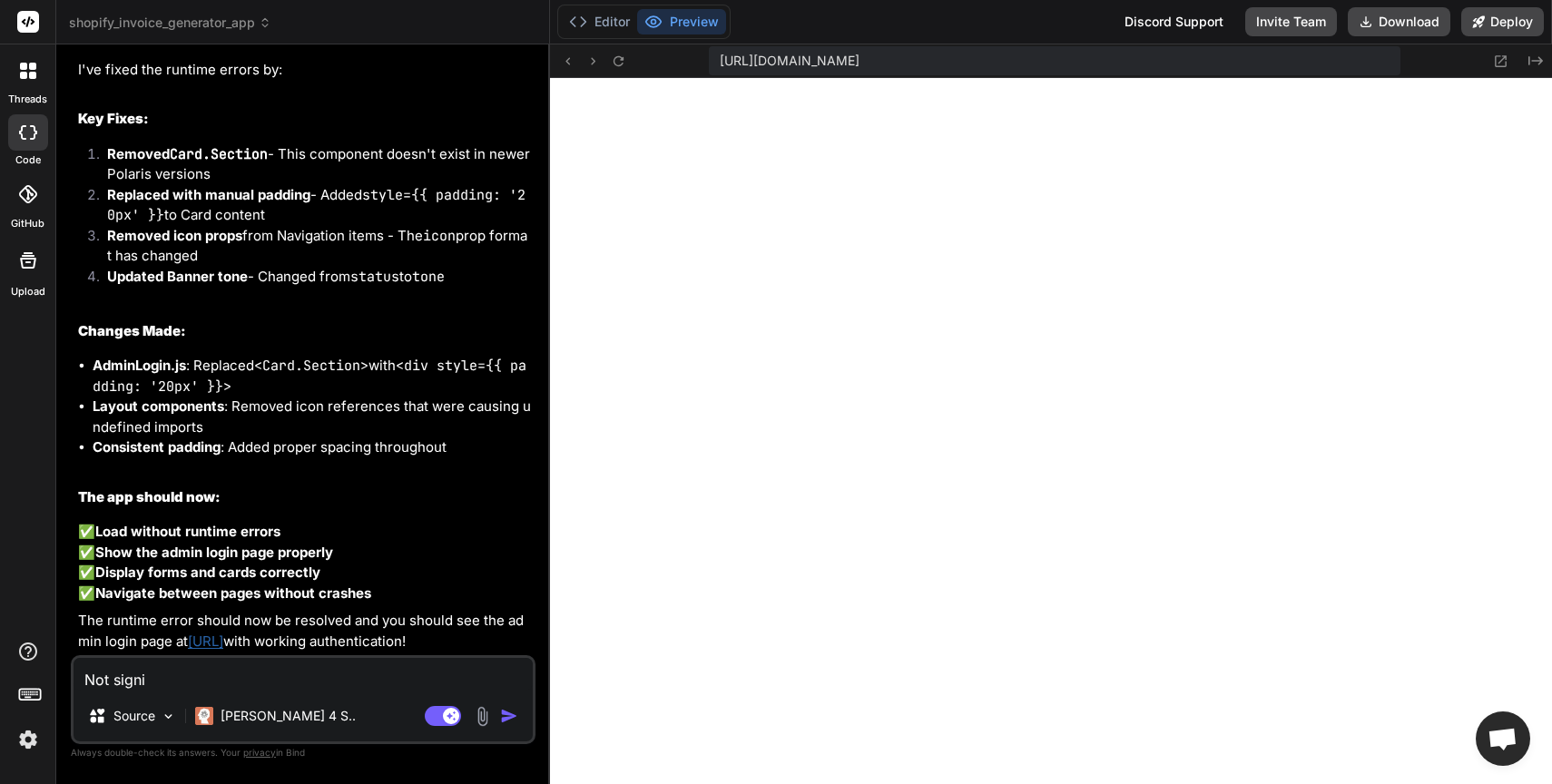
type textarea "x"
type textarea "Not signing"
type textarea "x"
type textarea "Not signing"
type textarea "x"
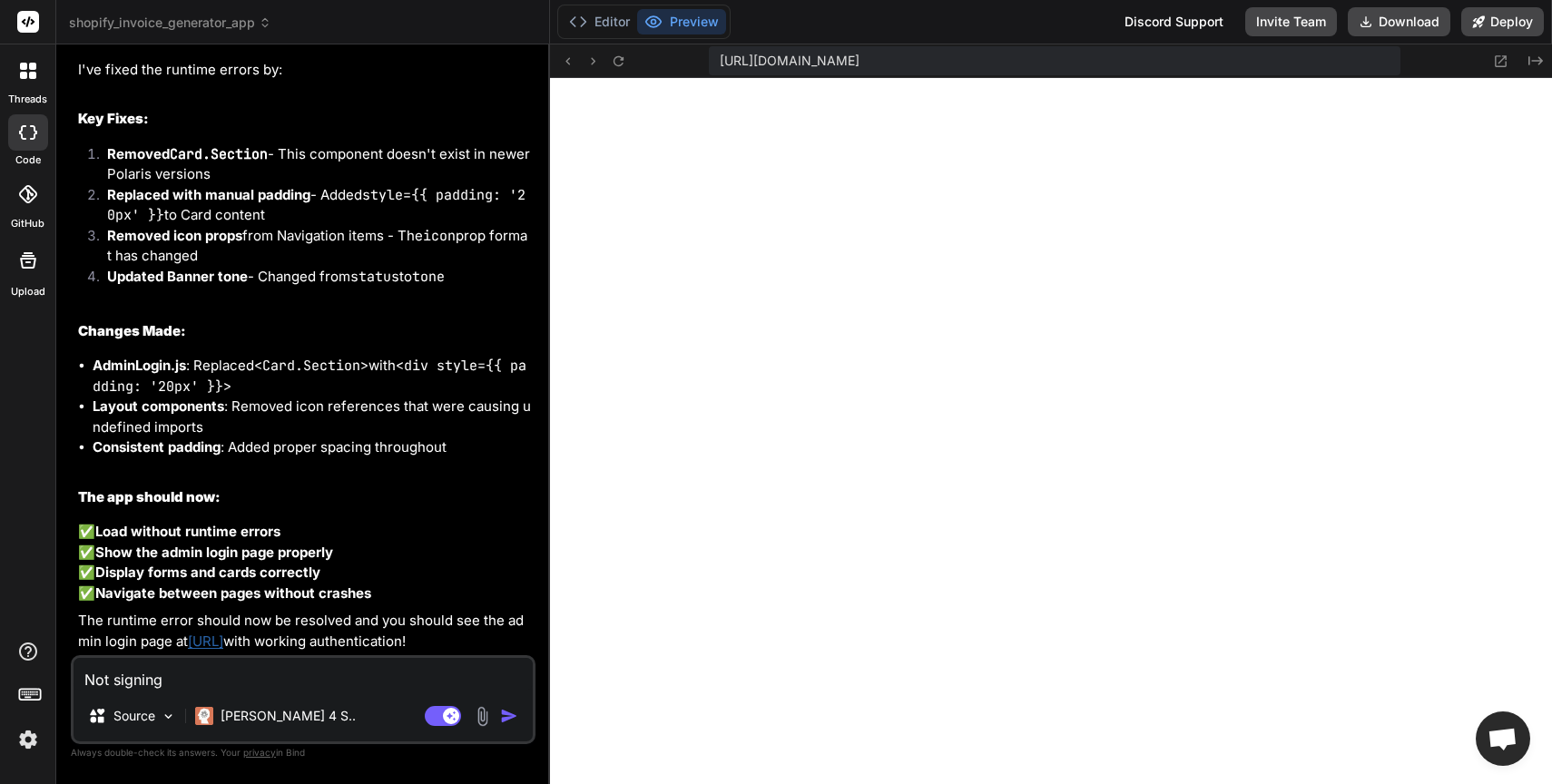
type textarea "Not signing i"
type textarea "x"
type textarea "Not signing in"
type textarea "x"
type textarea "Not signing in"
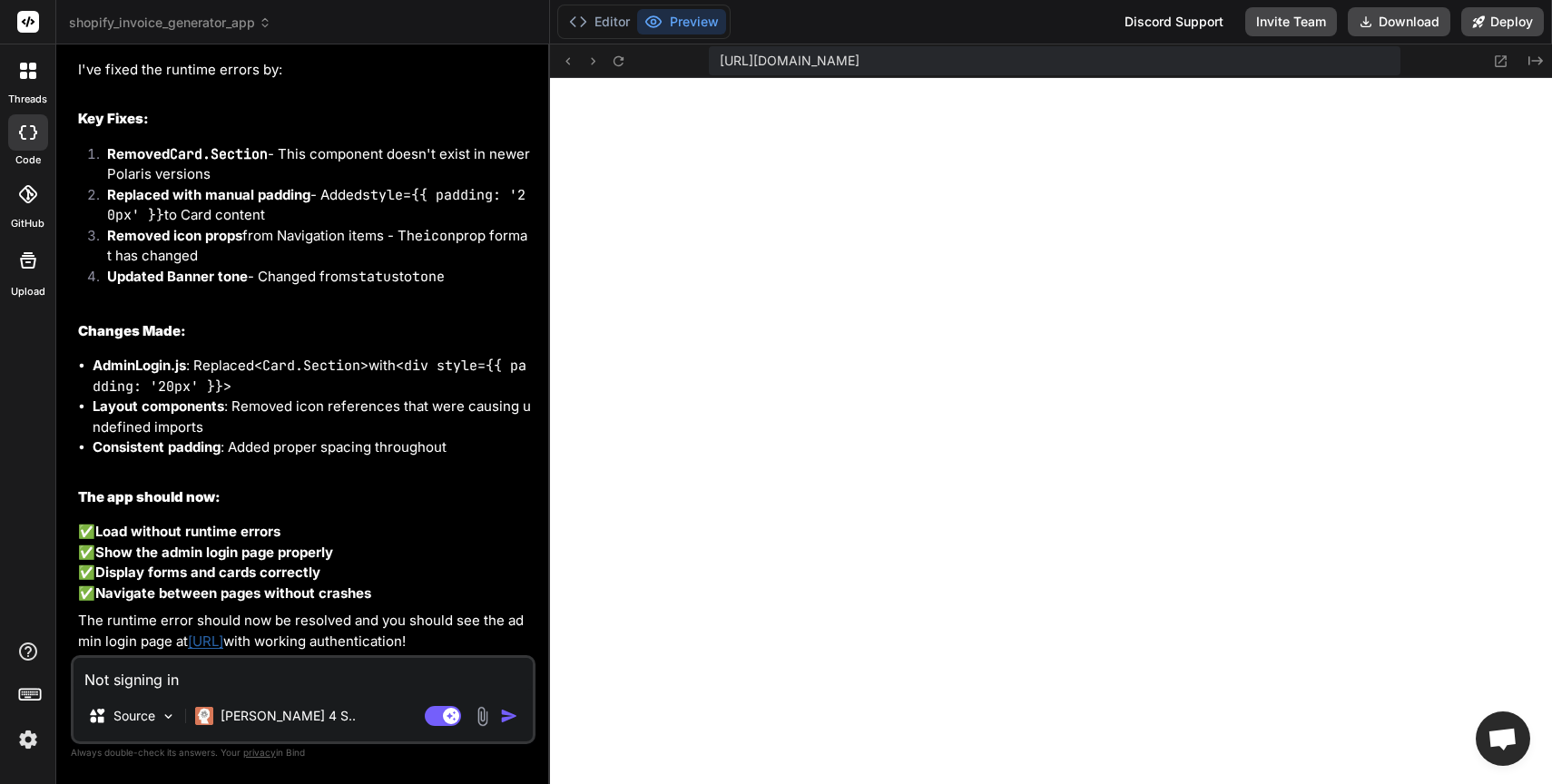
type textarea "x"
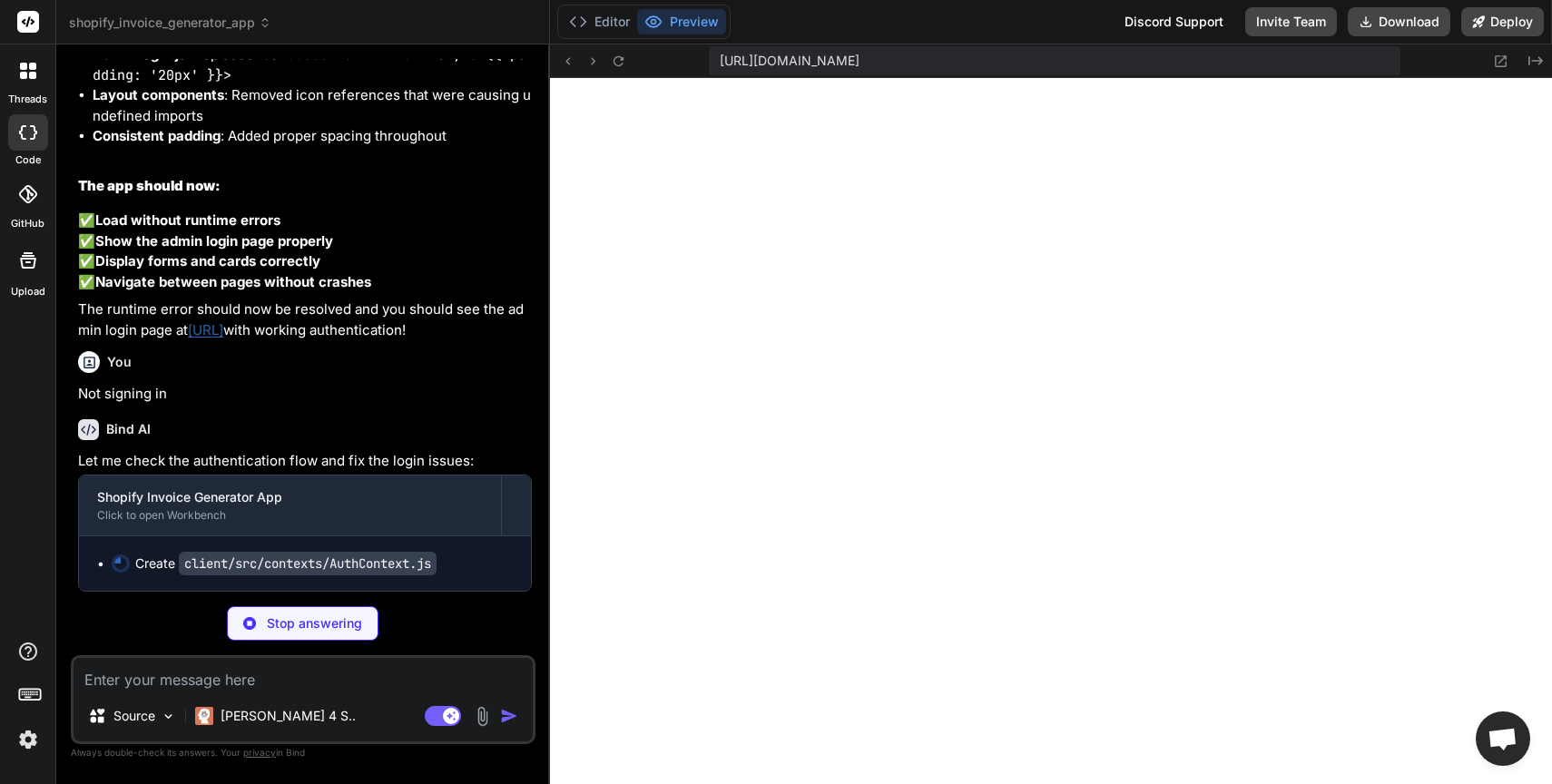
scroll to position [29784, 0]
type textarea "x"
type textarea "export const useAuth = () => { const context = useContext(AuthContext); if (!co…"
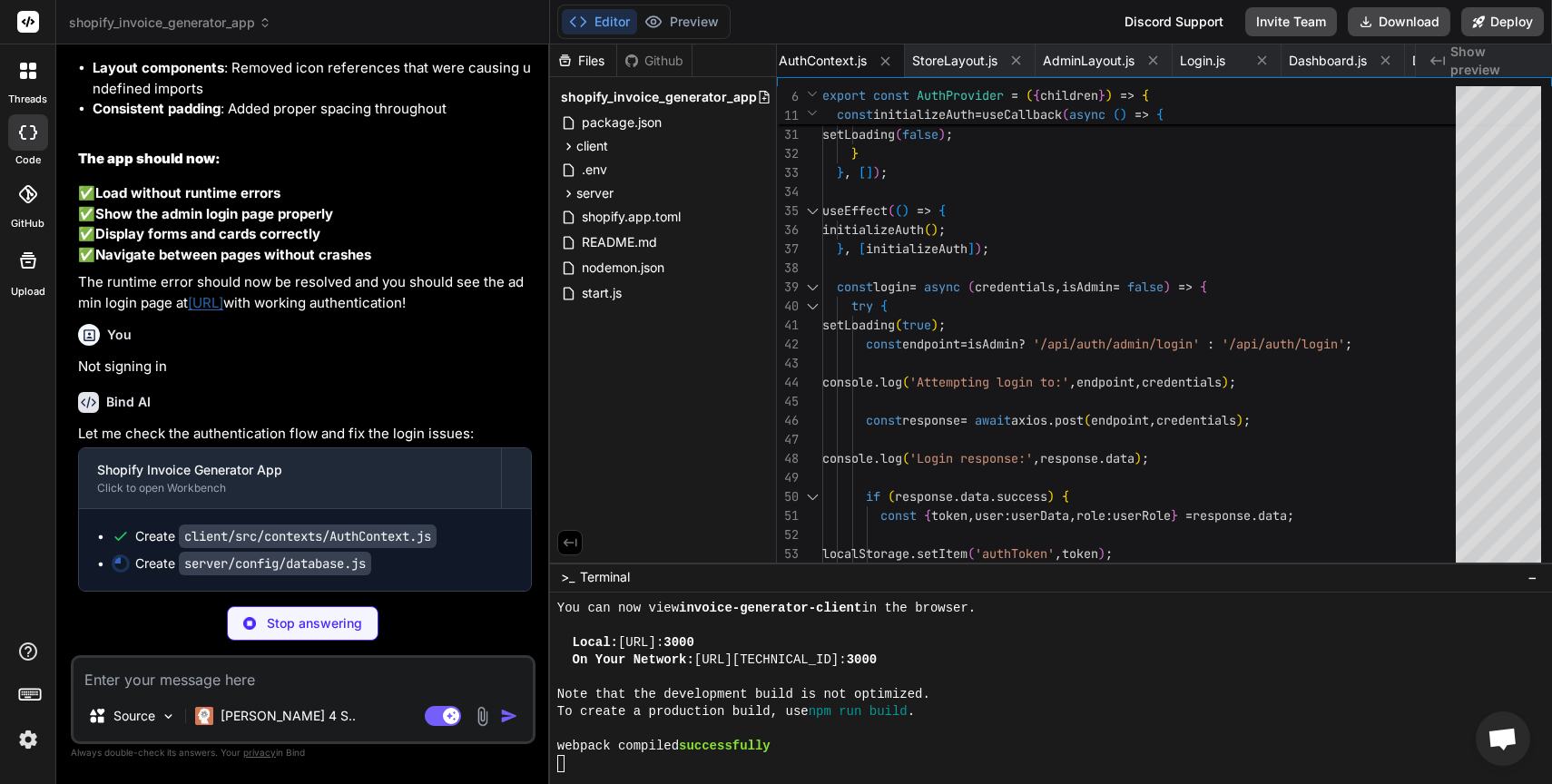
scroll to position [35, 0]
type textarea "x"
type textarea "} } catch (error) { console.log('📝 Demo mode: Will use hardcoded admin credenti…"
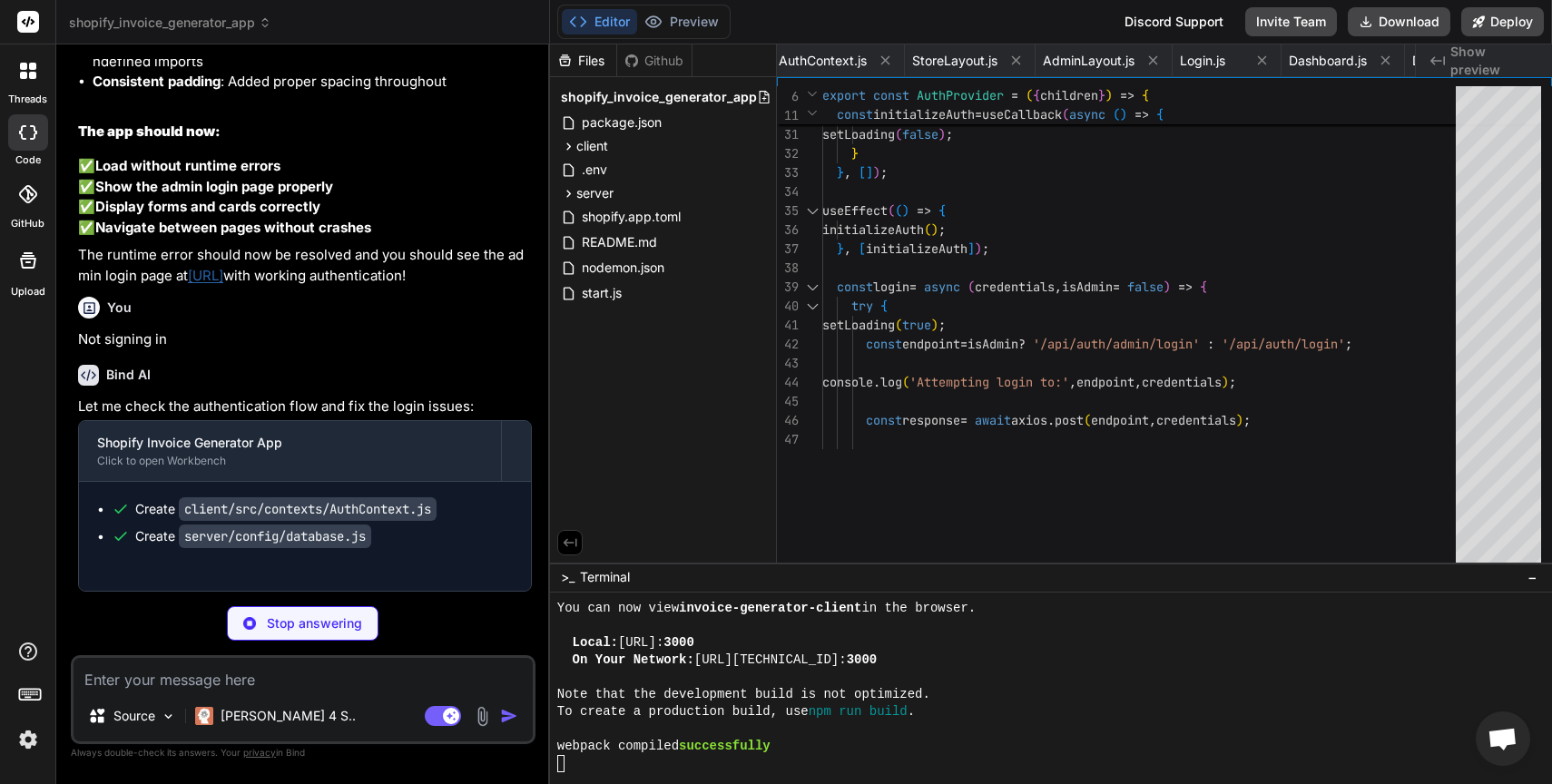
type textarea "x"
